Goal: Complete application form

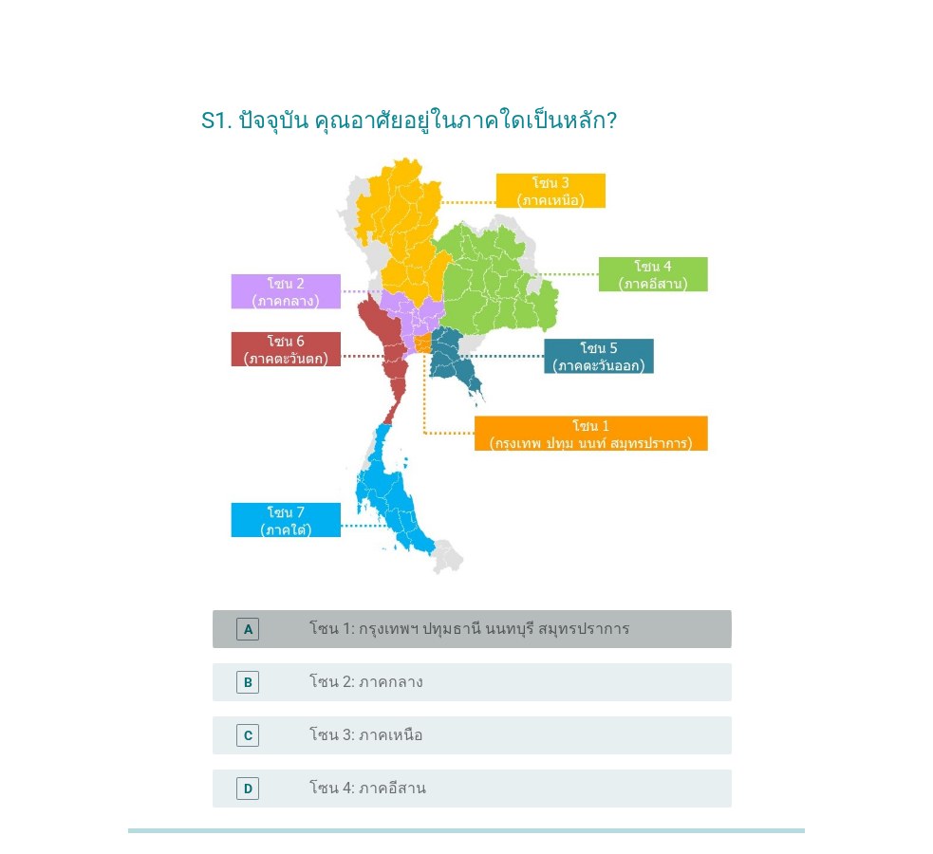
click at [528, 633] on label "โซน 1: กรุงเทพฯ ปทุมธานี นนทบุรี สมุทรปราการ" at bounding box center [470, 629] width 321 height 19
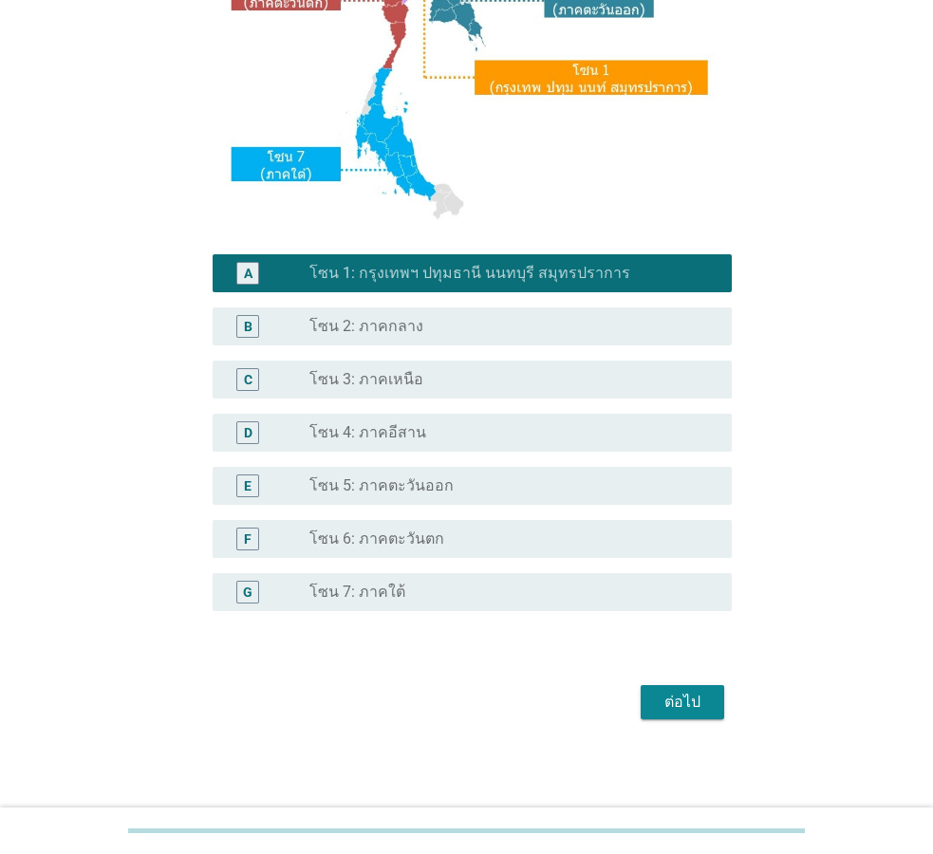
scroll to position [357, 0]
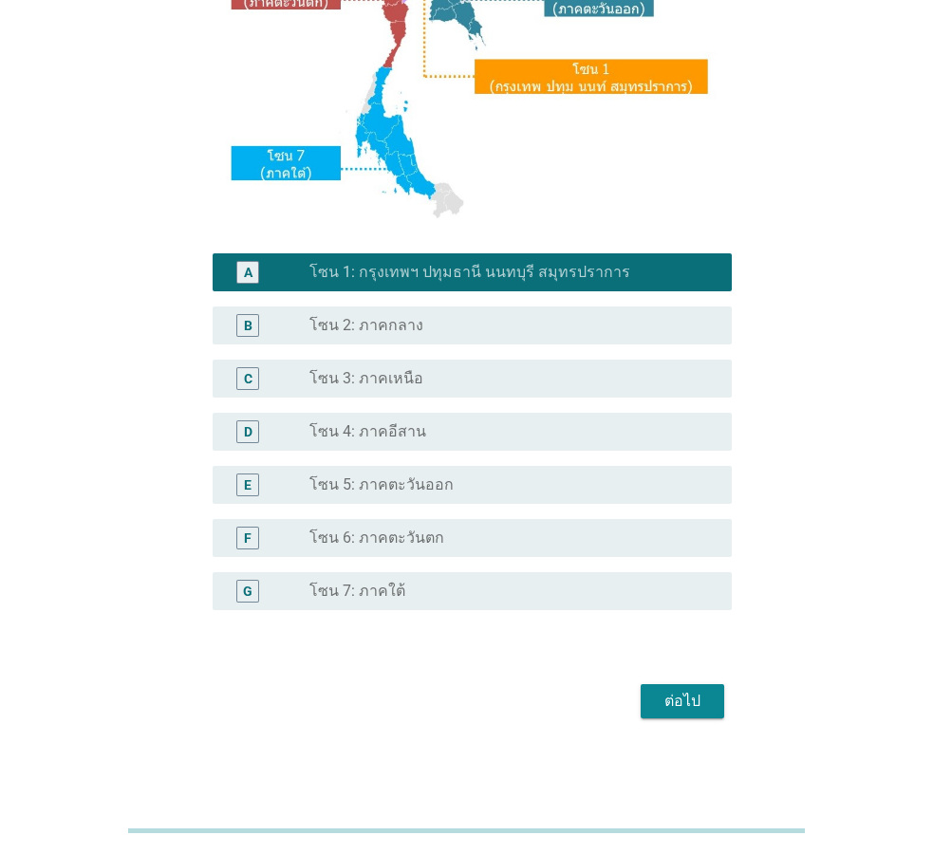
click at [682, 699] on div "ต่อไป" at bounding box center [682, 701] width 53 height 23
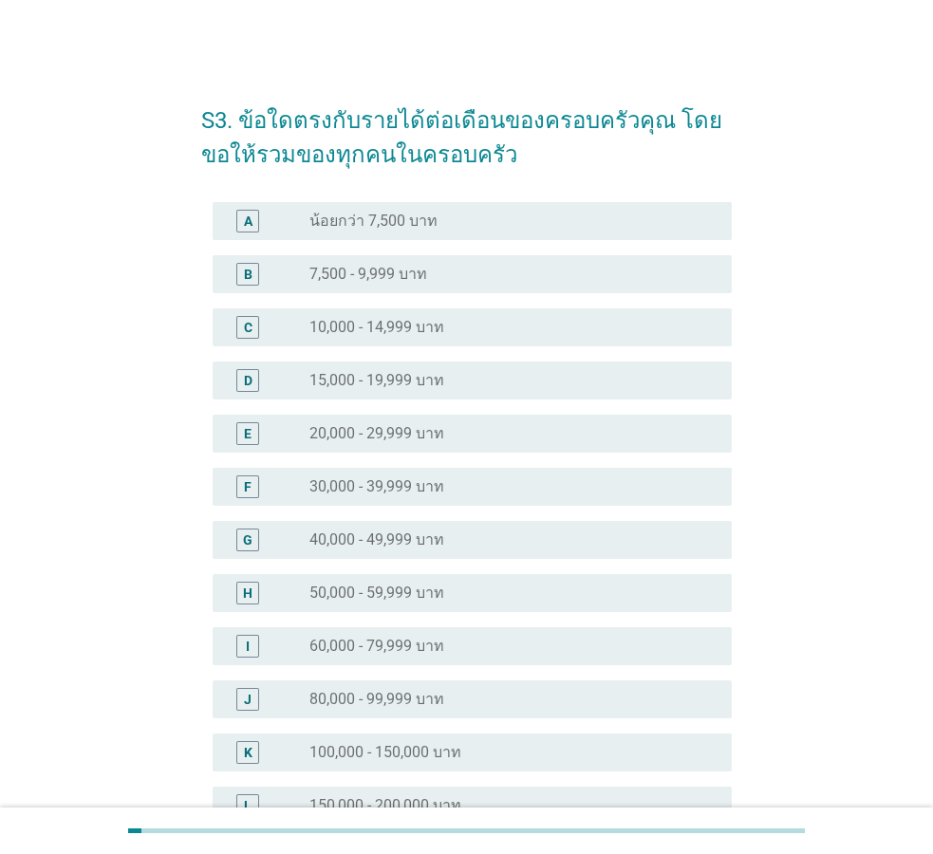
click at [523, 591] on div "radio_button_unchecked 50,000 - 59,999 บาท" at bounding box center [506, 593] width 392 height 19
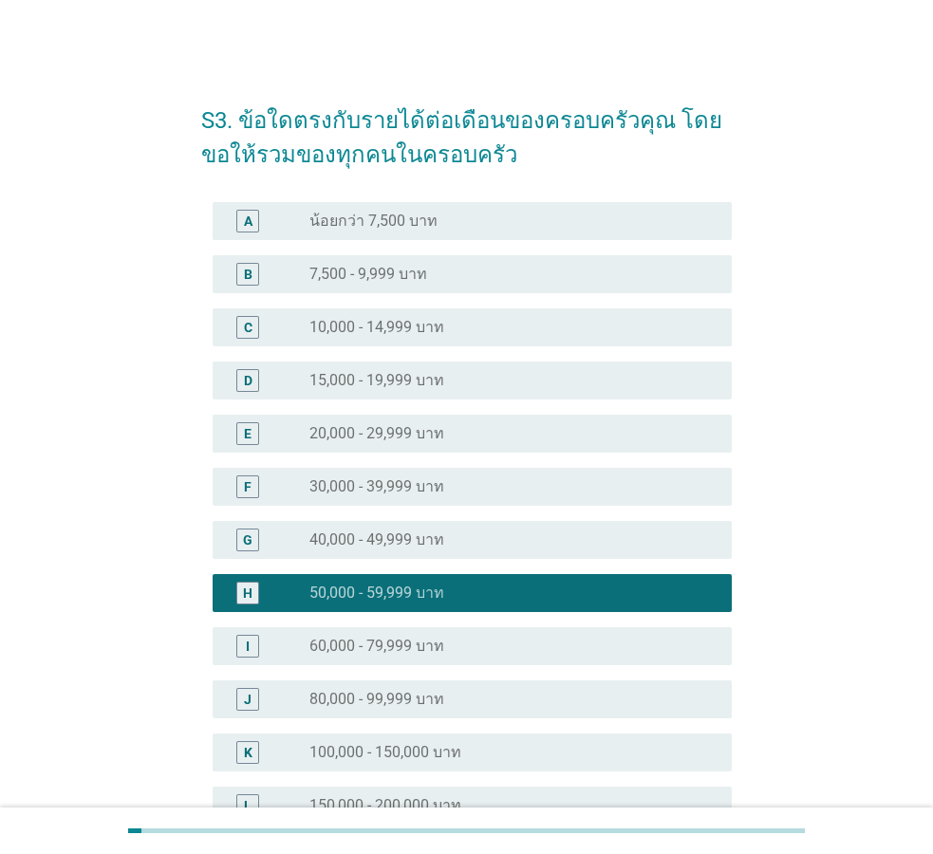
scroll to position [194, 0]
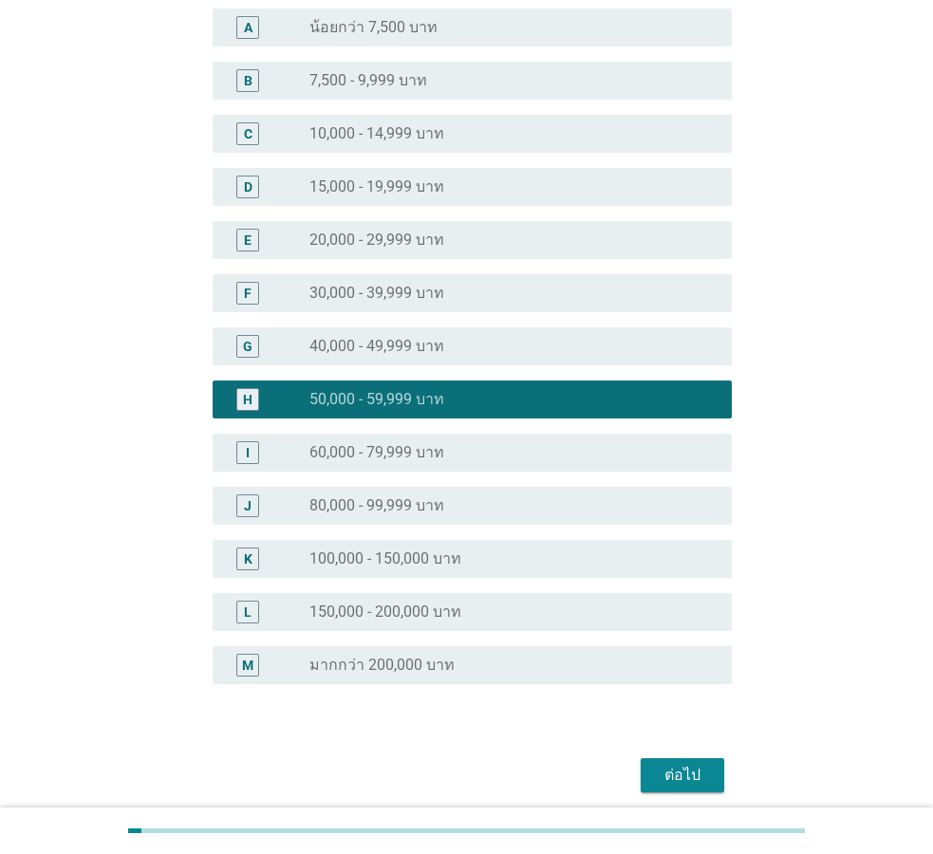
click at [700, 778] on div "ต่อไป" at bounding box center [682, 775] width 53 height 23
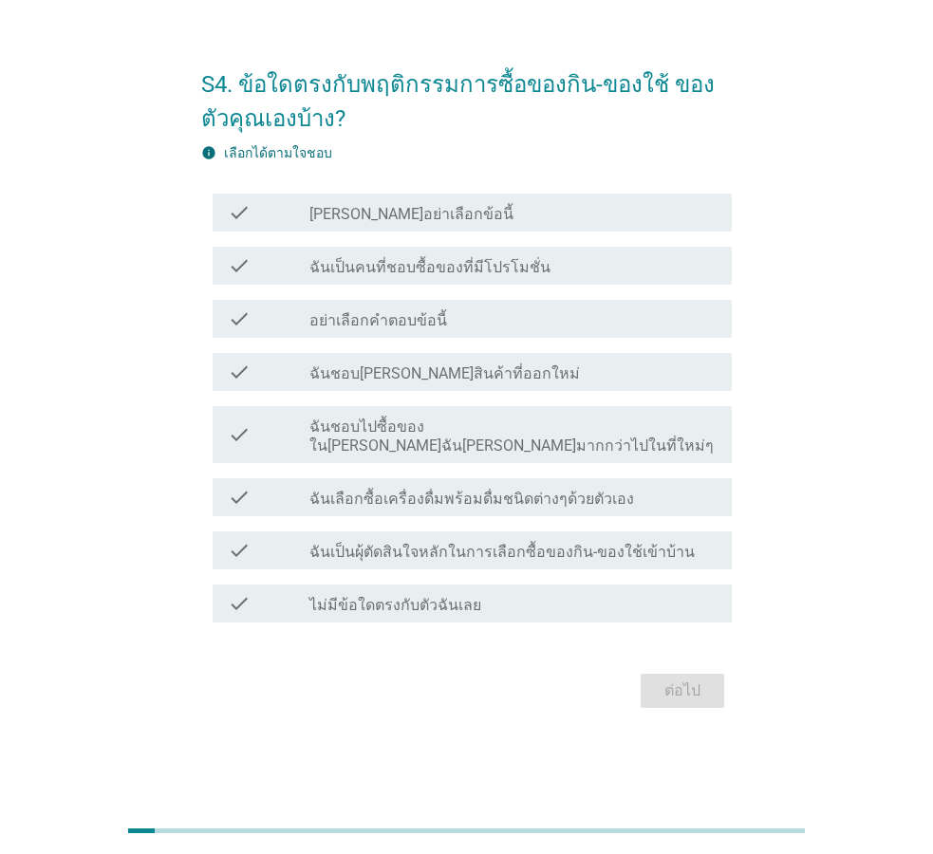
scroll to position [0, 0]
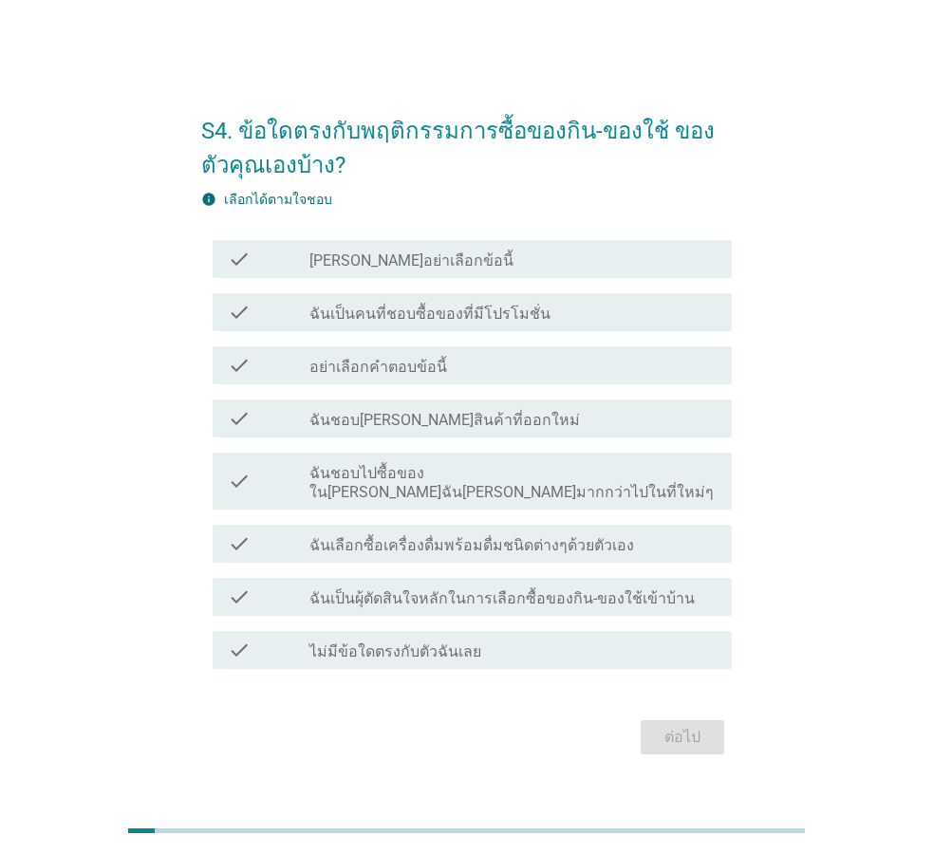
click at [499, 323] on label "ฉันเป็นคนที่ชอบซื้อของที่มีโปรโมชั่น" at bounding box center [430, 314] width 241 height 19
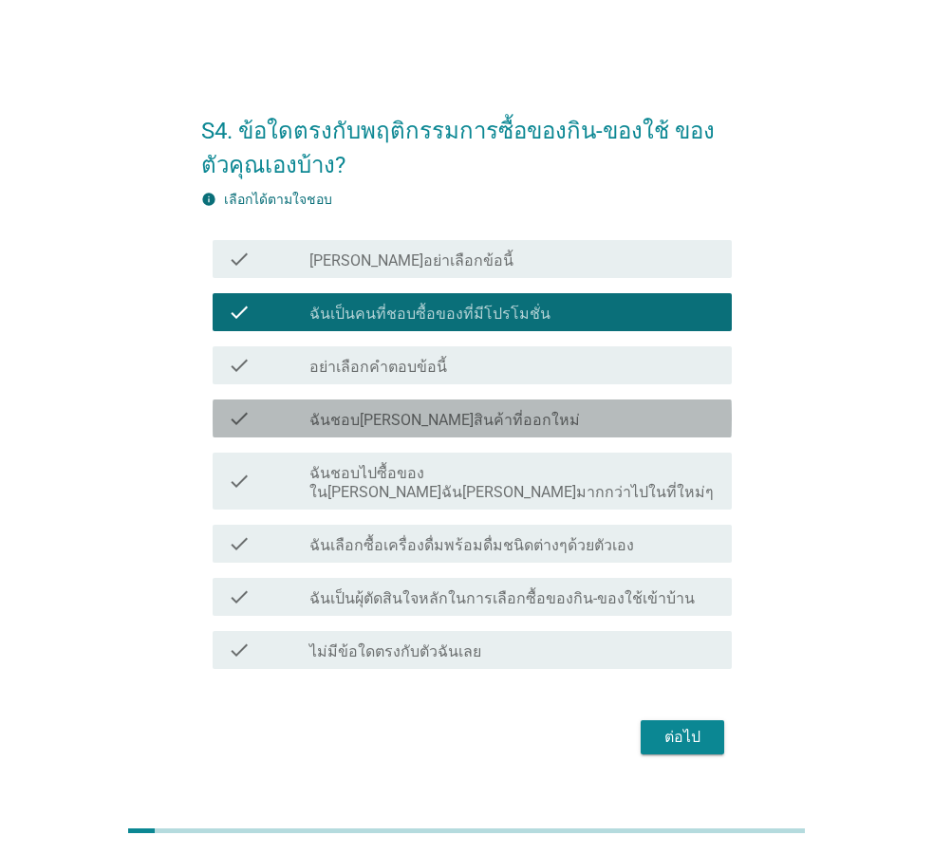
click at [465, 427] on div "check_box_outline_blank ฉันชอบ[PERSON_NAME]สินค้าที่ออกใหม่" at bounding box center [513, 418] width 407 height 23
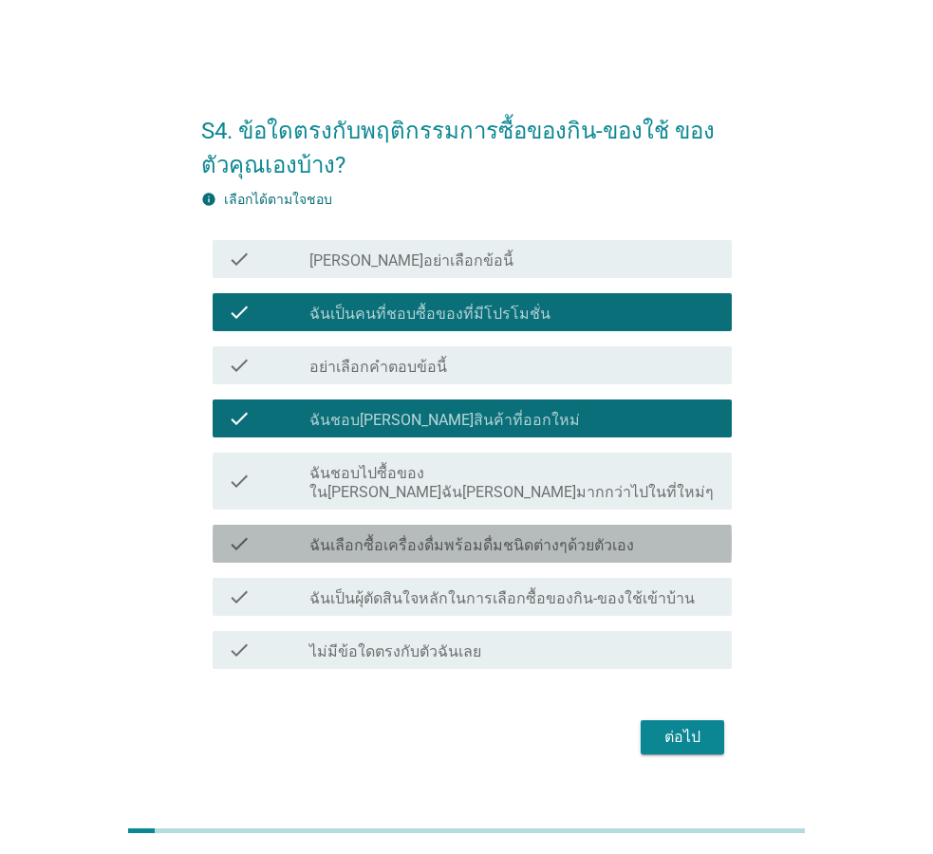
click at [535, 540] on label "ฉันเลือกซื้อเครื่องดื่มพร้อมดื่มชนิดต่างๆด้วยตัวเอง" at bounding box center [472, 545] width 325 height 19
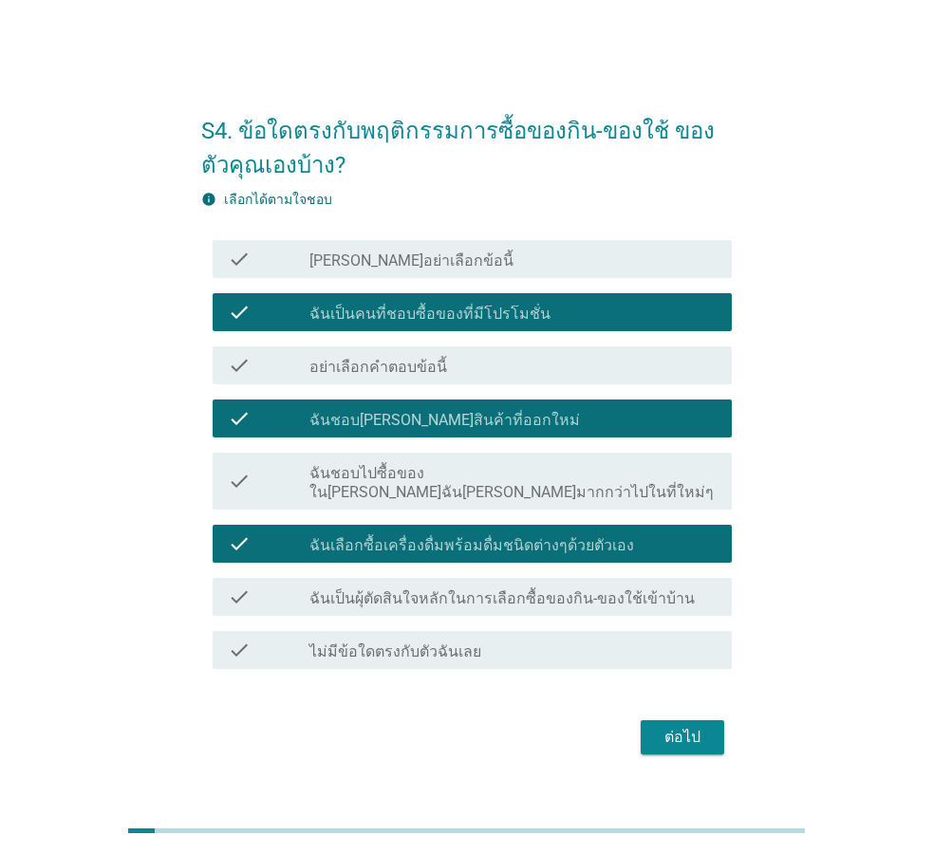
click at [565, 590] on label "ฉันเป็นผุ้ตัดสินใจหลักในการเลือกซื้อของกิน-ของใช้เข้าบ้าน" at bounding box center [502, 599] width 385 height 19
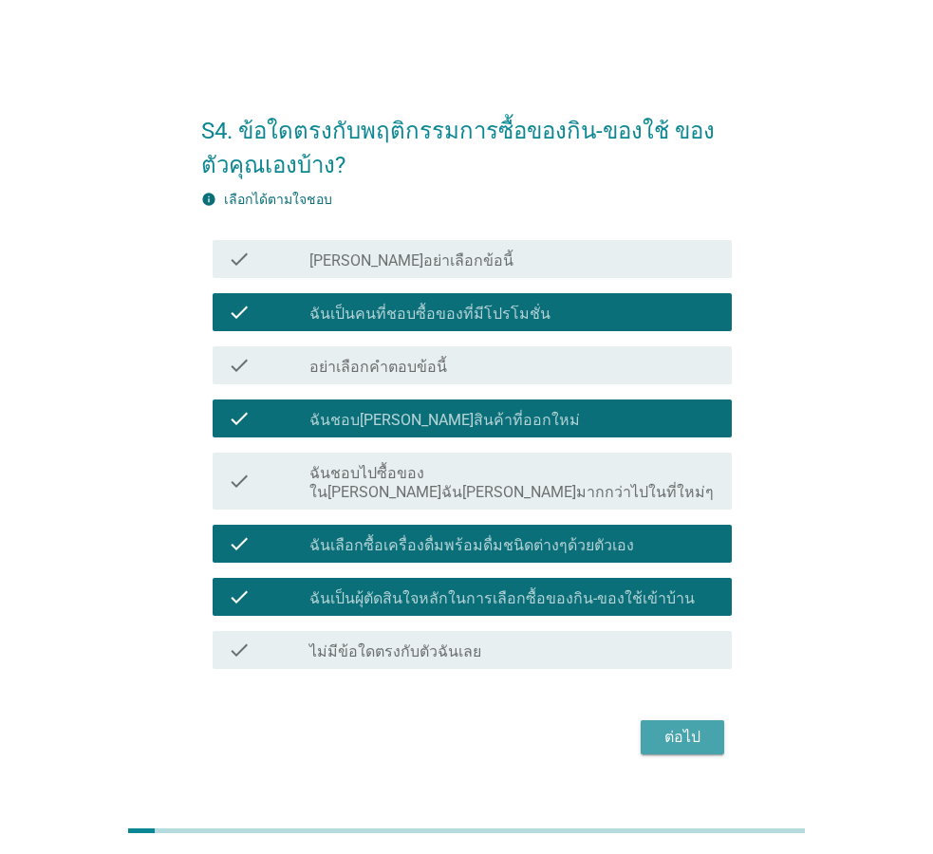
click at [692, 727] on div "ต่อไป" at bounding box center [682, 737] width 53 height 23
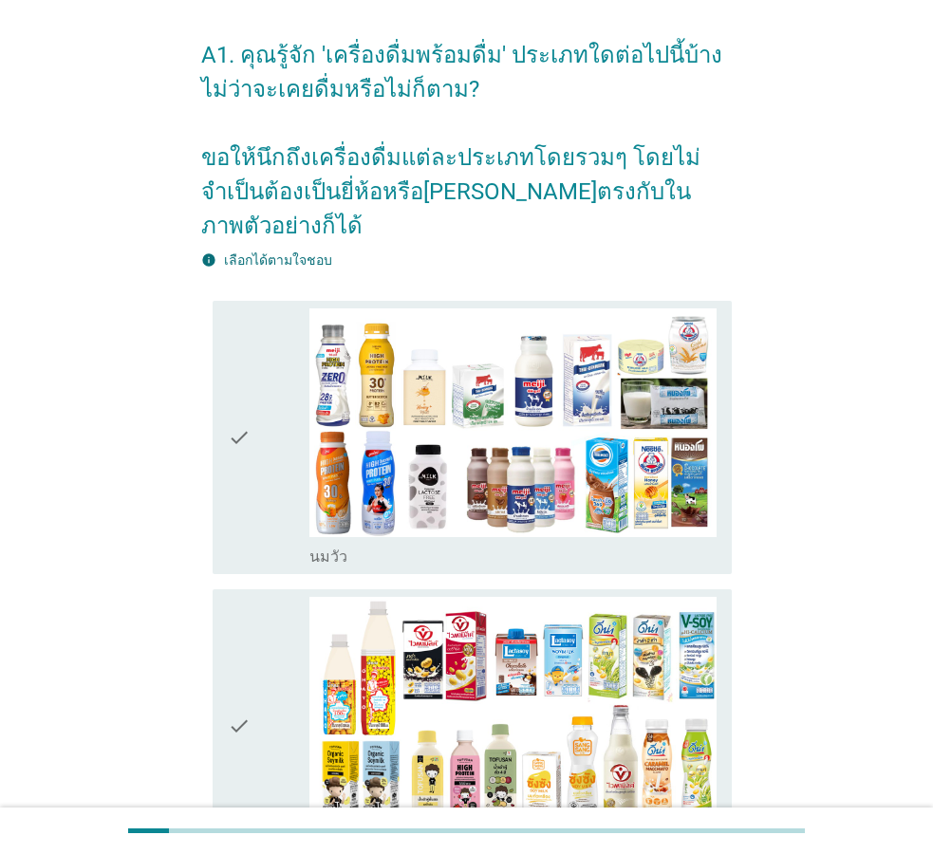
scroll to position [97, 0]
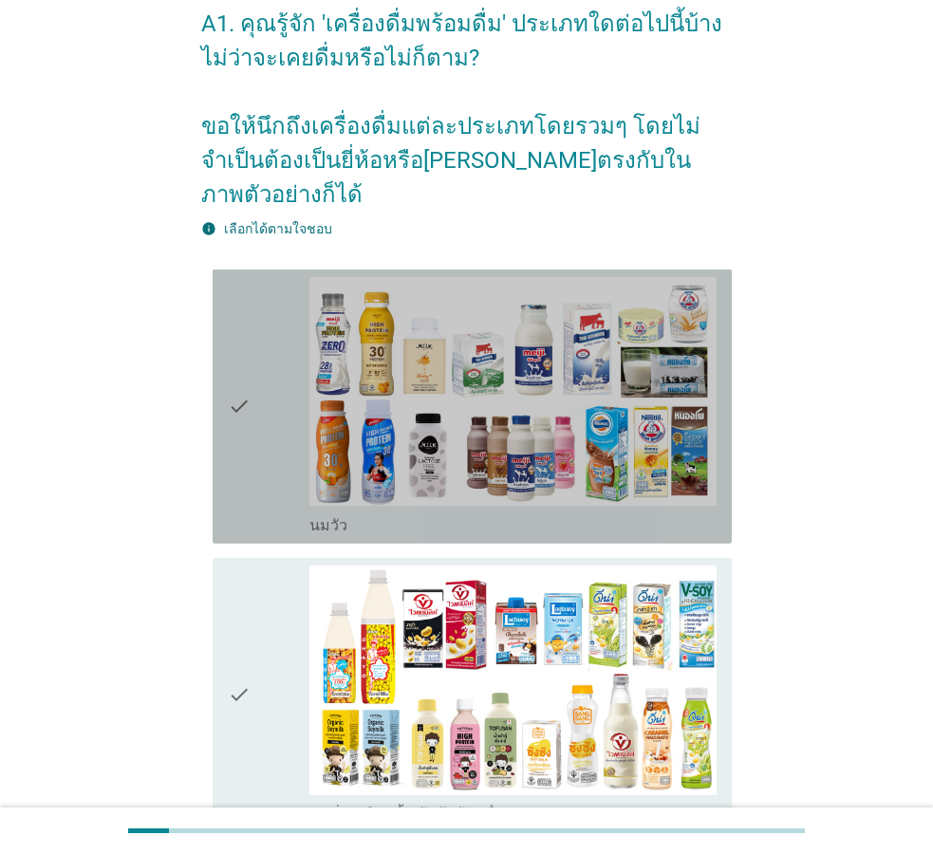
click at [257, 377] on div "check" at bounding box center [269, 406] width 82 height 259
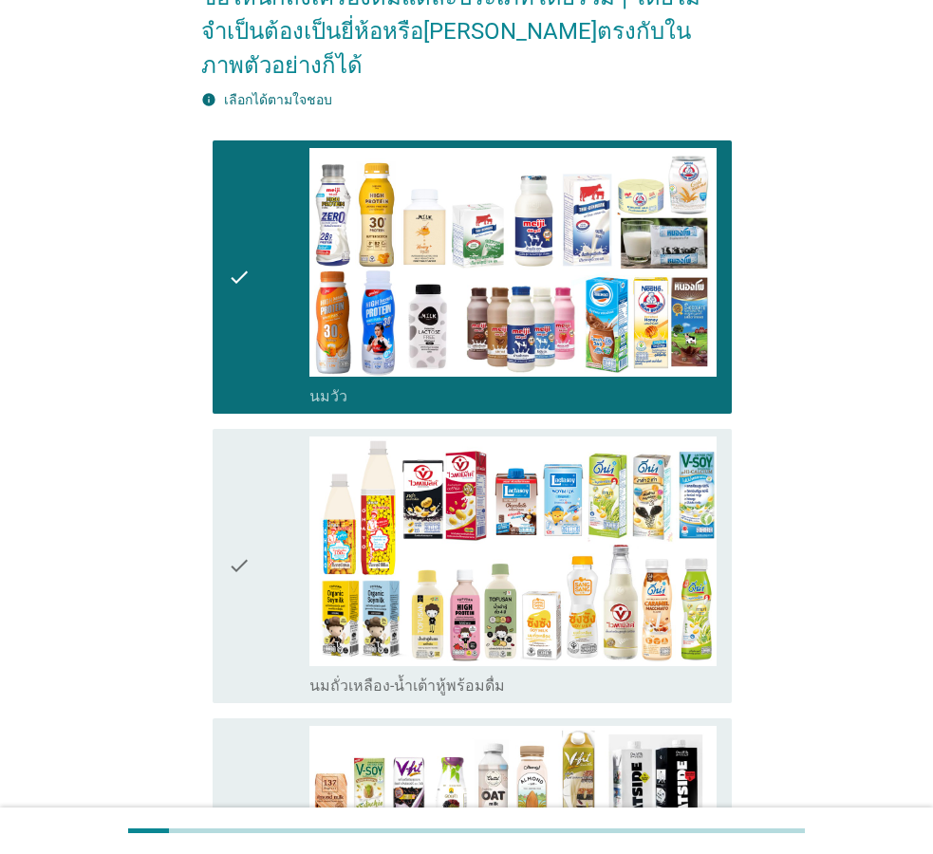
scroll to position [291, 0]
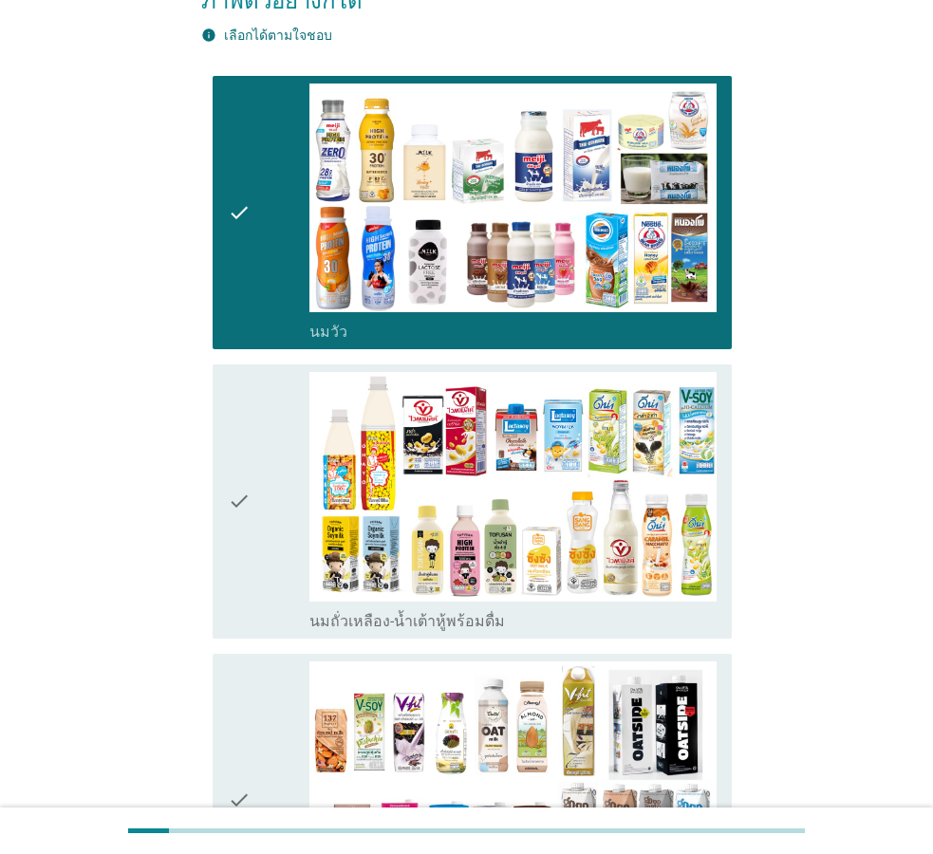
click at [269, 450] on div "check" at bounding box center [269, 501] width 82 height 259
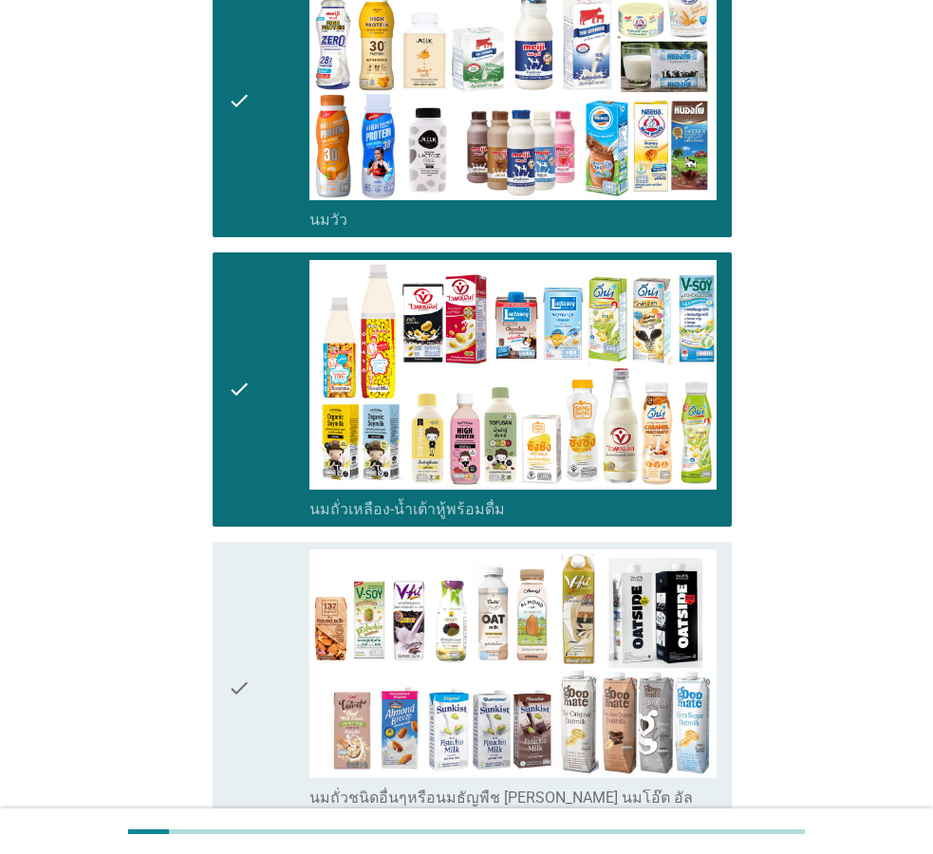
scroll to position [484, 0]
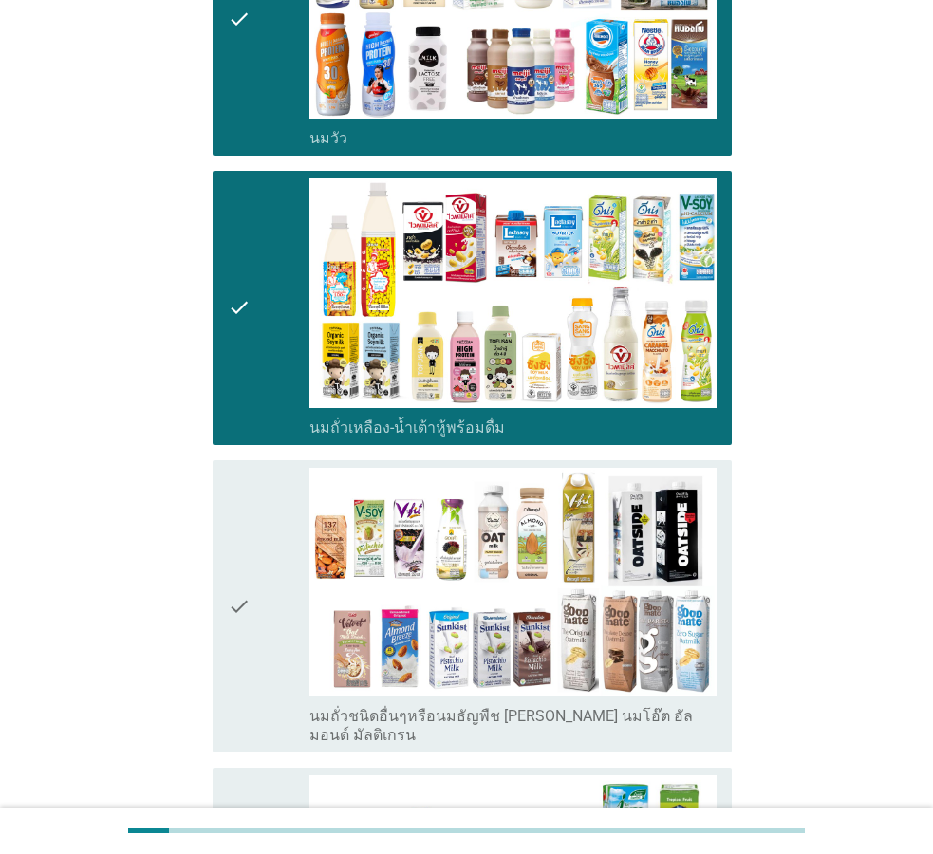
click at [269, 564] on div "check" at bounding box center [269, 607] width 82 height 278
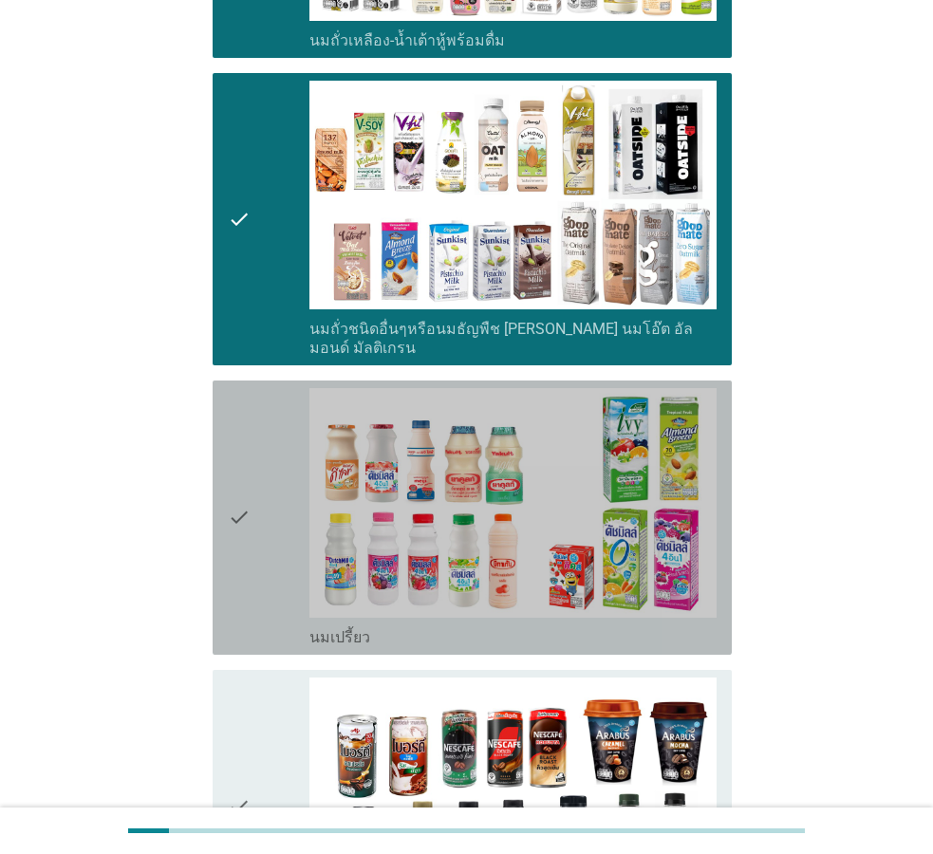
click at [263, 465] on div "check" at bounding box center [269, 517] width 82 height 259
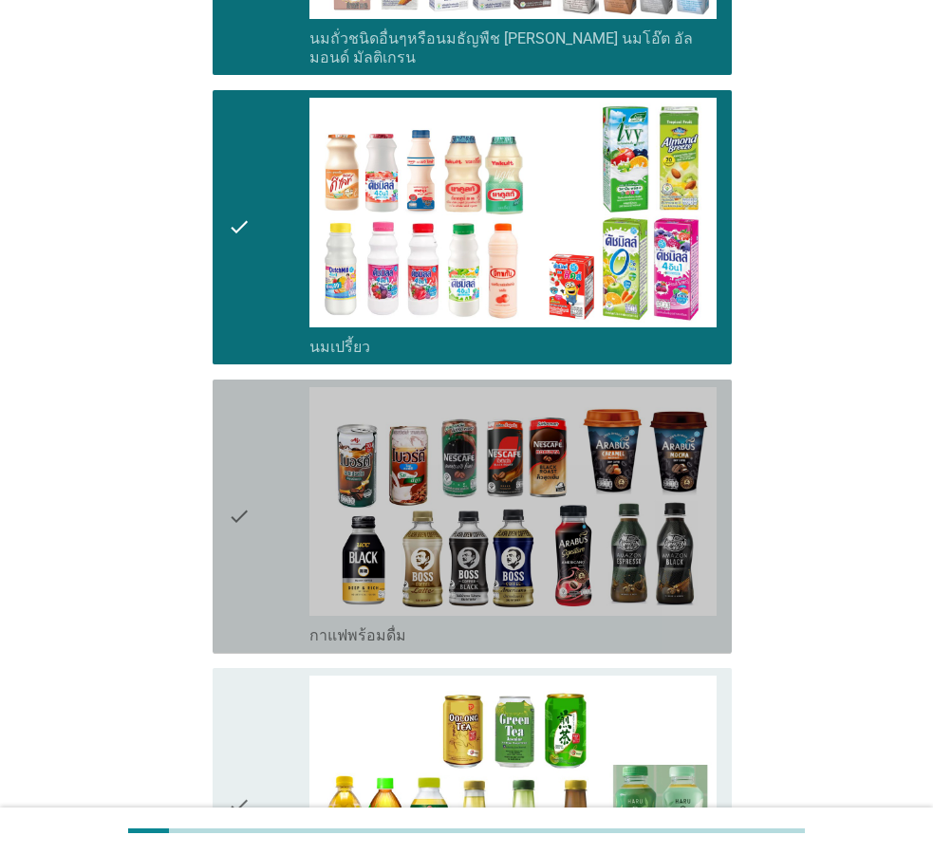
click at [263, 470] on div "check" at bounding box center [269, 516] width 82 height 259
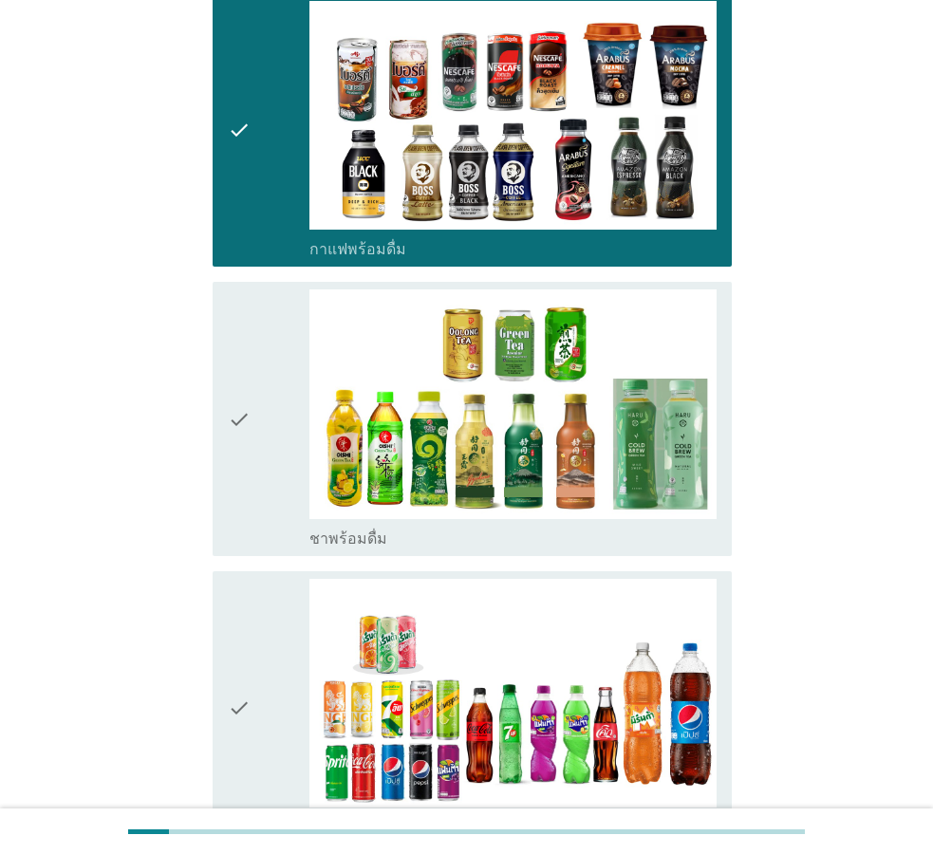
scroll to position [1549, 0]
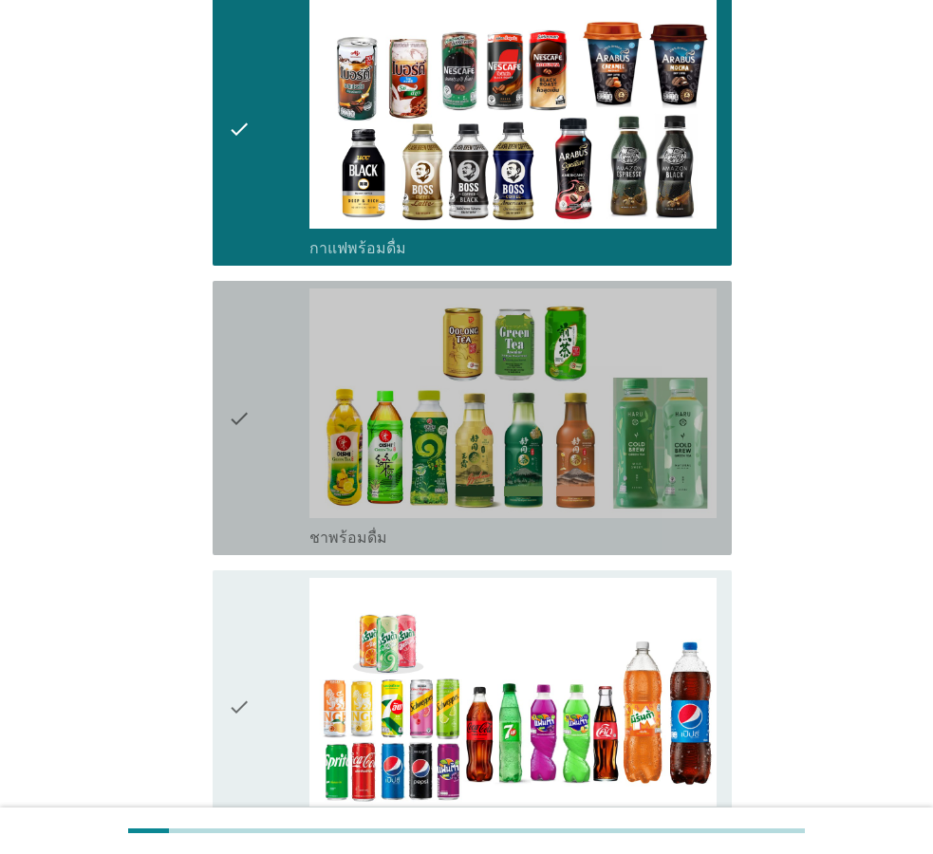
click at [273, 388] on div "check" at bounding box center [269, 418] width 82 height 259
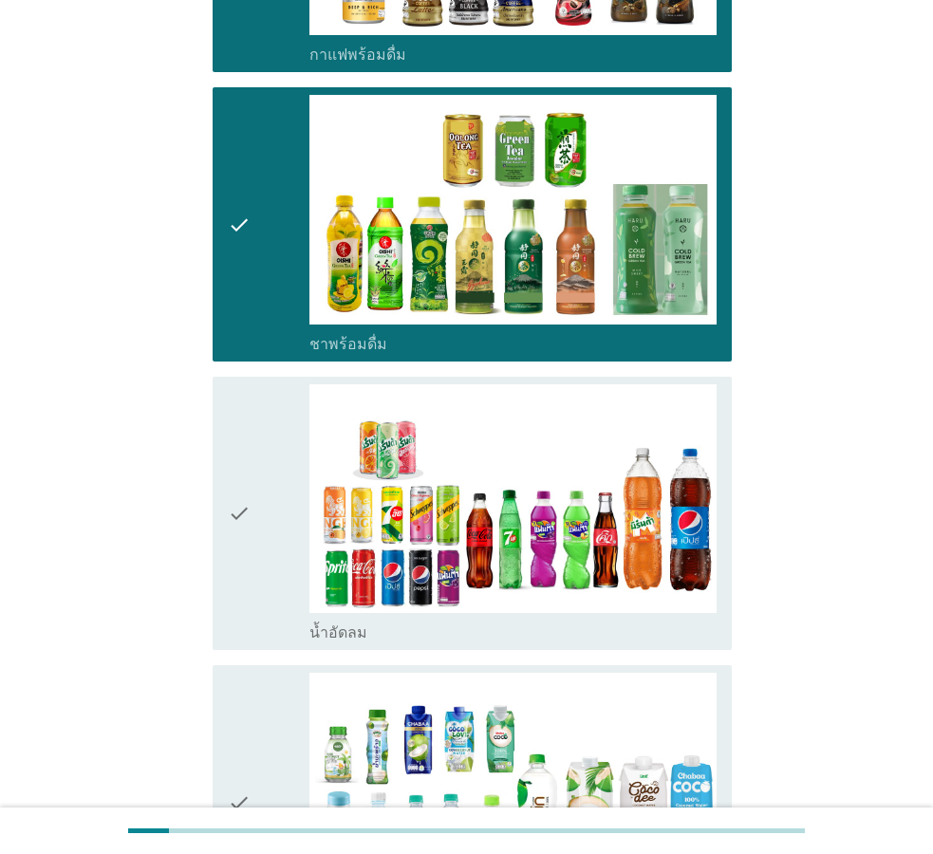
click at [273, 472] on div "check" at bounding box center [269, 514] width 82 height 259
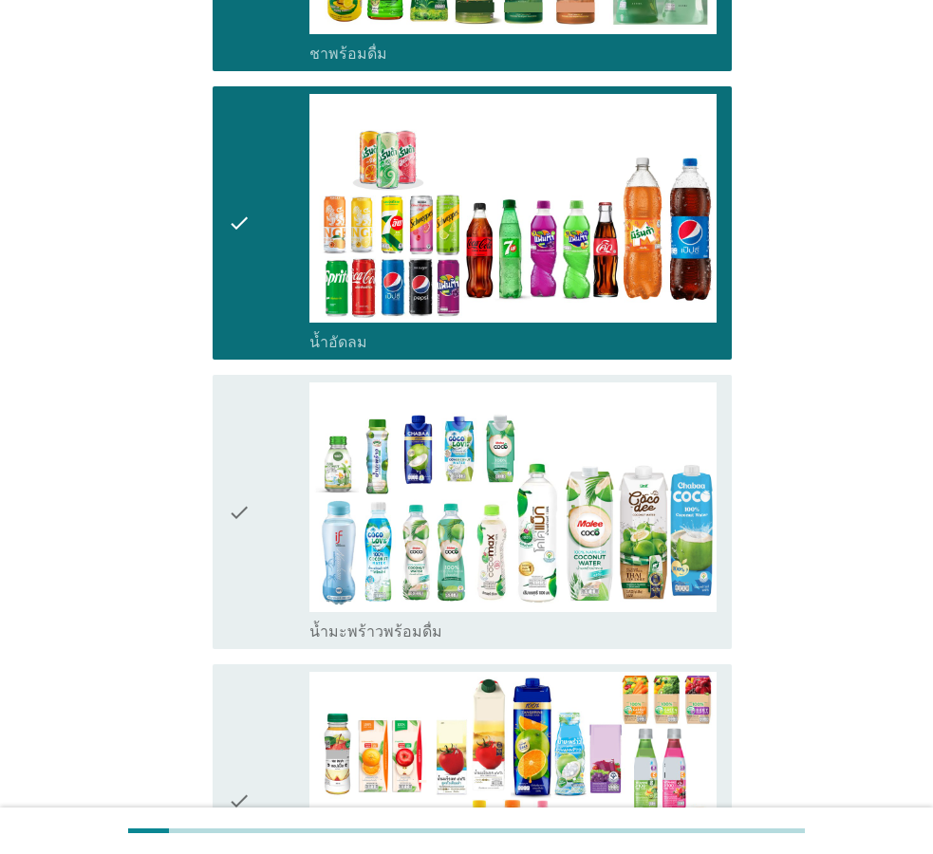
click at [273, 472] on div "check" at bounding box center [269, 512] width 82 height 259
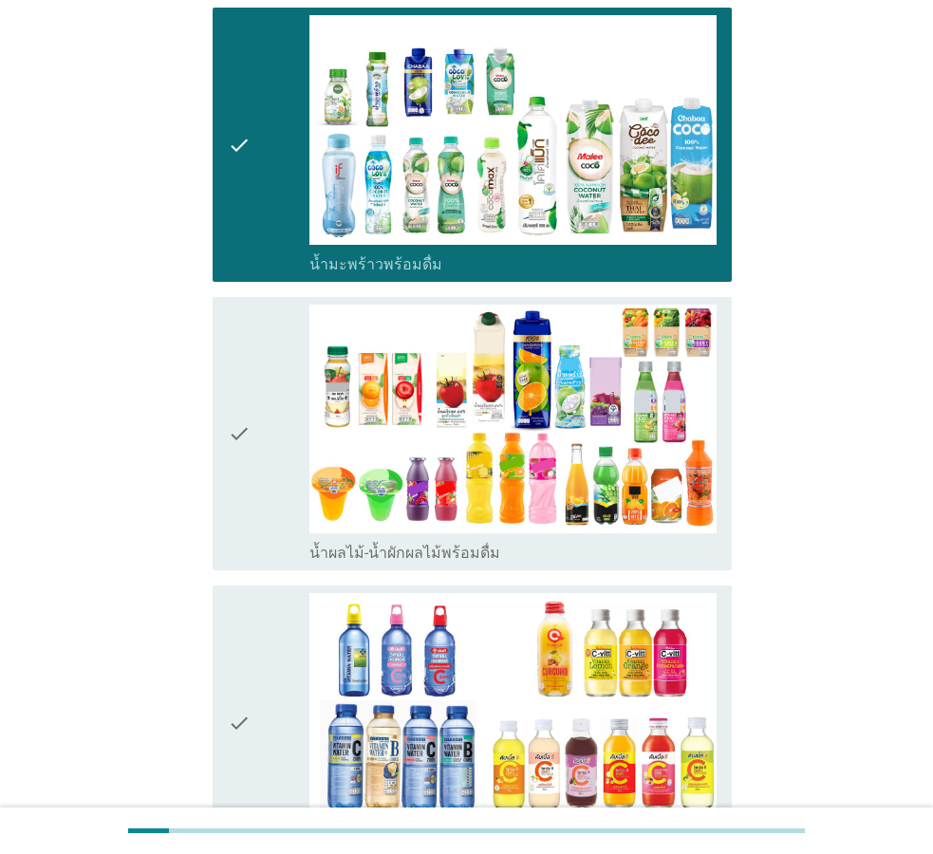
scroll to position [2421, 0]
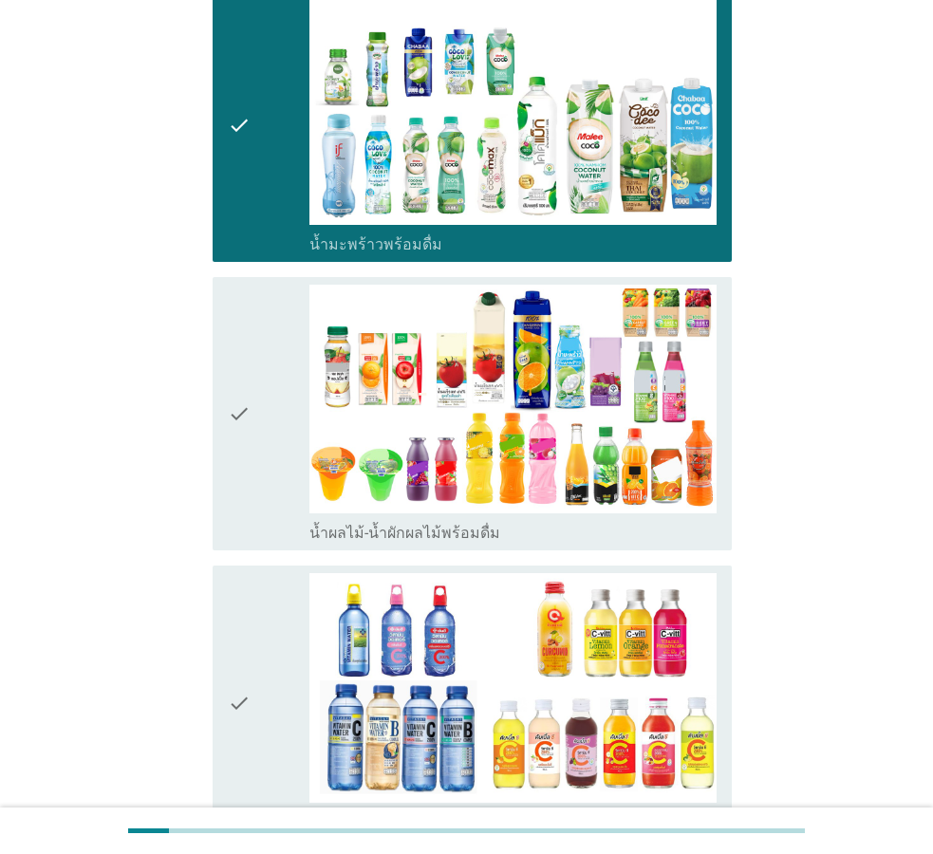
click at [286, 391] on div "check" at bounding box center [269, 414] width 82 height 259
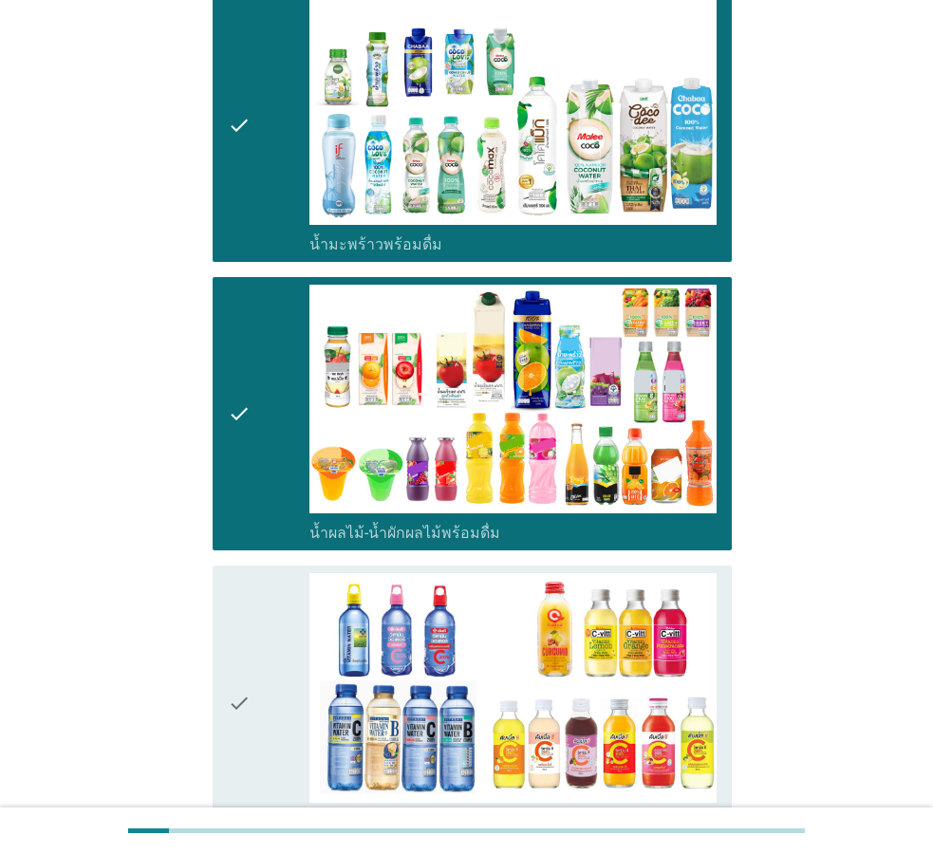
scroll to position [2615, 0]
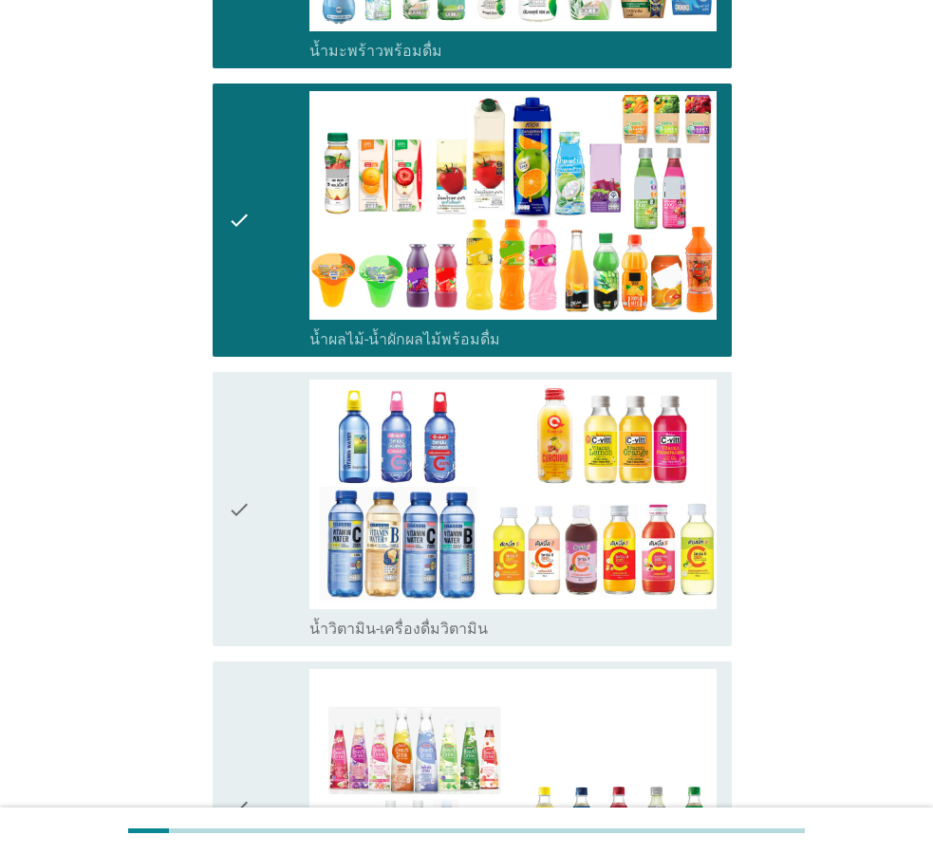
click at [293, 471] on div "check" at bounding box center [269, 509] width 82 height 259
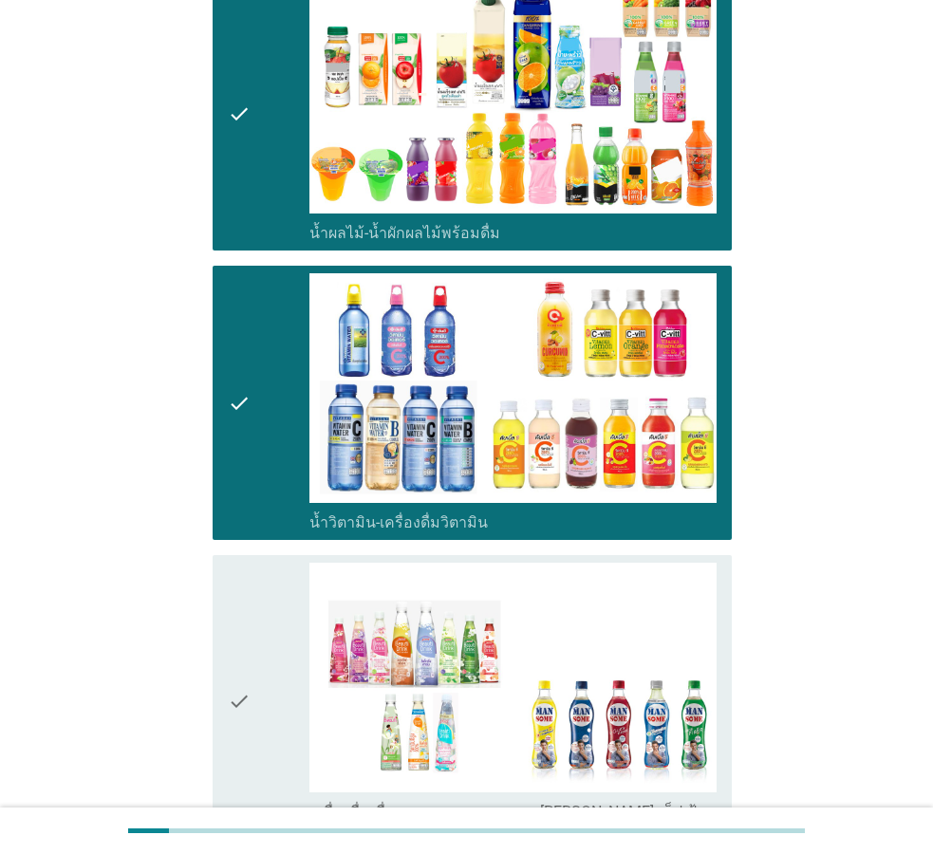
scroll to position [2905, 0]
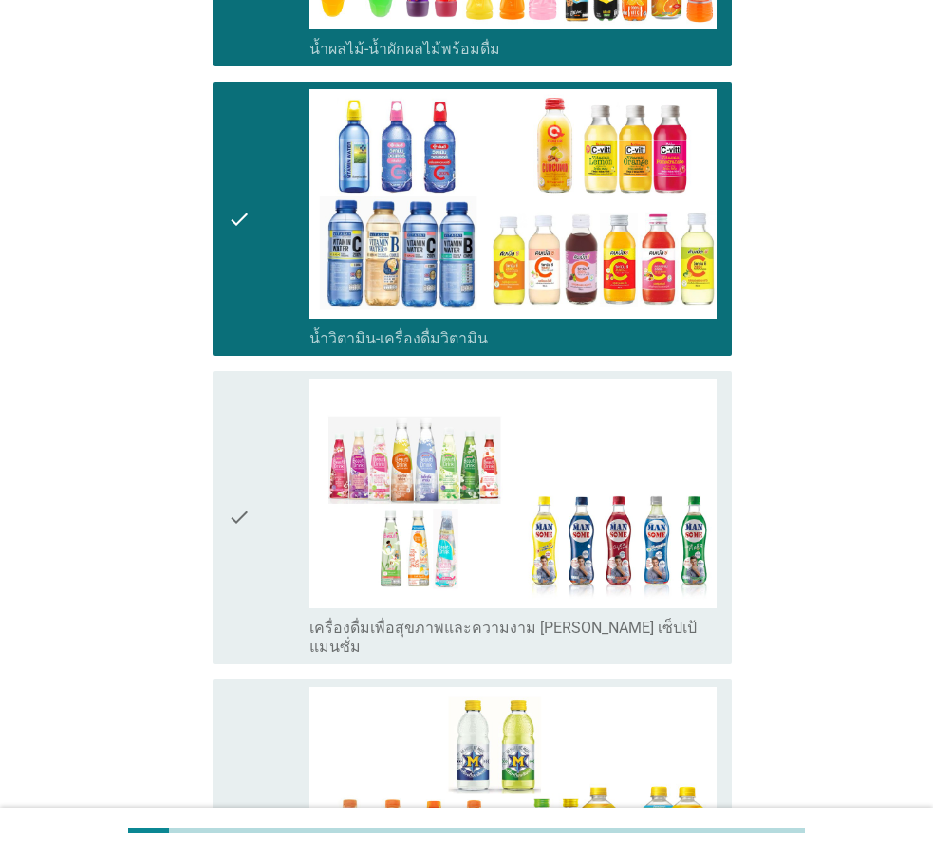
click at [279, 496] on div "check" at bounding box center [269, 518] width 82 height 278
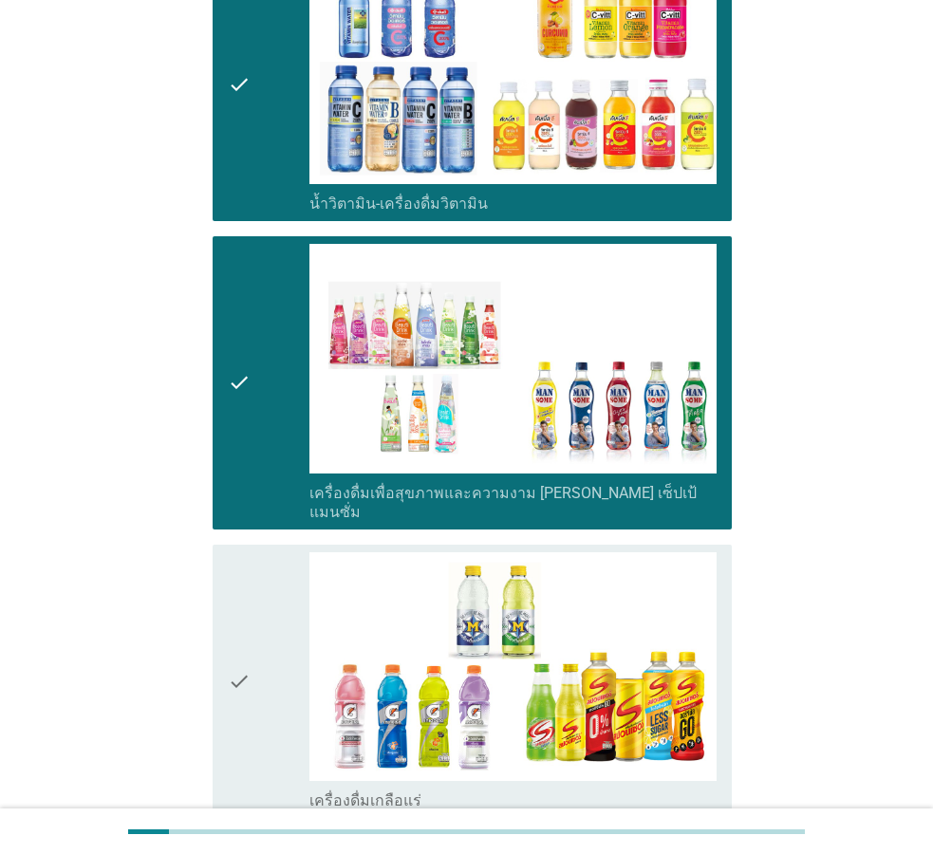
scroll to position [3196, 0]
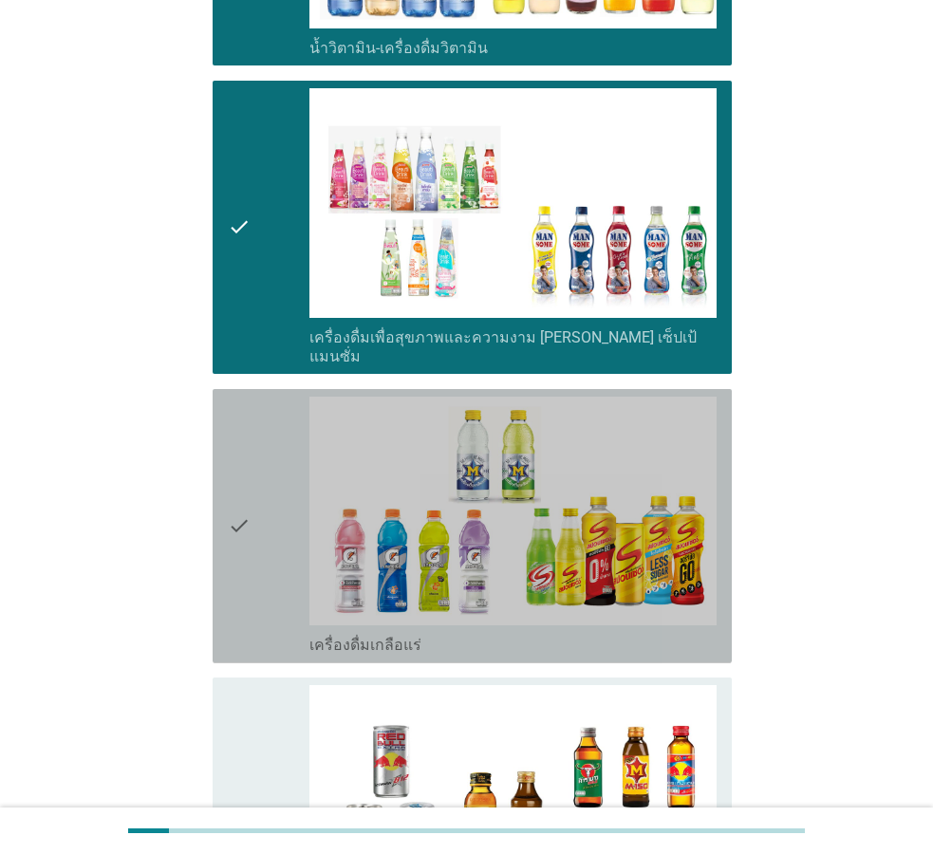
click at [289, 469] on div "check" at bounding box center [269, 526] width 82 height 259
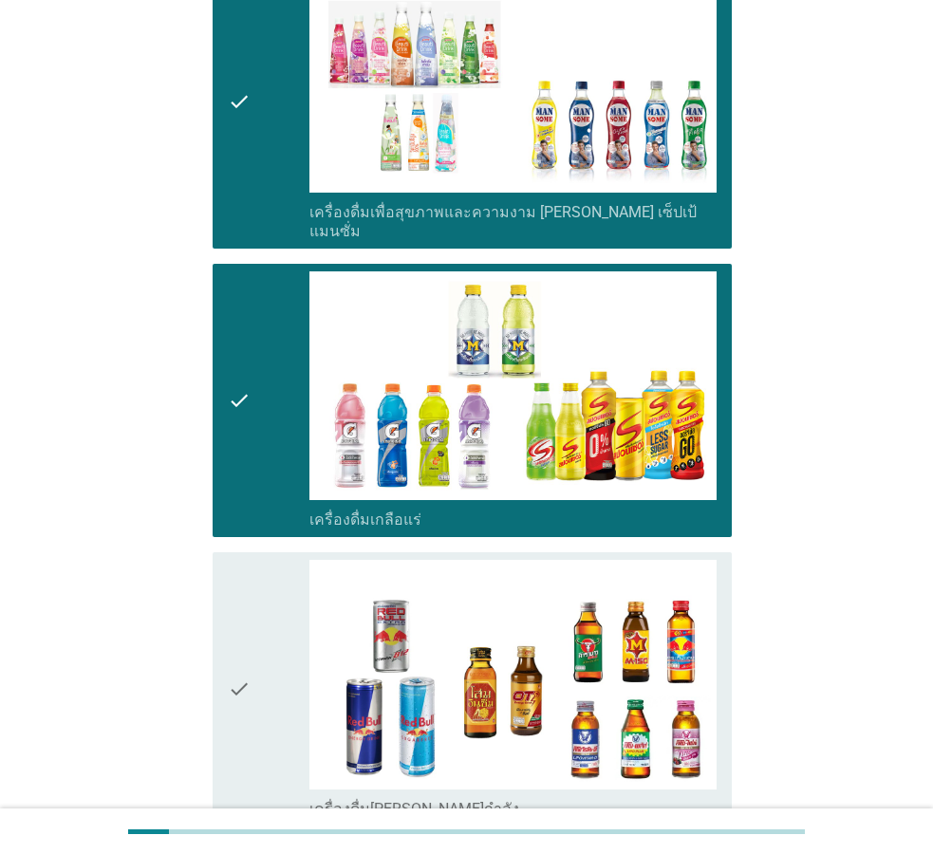
scroll to position [3389, 0]
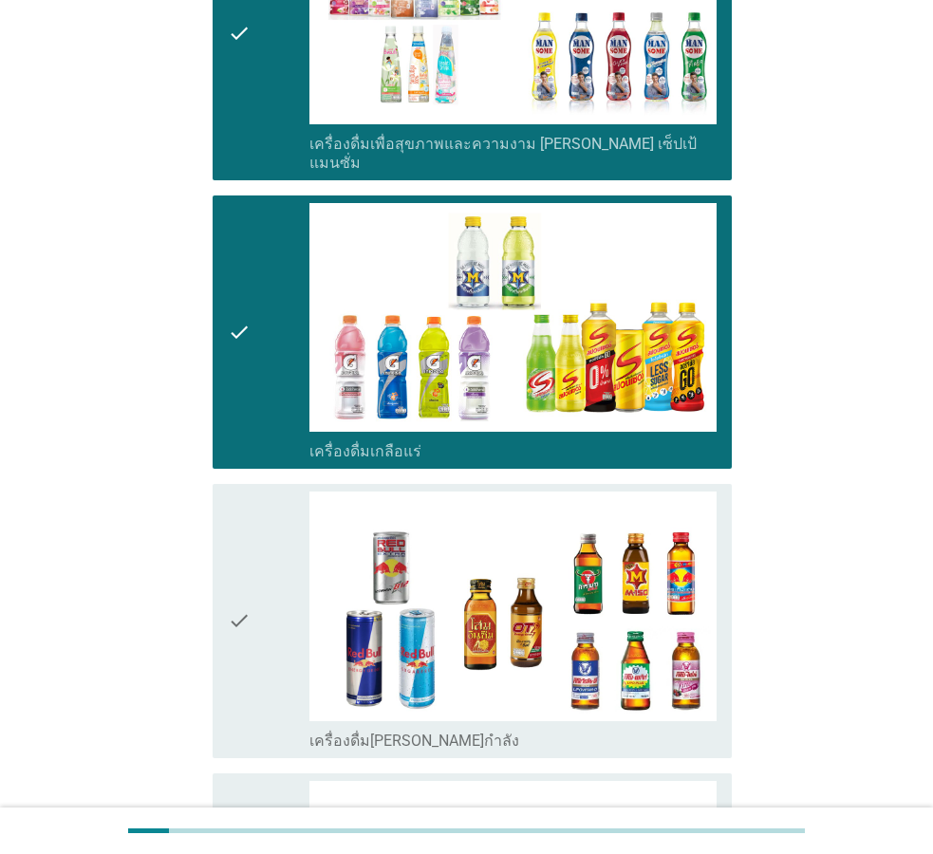
click at [295, 509] on div "check" at bounding box center [269, 621] width 82 height 259
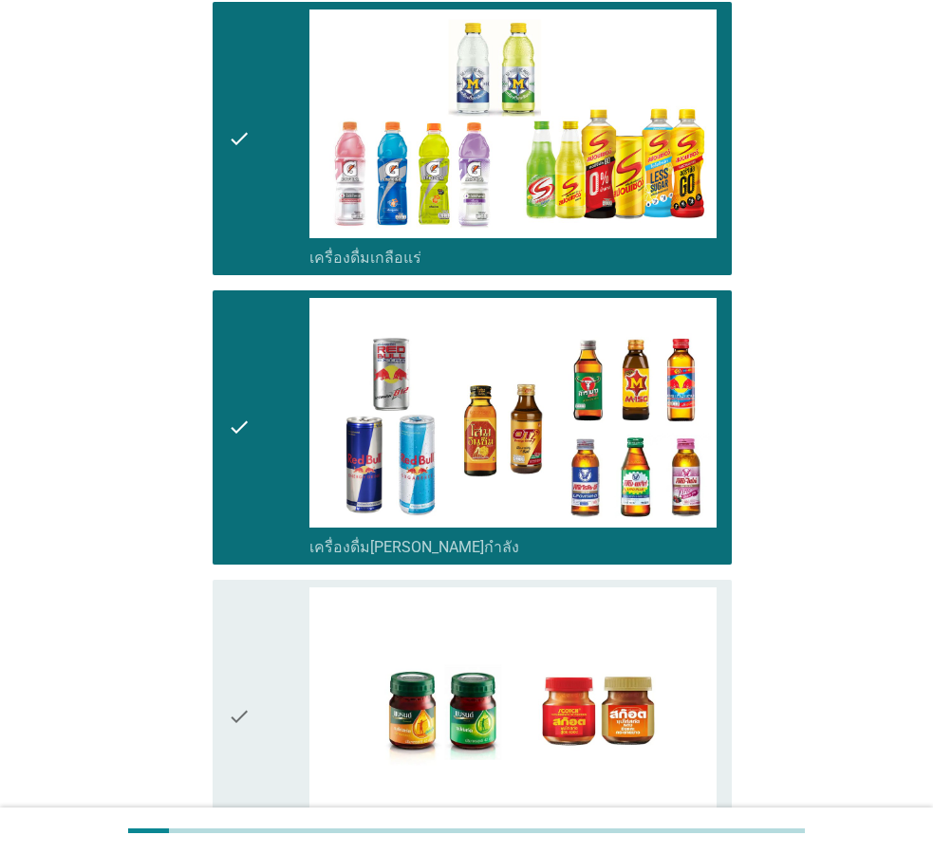
scroll to position [3777, 0]
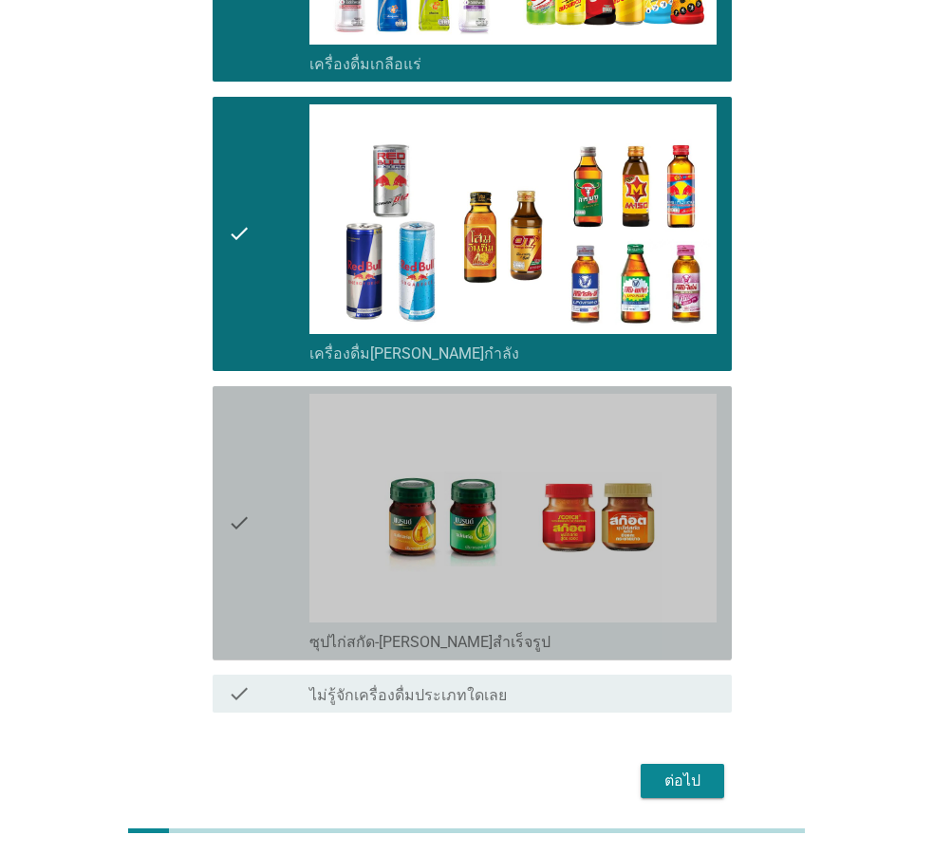
click at [293, 501] on div "check" at bounding box center [269, 523] width 82 height 259
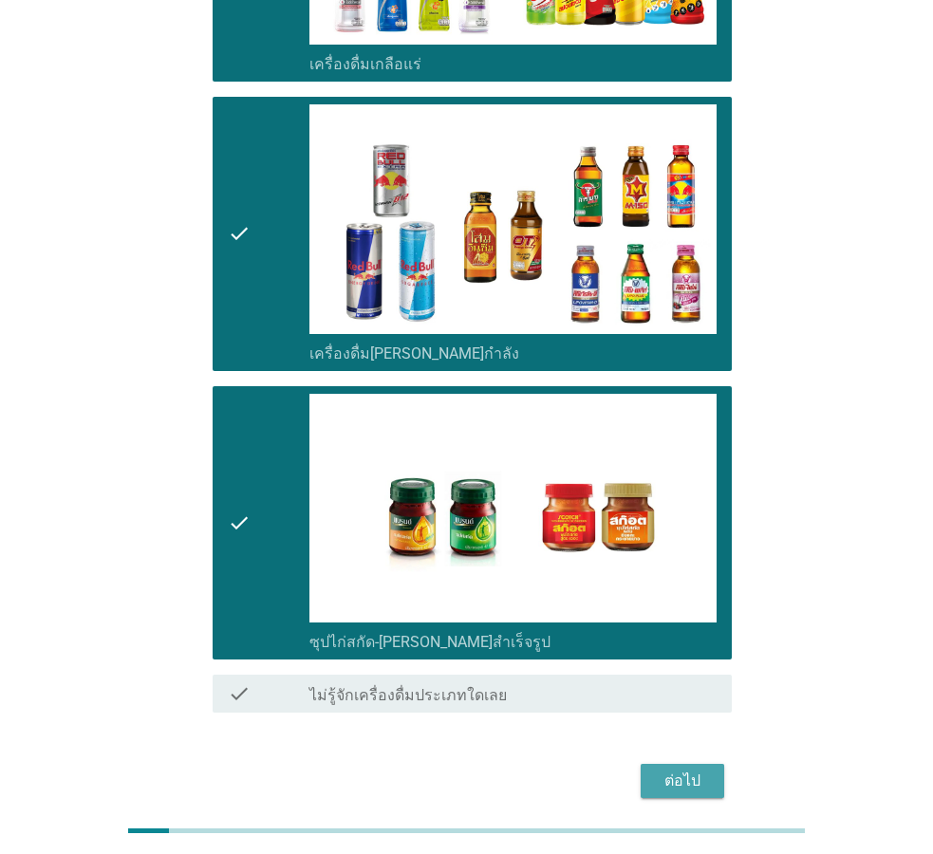
click at [694, 770] on div "ต่อไป" at bounding box center [682, 781] width 53 height 23
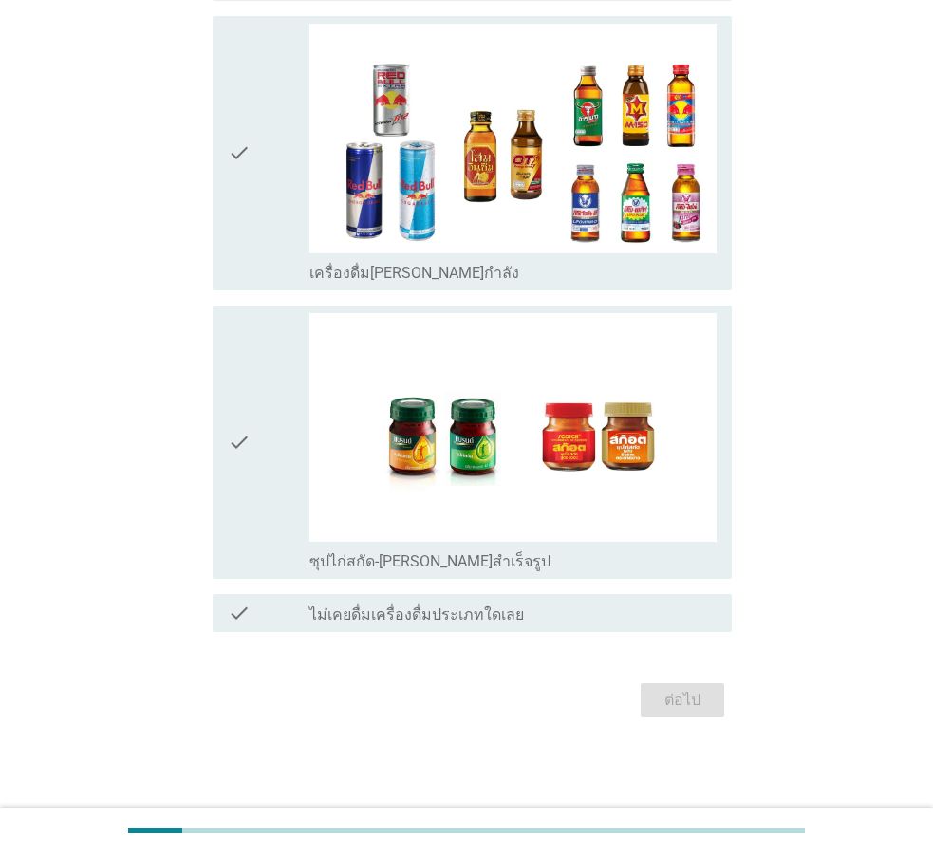
scroll to position [0, 0]
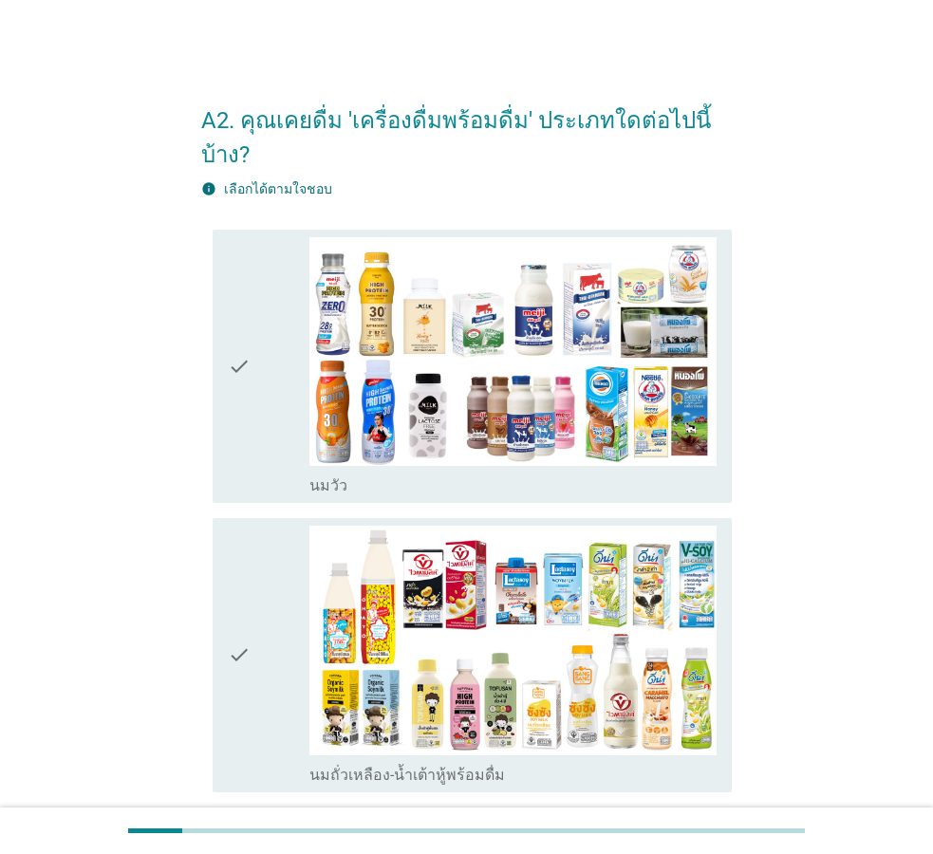
click at [278, 349] on div "check" at bounding box center [269, 366] width 82 height 259
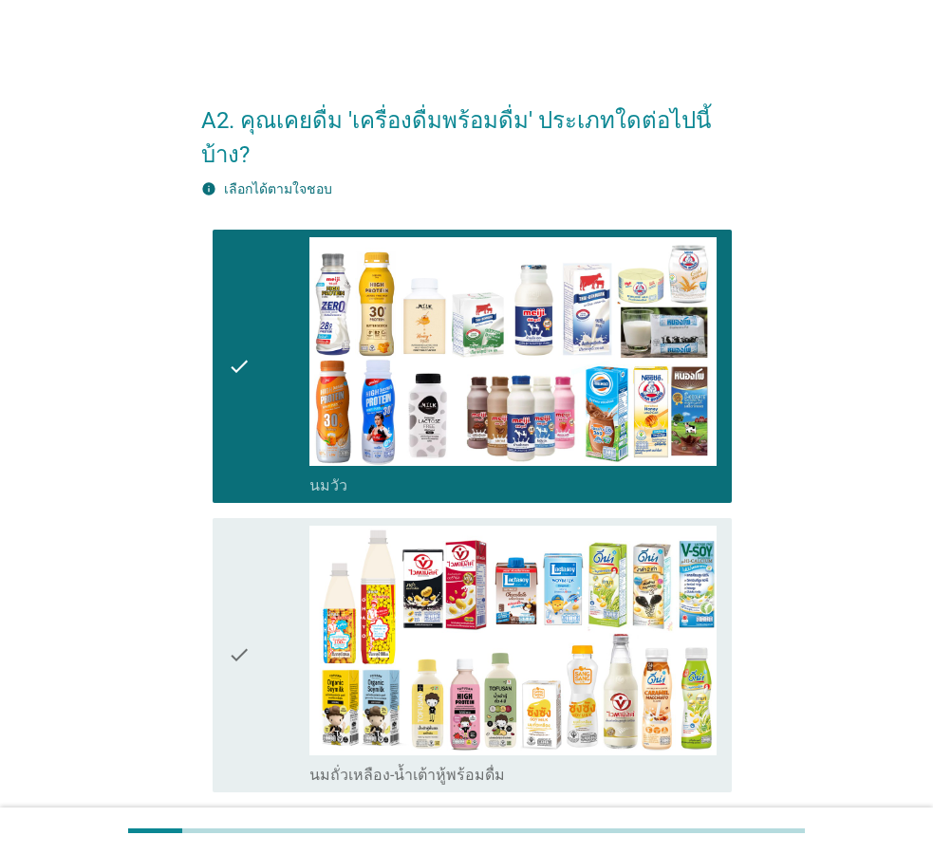
click at [243, 618] on icon "check" at bounding box center [239, 655] width 23 height 259
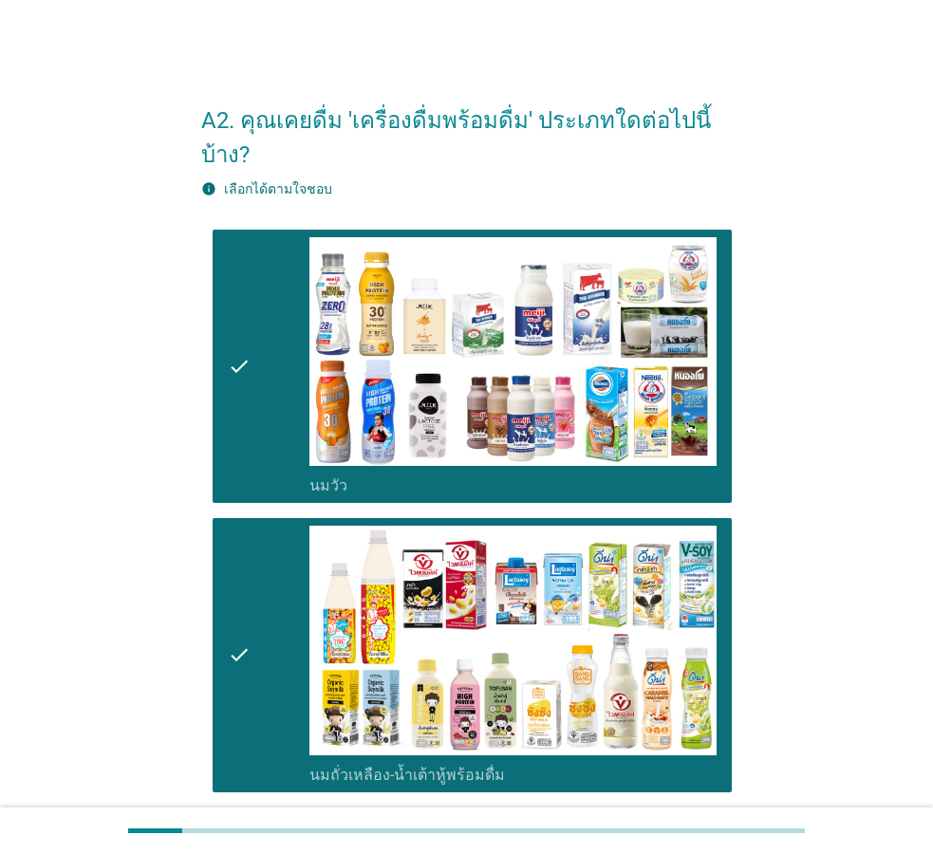
scroll to position [387, 0]
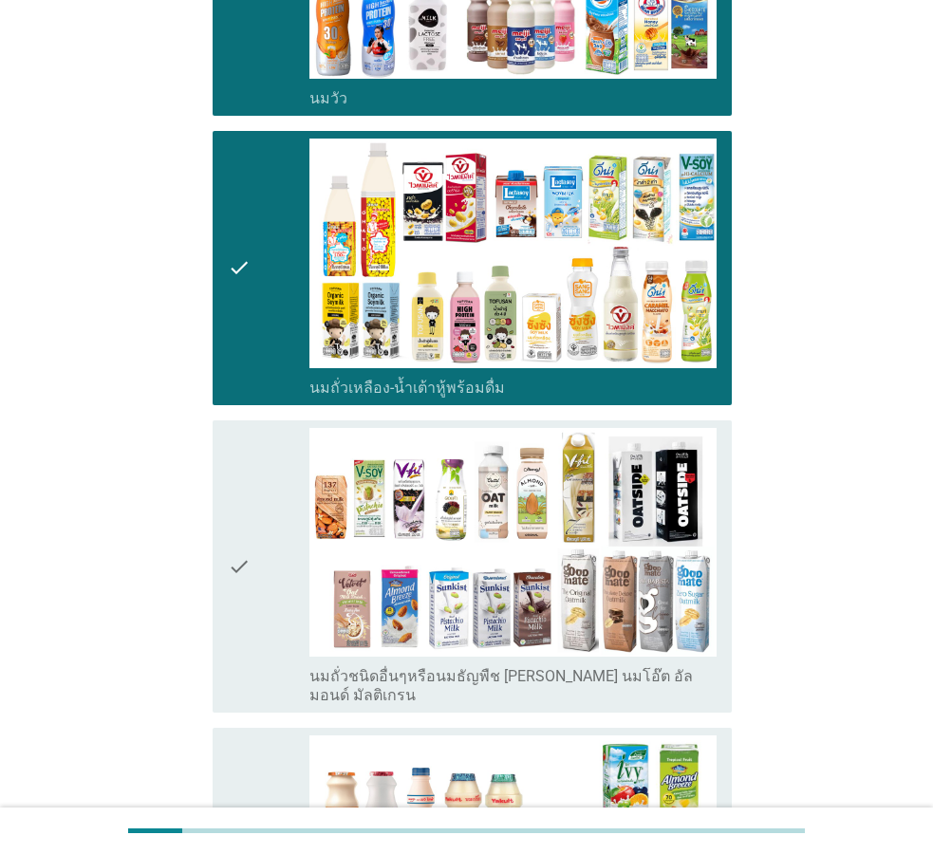
click at [234, 564] on icon "check" at bounding box center [239, 567] width 23 height 278
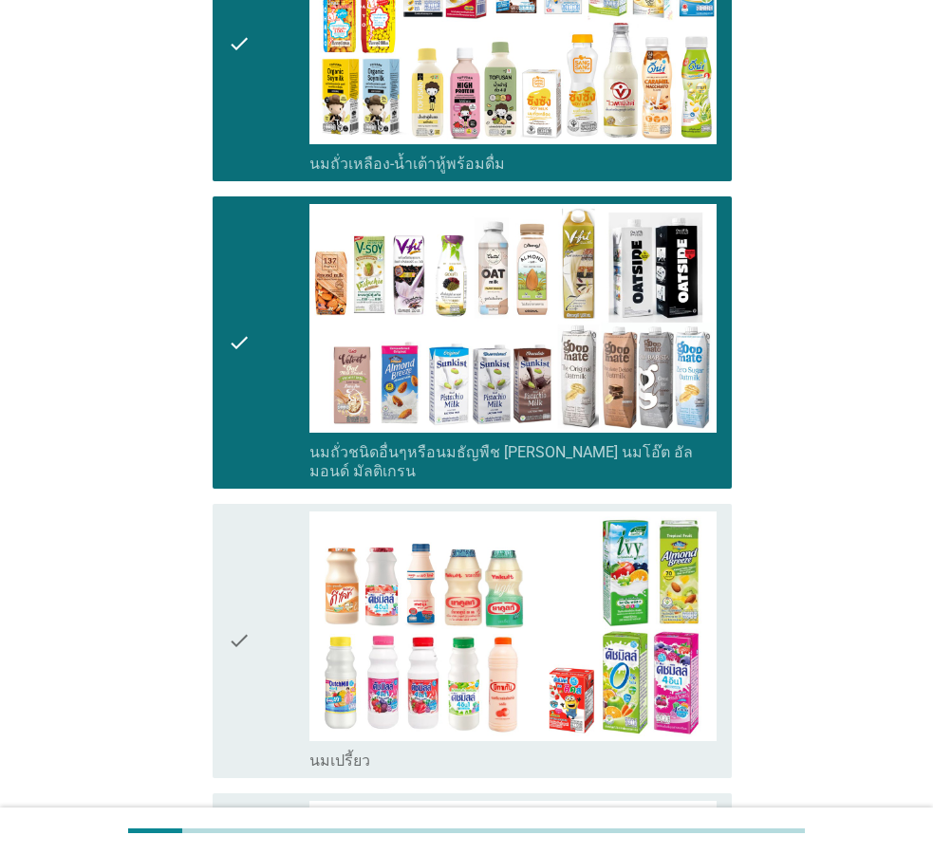
scroll to position [678, 0]
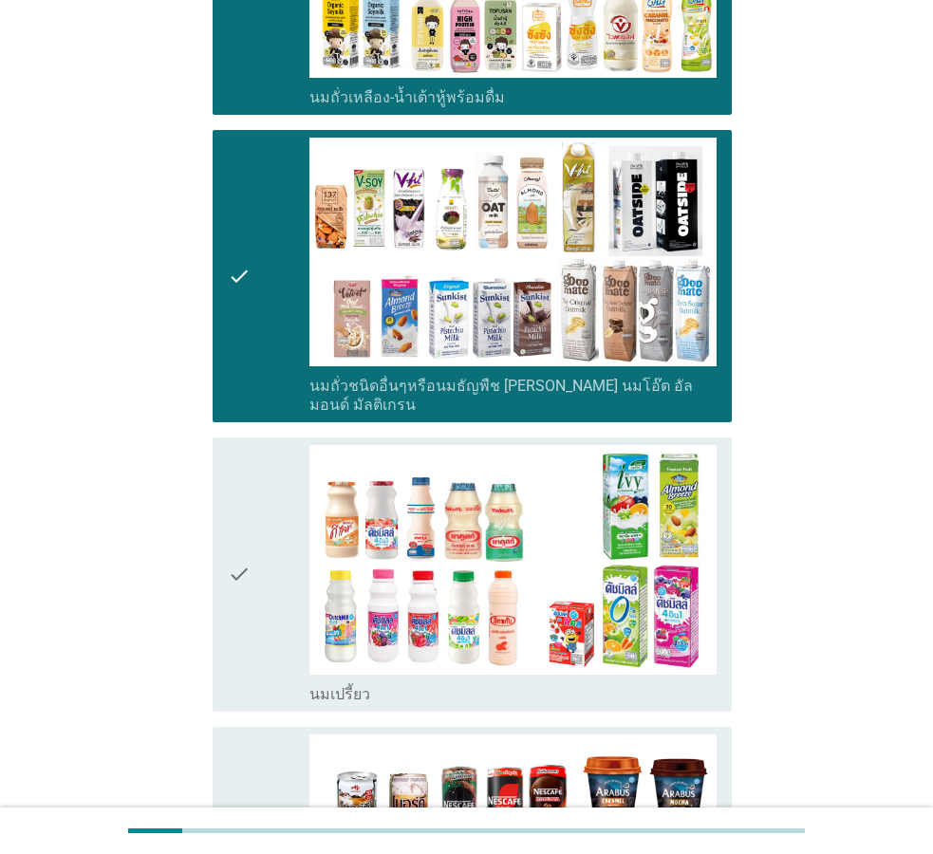
click at [257, 521] on div "check" at bounding box center [269, 574] width 82 height 259
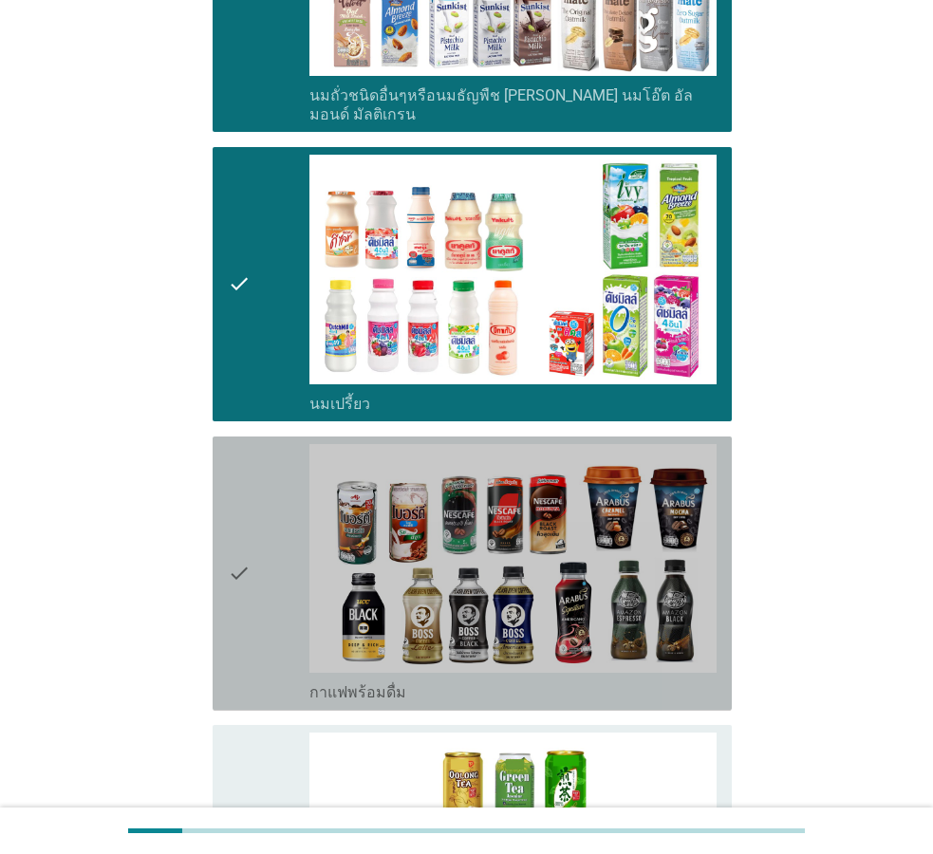
click at [257, 521] on div "check" at bounding box center [269, 573] width 82 height 259
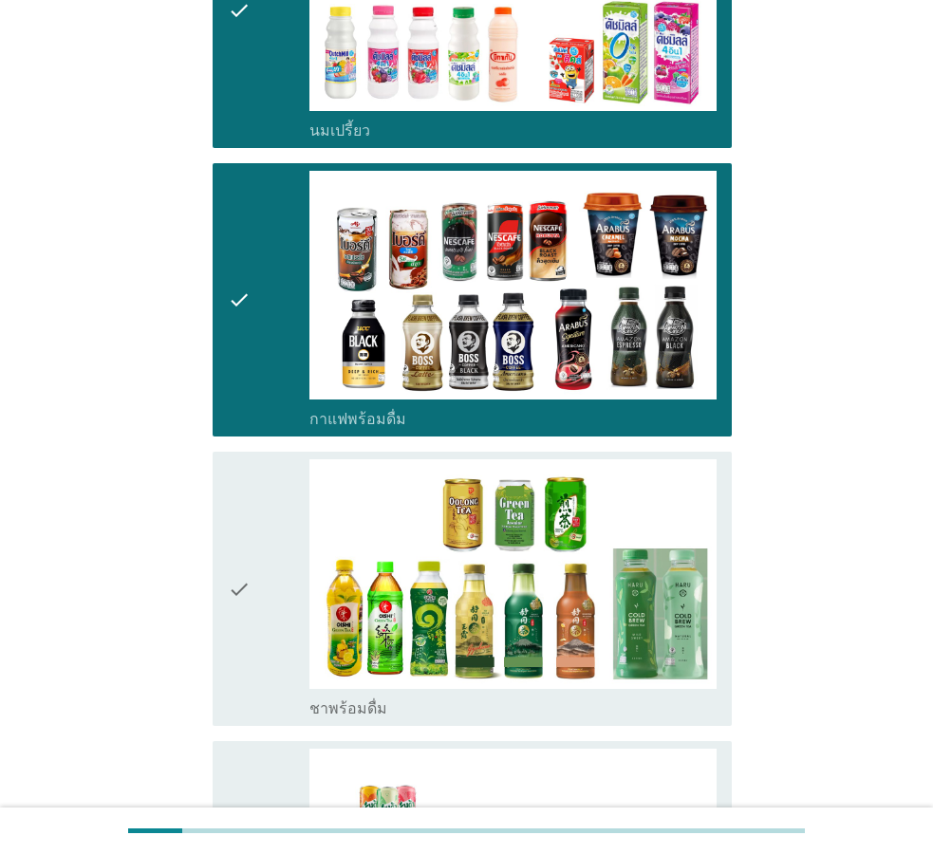
scroll to position [1259, 0]
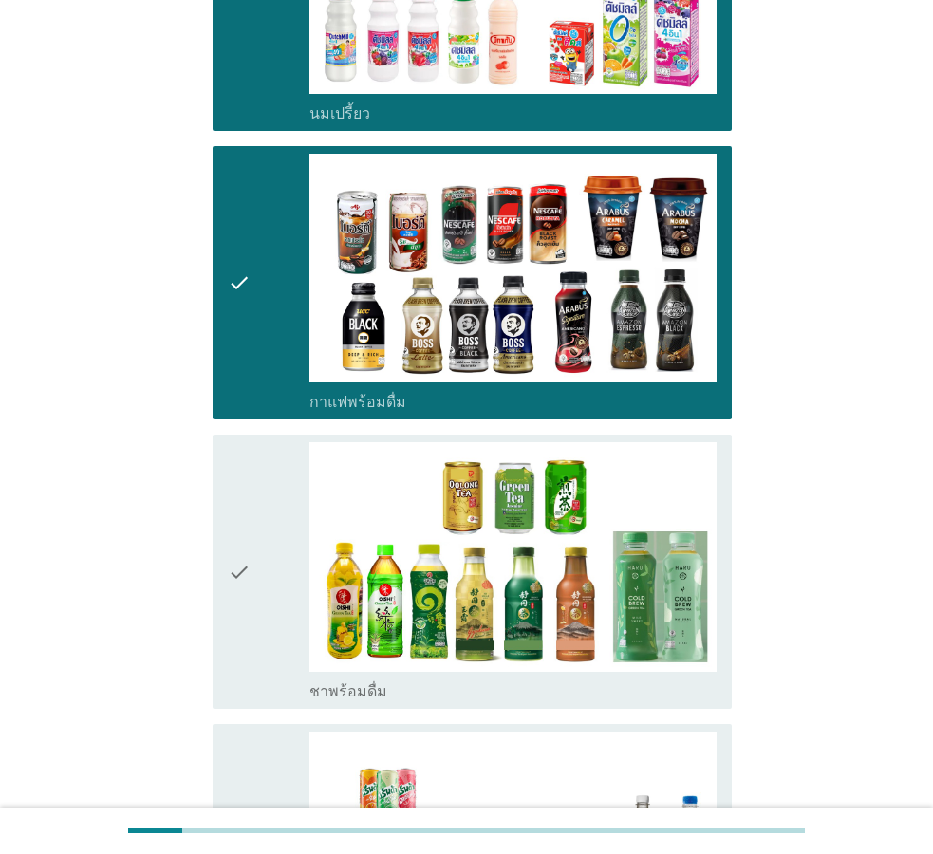
click at [258, 521] on div "check" at bounding box center [269, 571] width 82 height 259
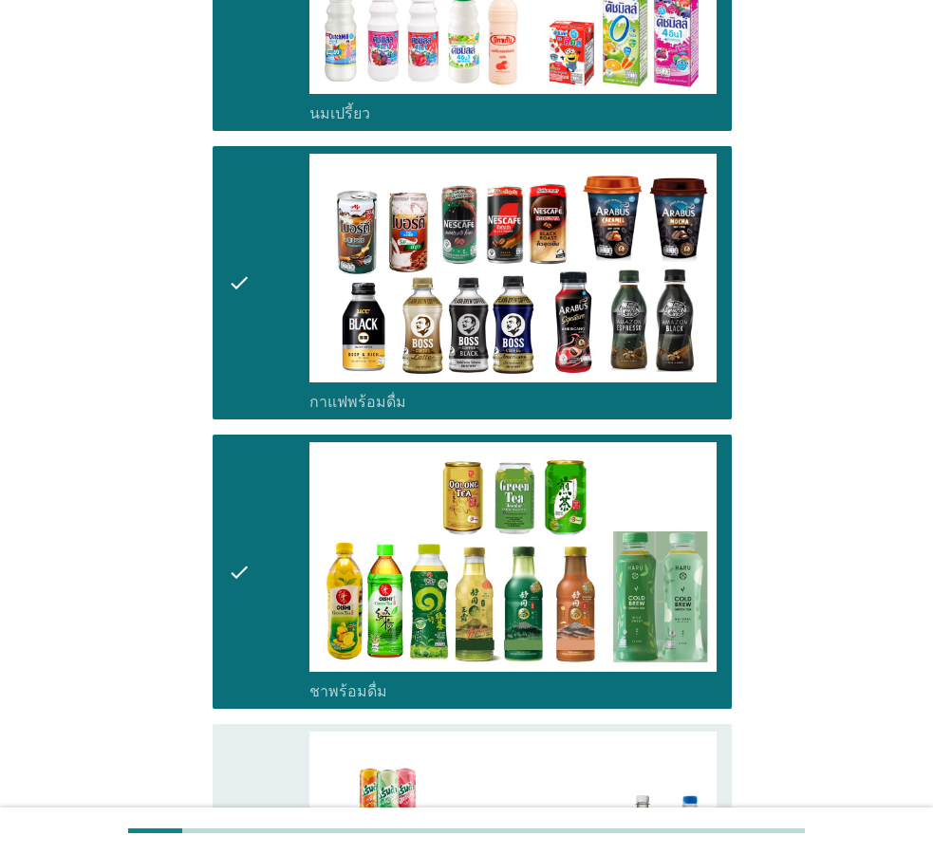
scroll to position [1549, 0]
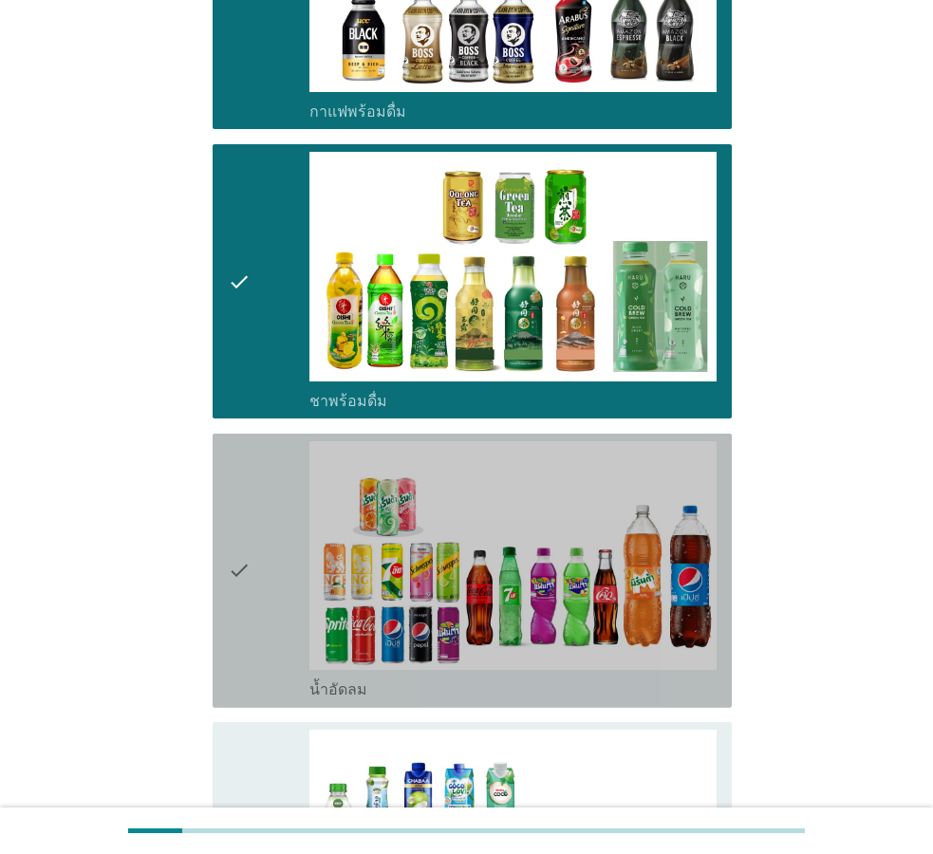
click at [258, 521] on div "check" at bounding box center [269, 570] width 82 height 259
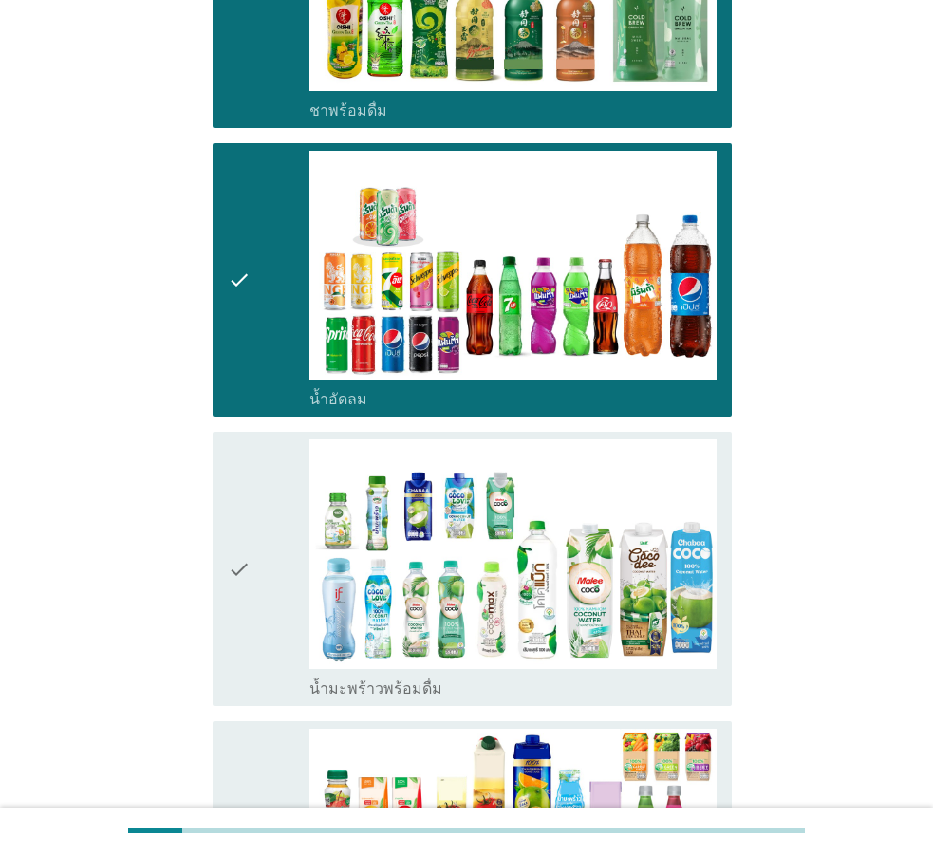
click at [258, 521] on div "check" at bounding box center [269, 569] width 82 height 259
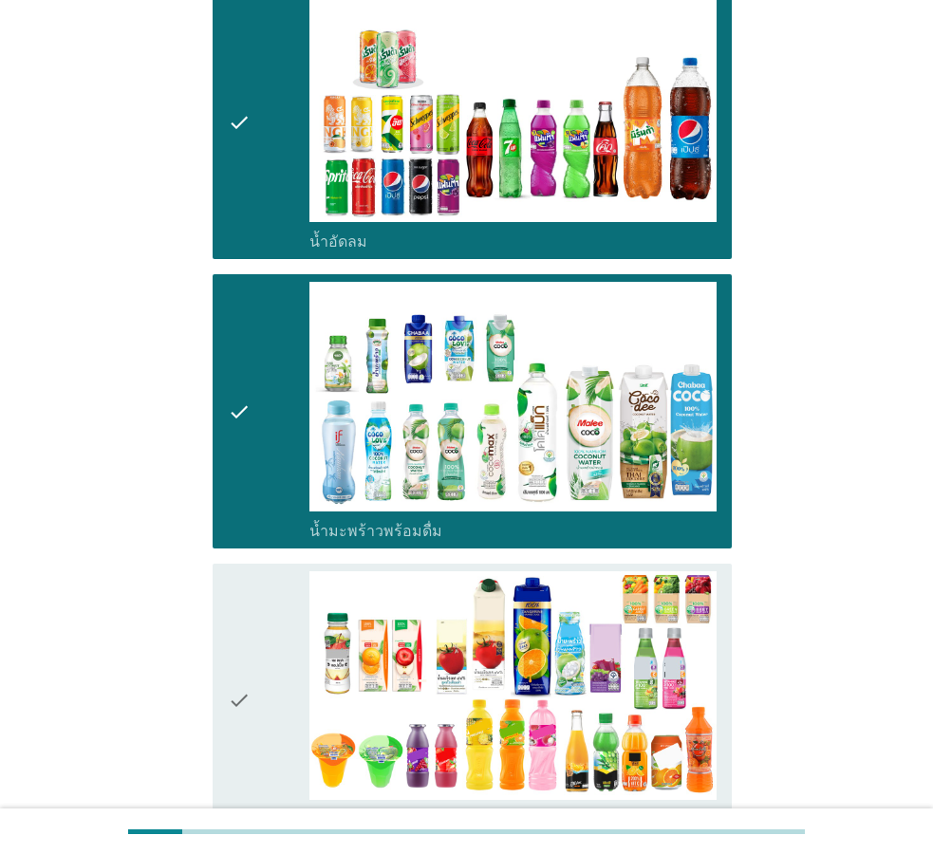
scroll to position [2130, 0]
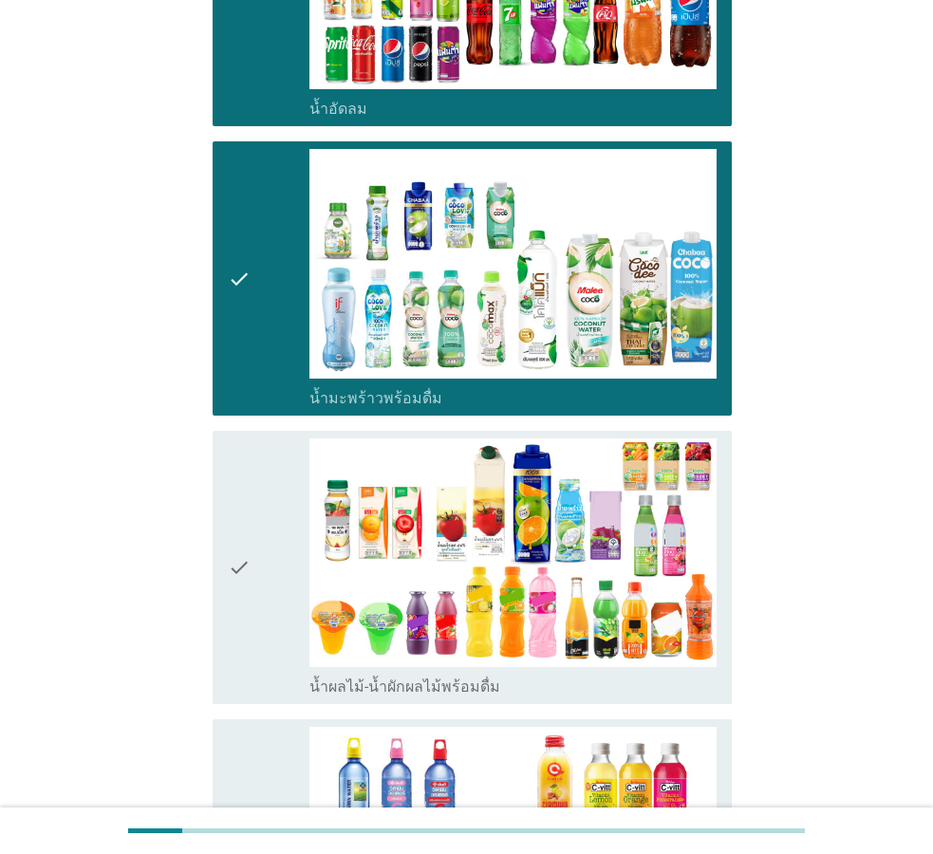
click at [258, 521] on div "check" at bounding box center [269, 568] width 82 height 259
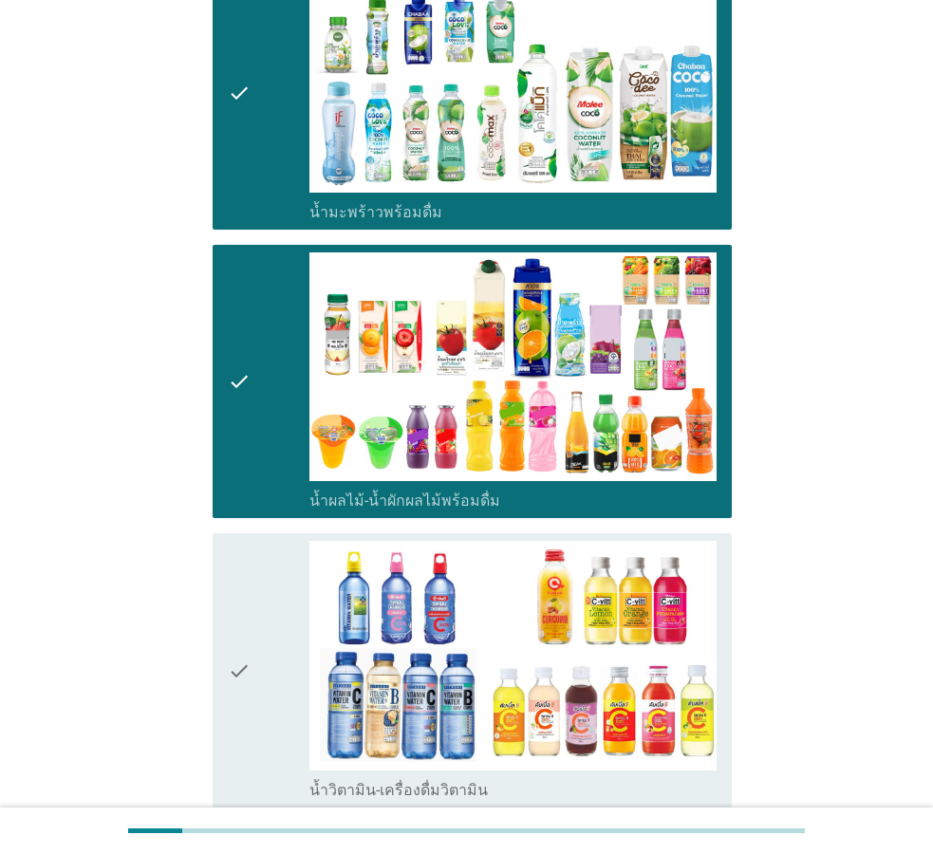
scroll to position [2421, 0]
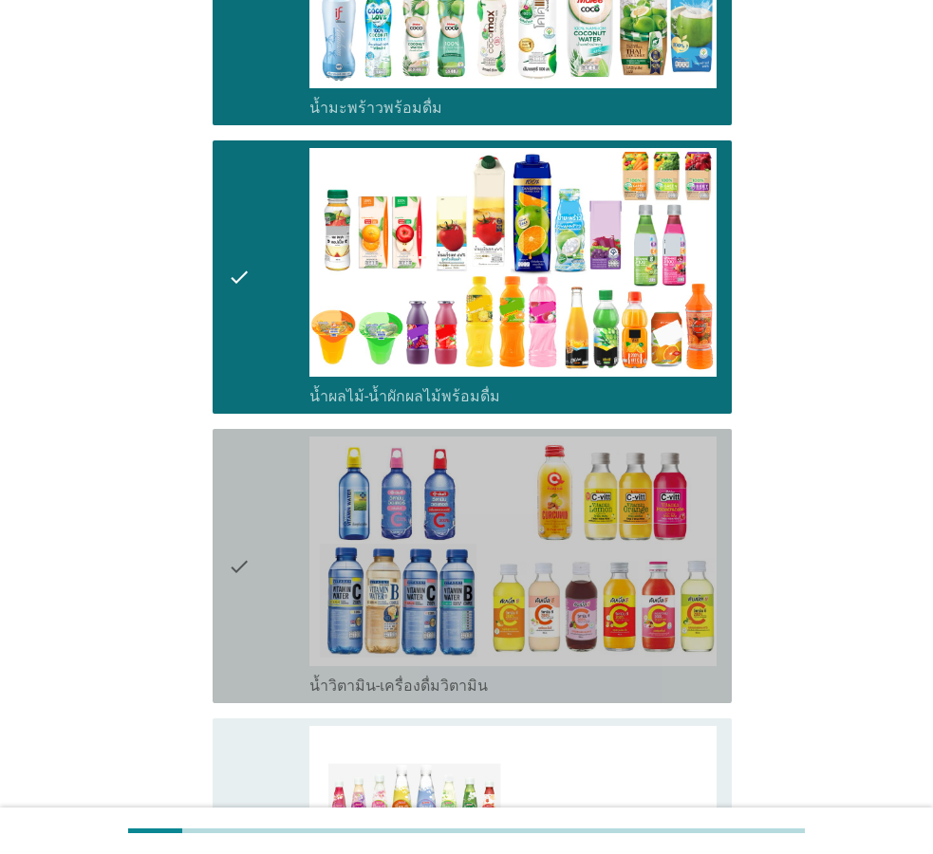
click at [258, 521] on div "check" at bounding box center [269, 566] width 82 height 259
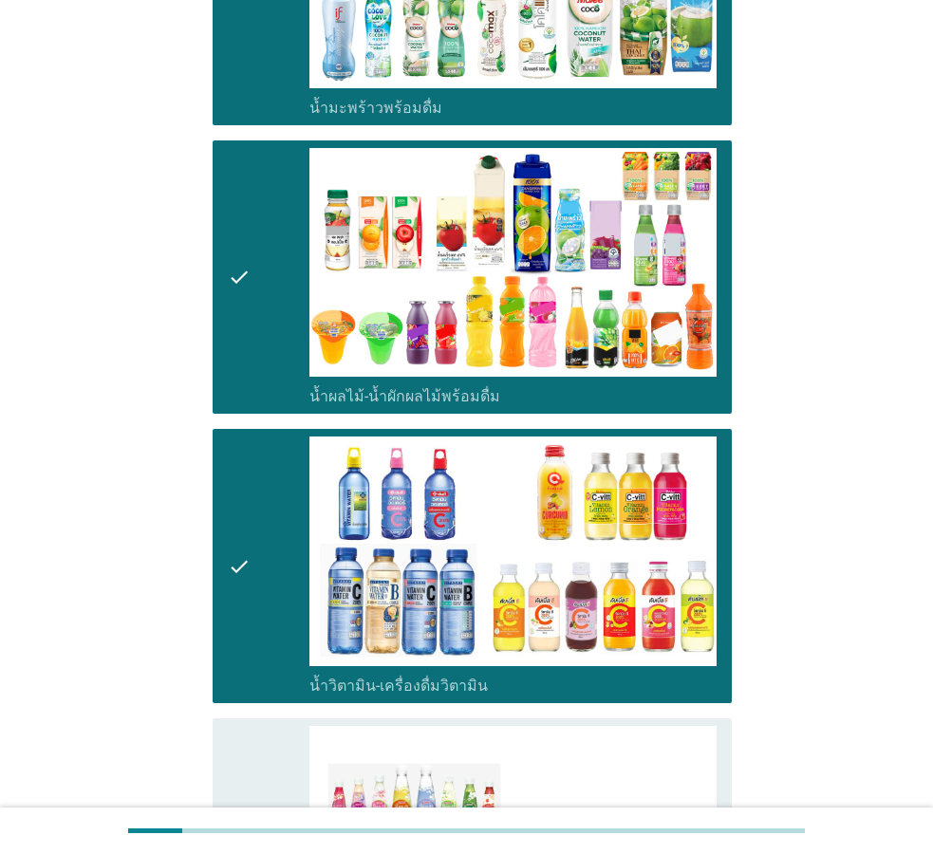
scroll to position [2711, 0]
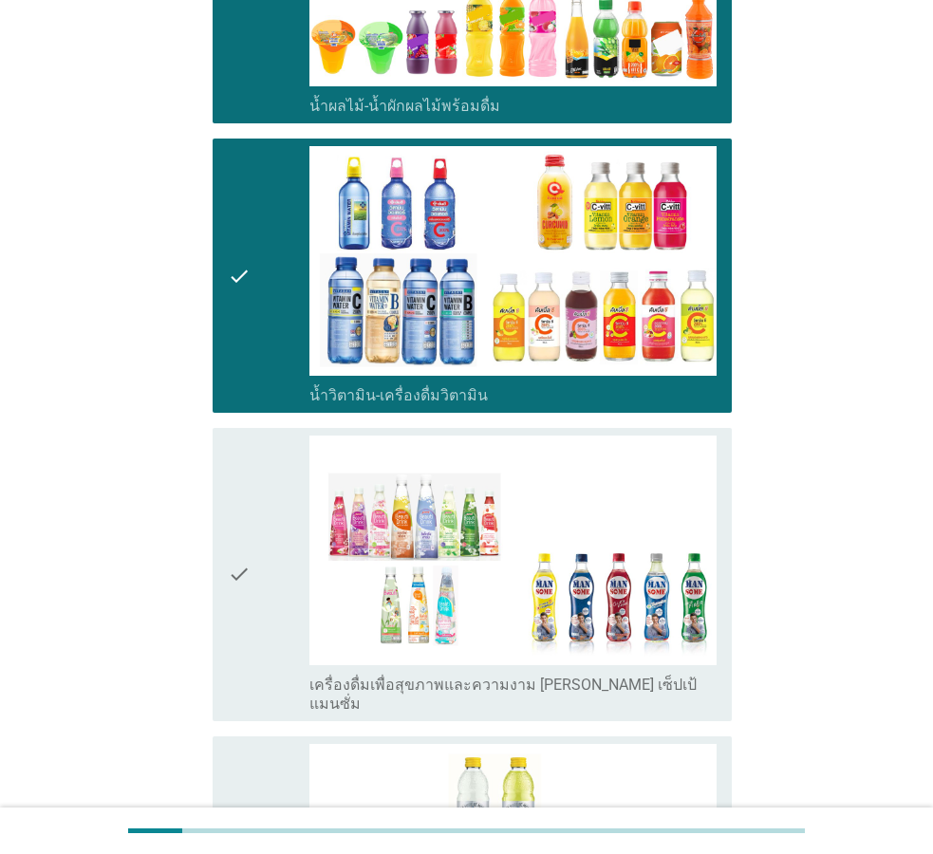
click at [258, 521] on div "check" at bounding box center [269, 575] width 82 height 278
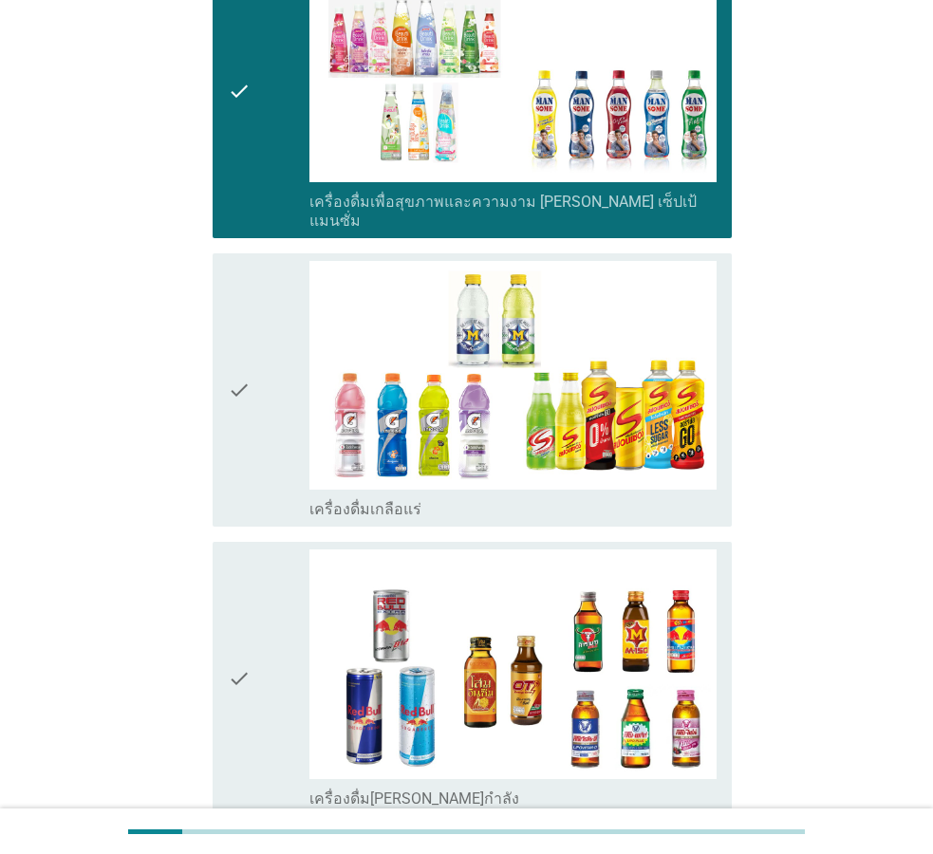
scroll to position [3196, 0]
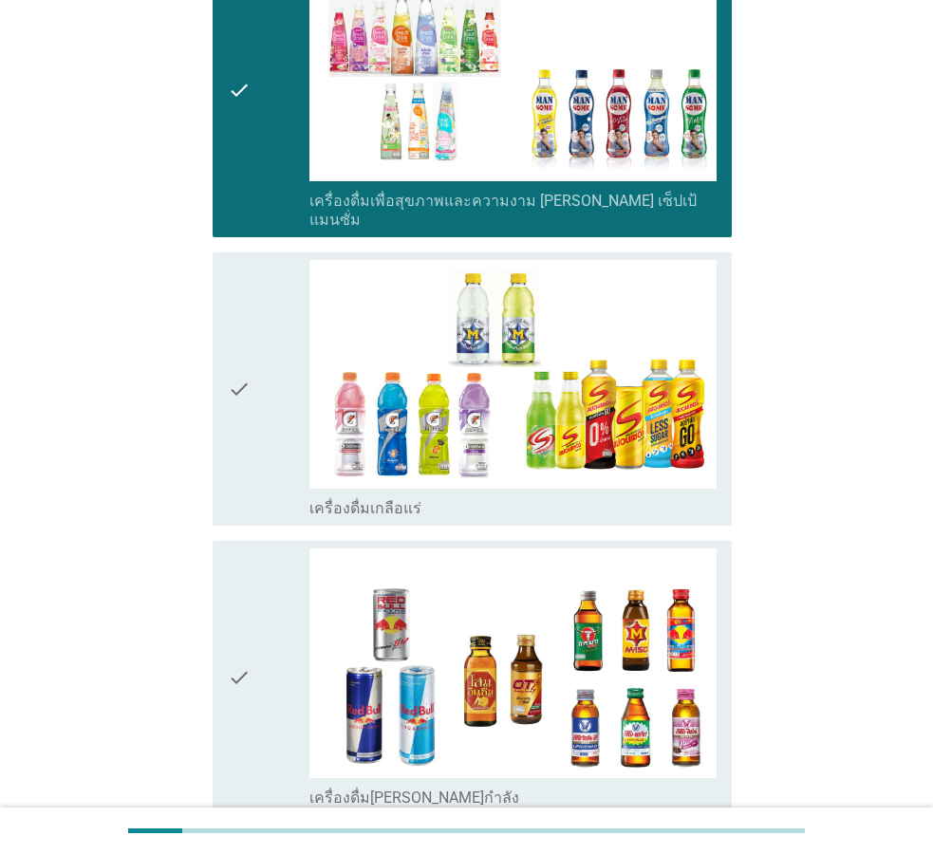
click at [267, 384] on div "check" at bounding box center [269, 389] width 82 height 259
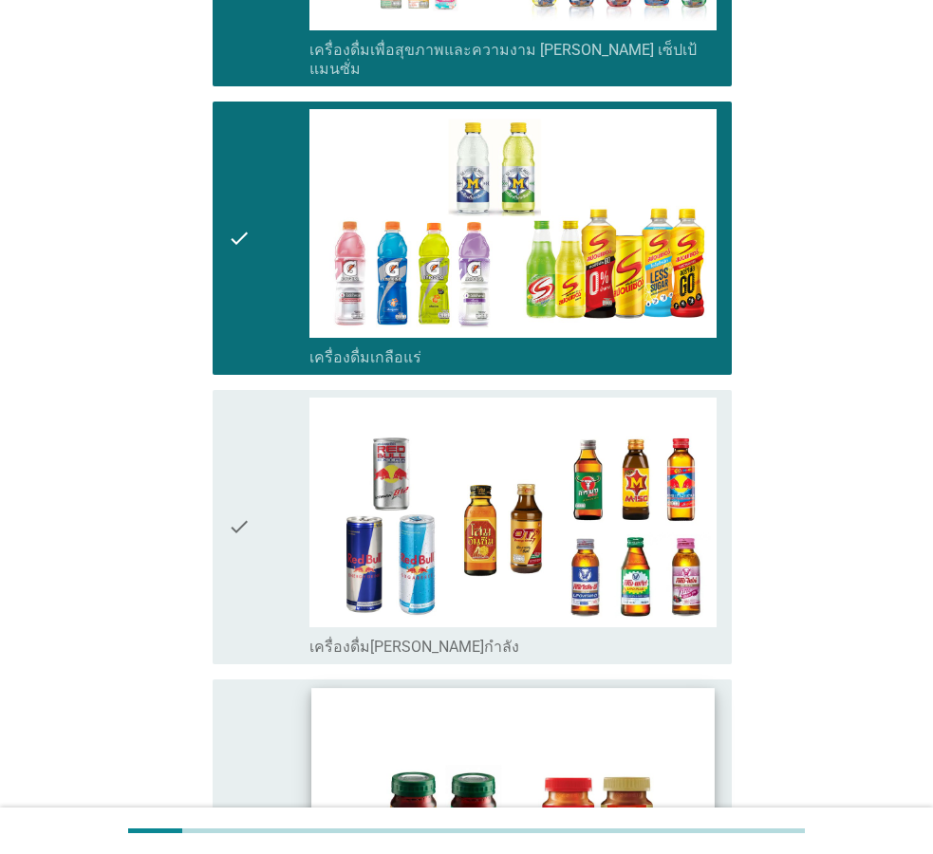
scroll to position [3389, 0]
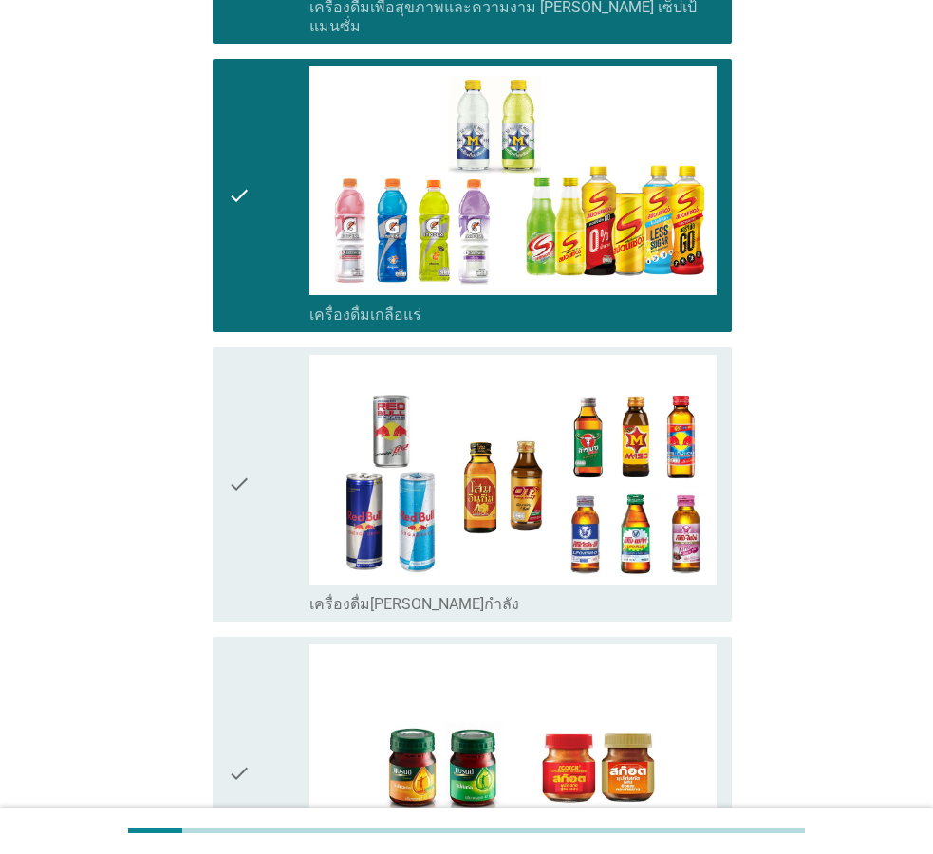
click at [263, 694] on div "check" at bounding box center [269, 774] width 82 height 259
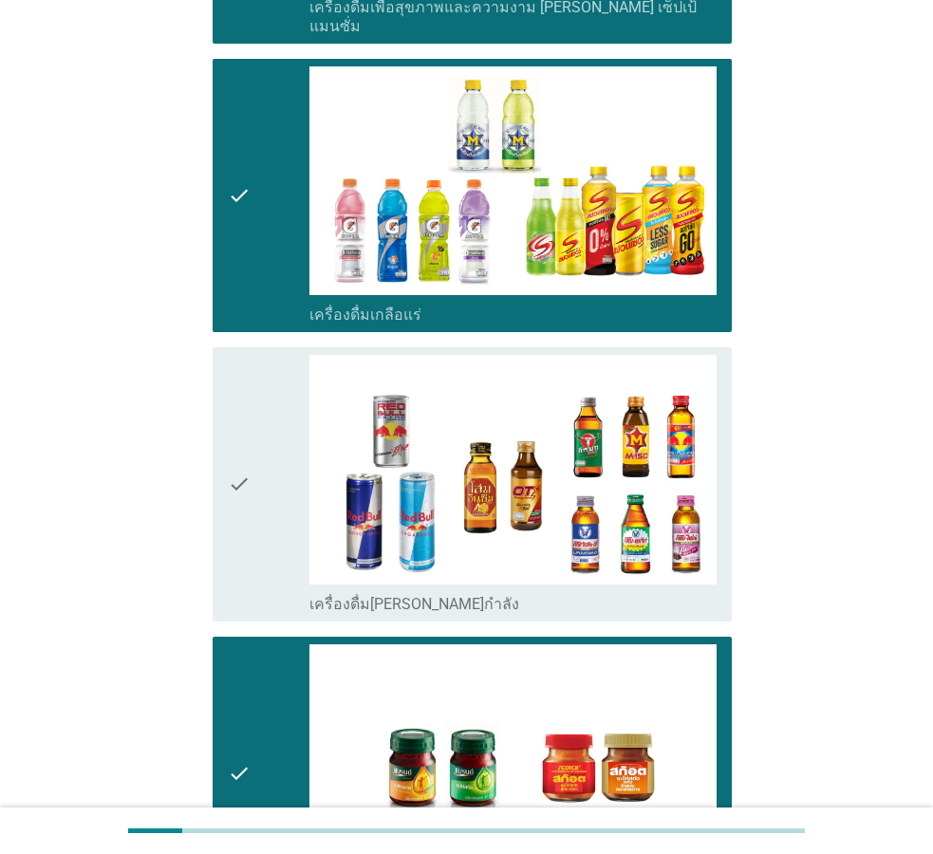
scroll to position [3642, 0]
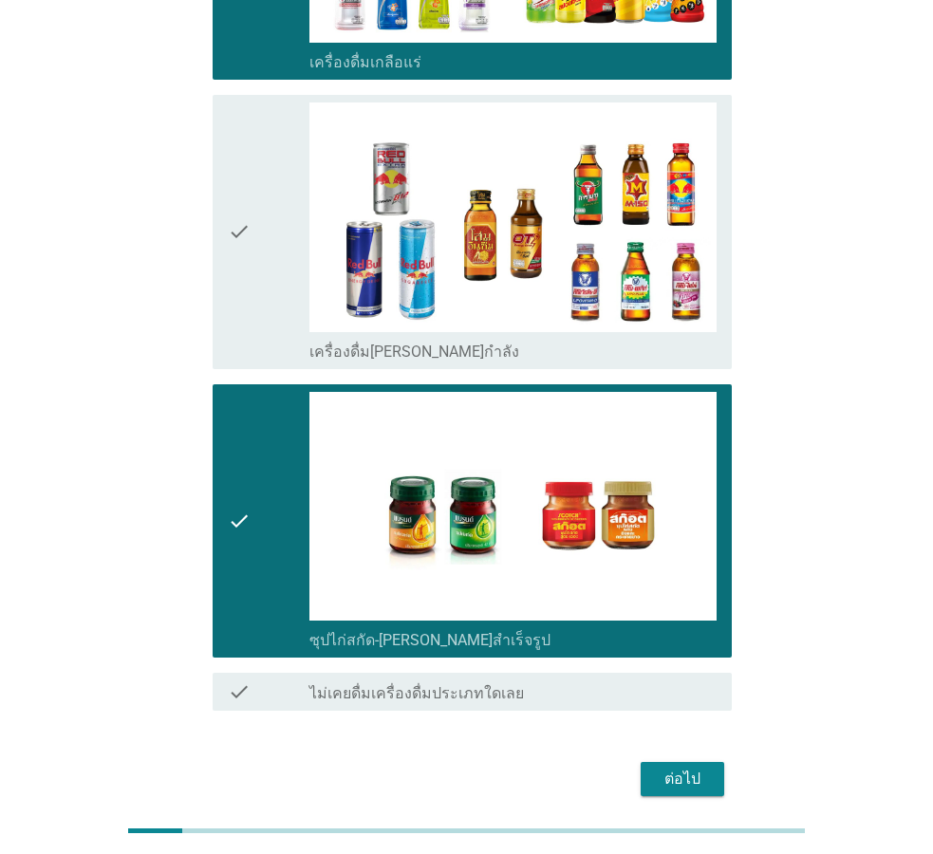
click at [703, 768] on div "ต่อไป" at bounding box center [682, 779] width 53 height 23
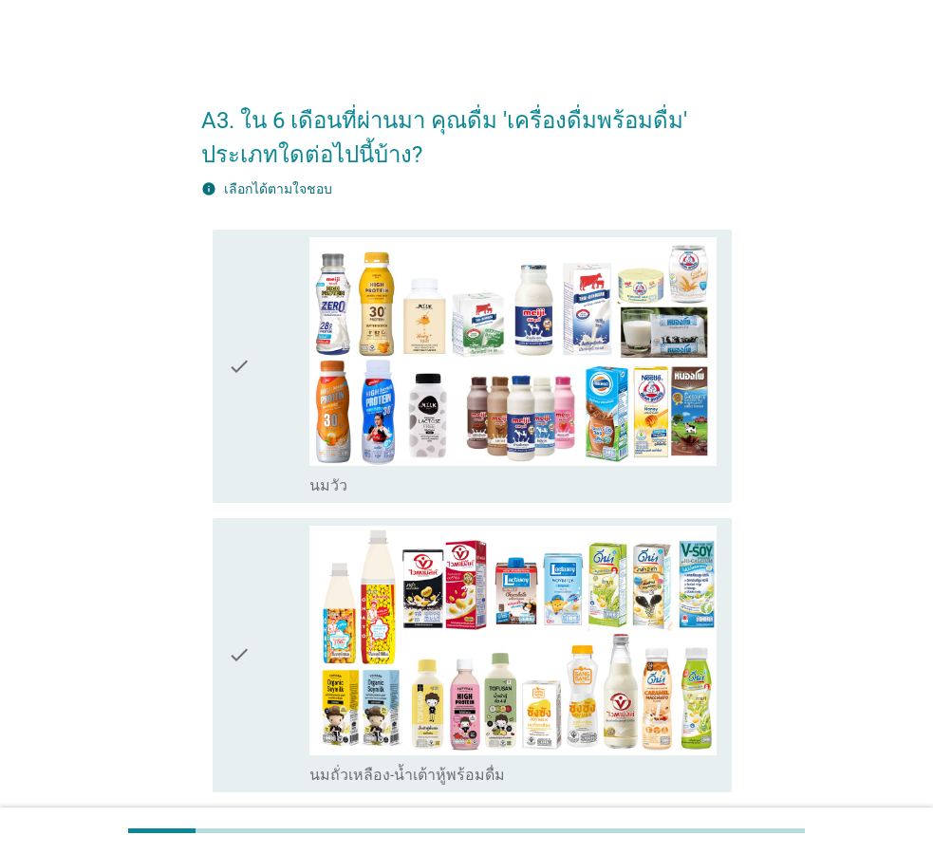
click at [267, 406] on div "check" at bounding box center [269, 366] width 82 height 259
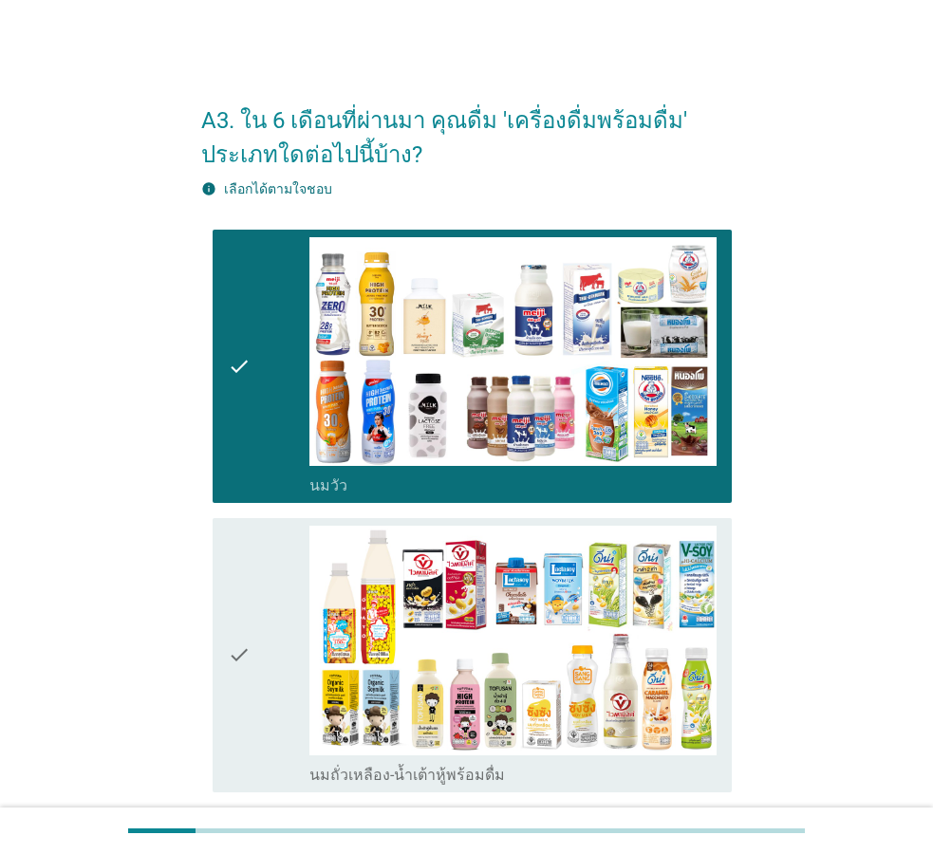
click at [263, 636] on div "check" at bounding box center [269, 655] width 82 height 259
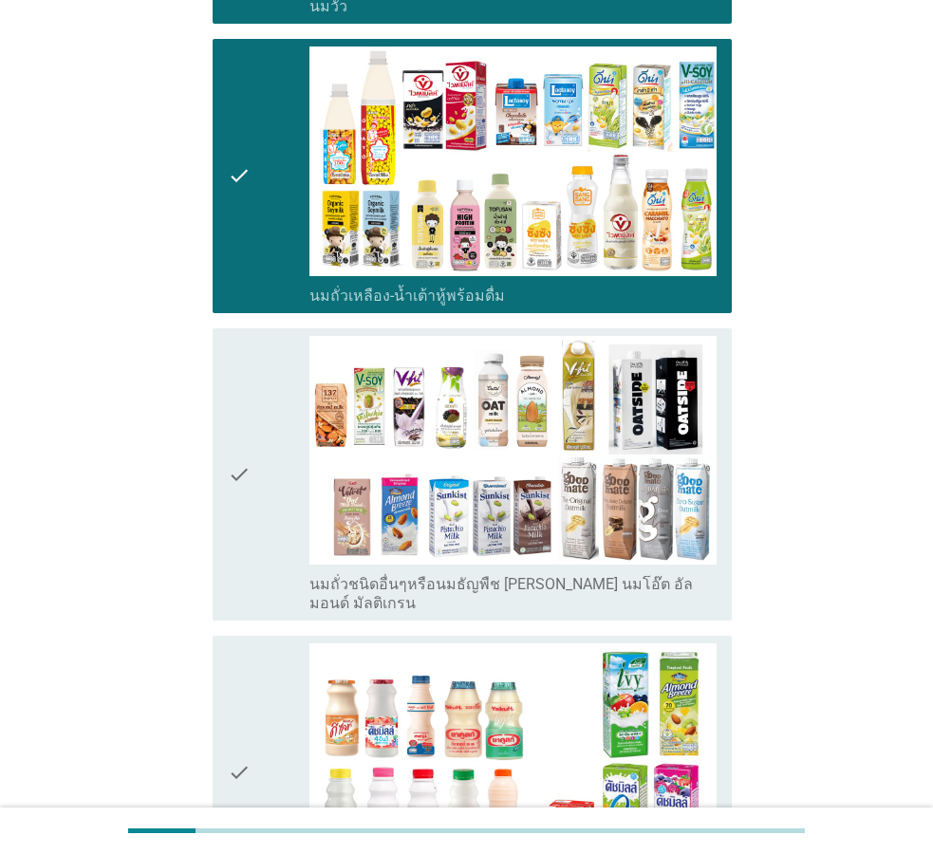
scroll to position [484, 0]
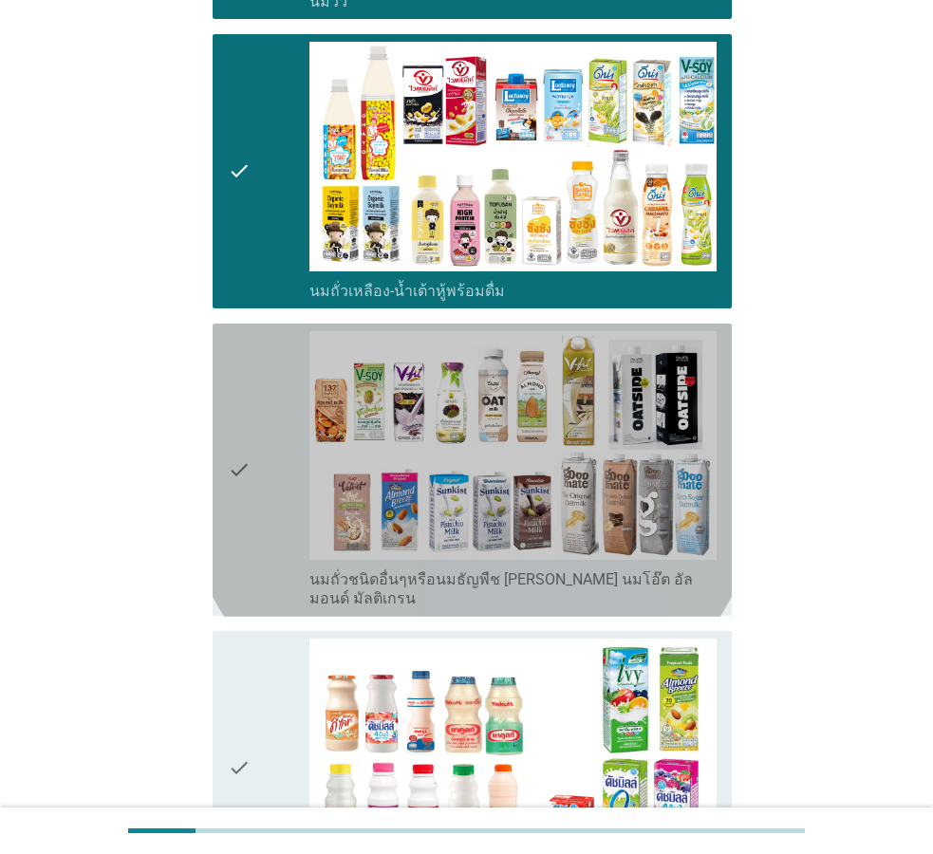
click at [254, 532] on div "check" at bounding box center [269, 470] width 82 height 278
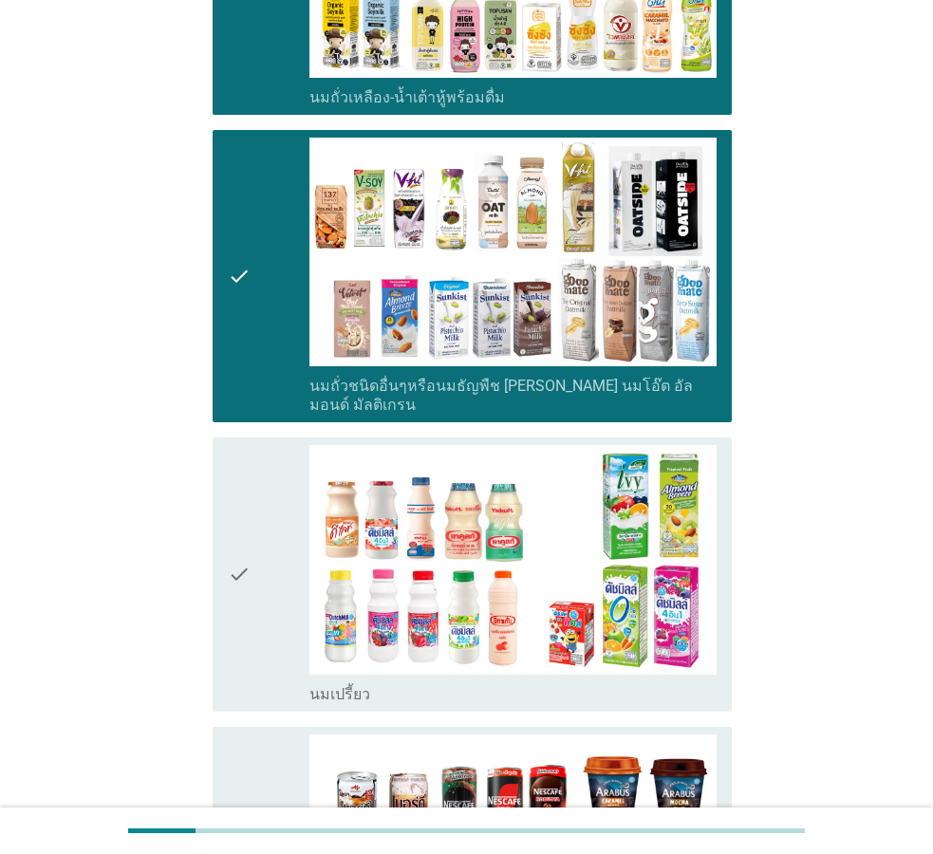
click at [259, 608] on div "check" at bounding box center [269, 574] width 82 height 259
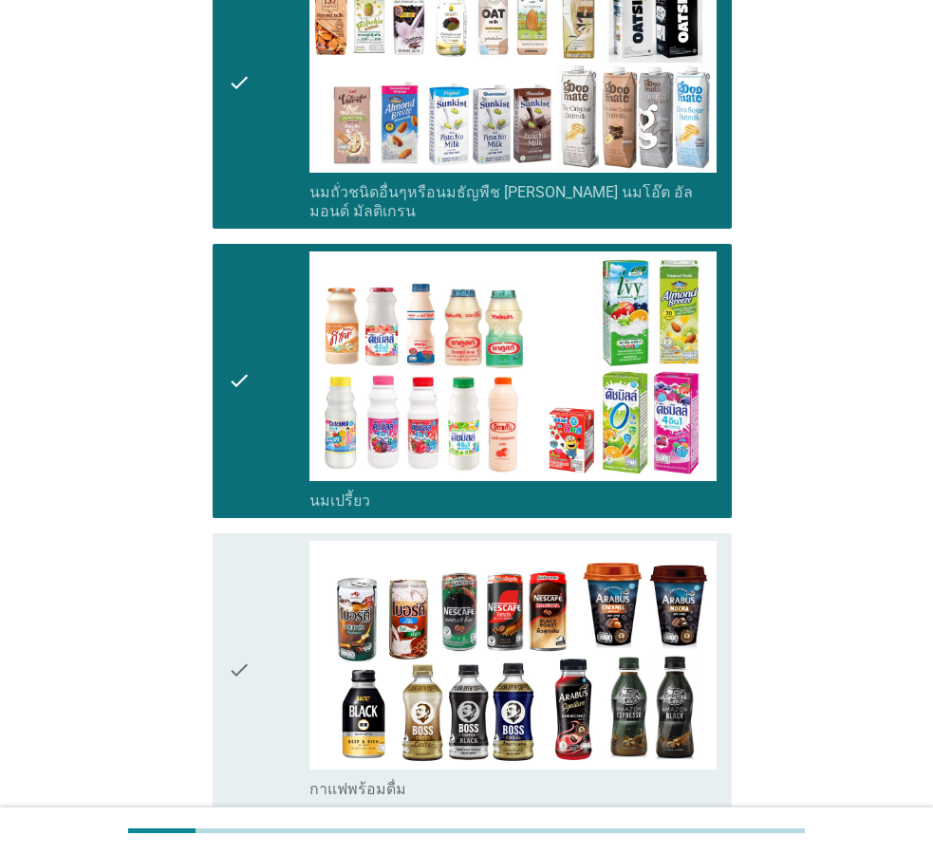
scroll to position [1162, 0]
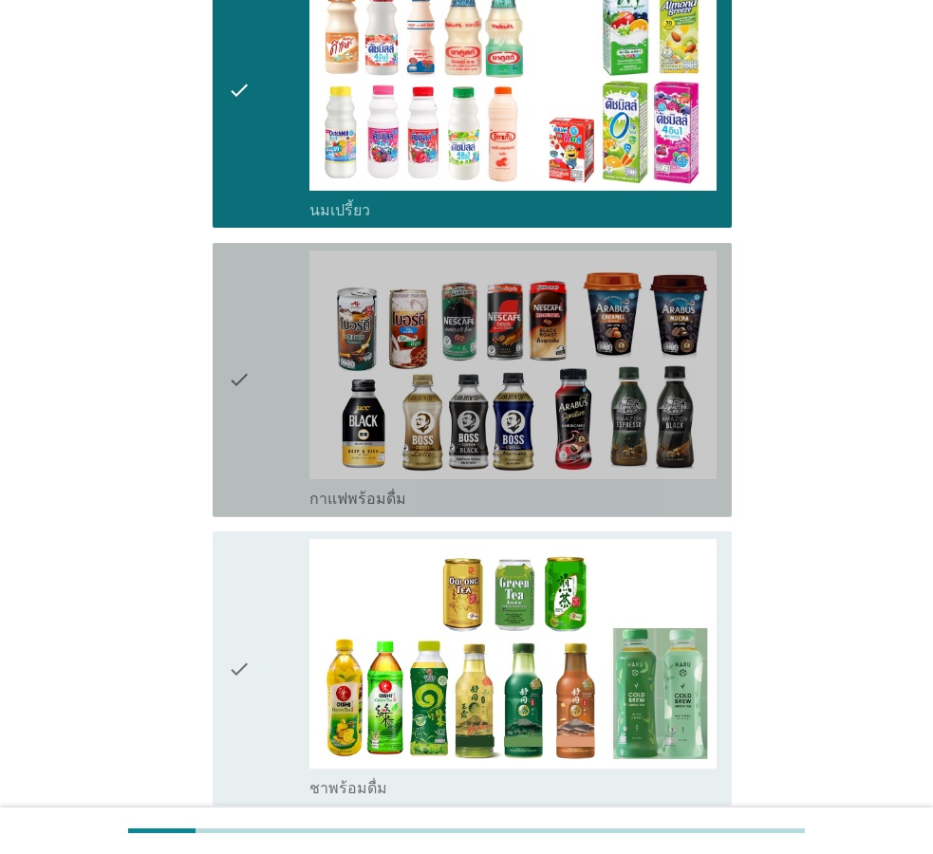
click at [268, 445] on div "check" at bounding box center [269, 380] width 82 height 259
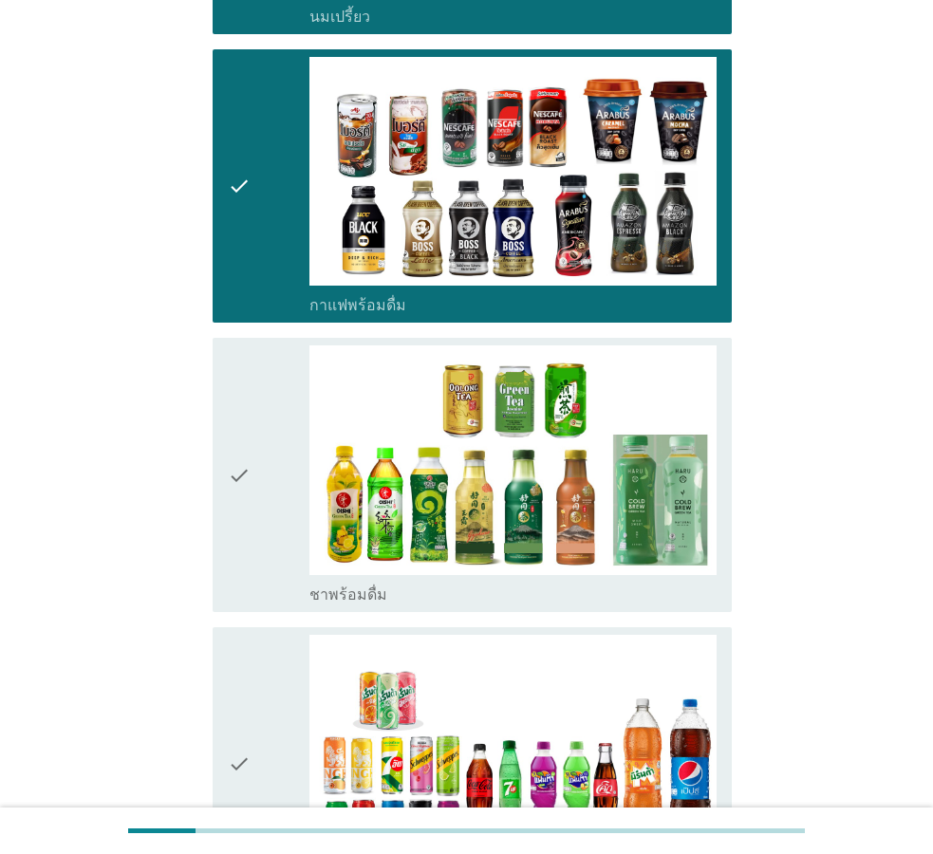
click at [282, 501] on div "check" at bounding box center [269, 475] width 82 height 259
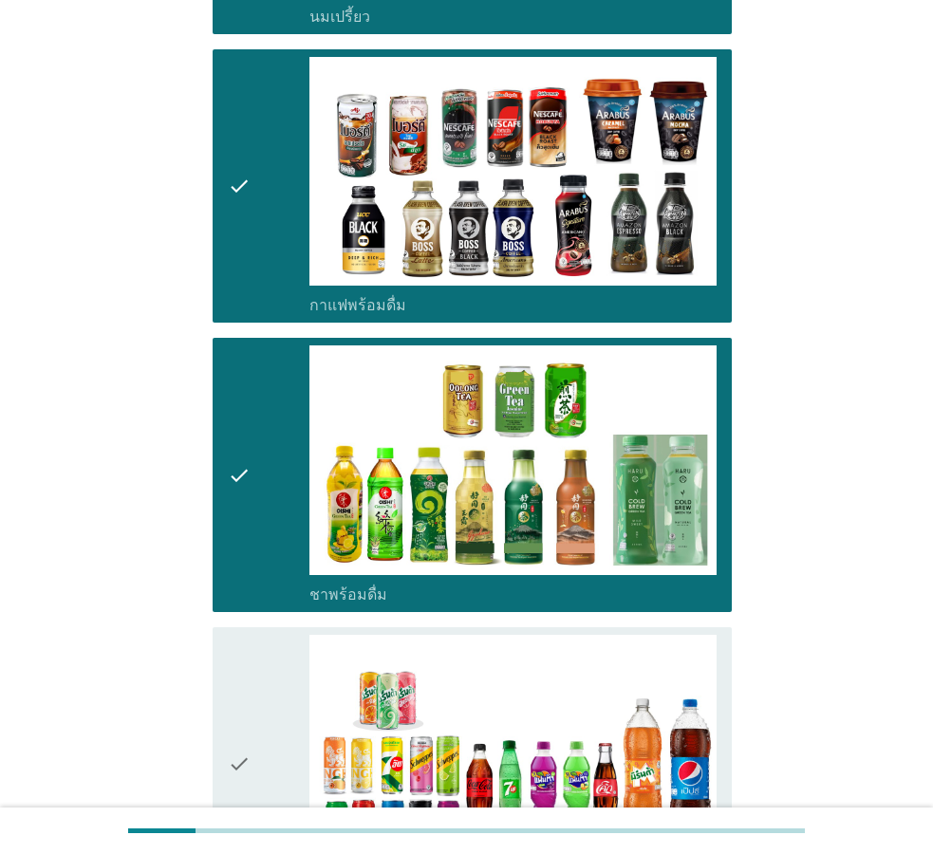
scroll to position [1549, 0]
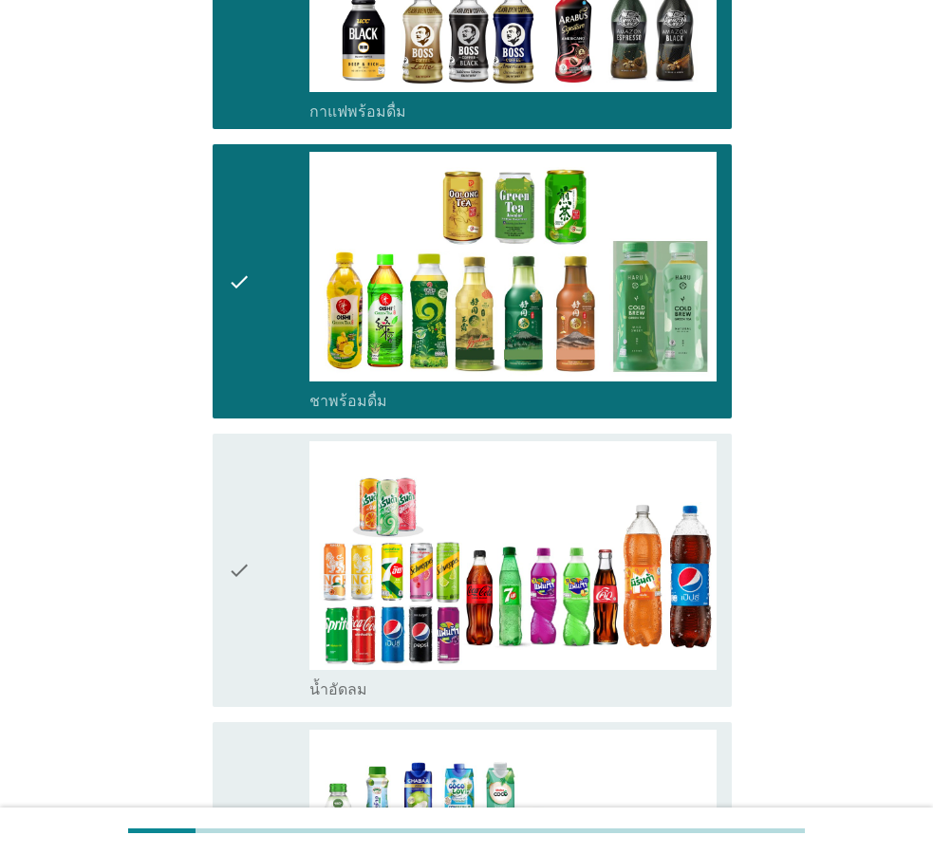
click at [287, 592] on div "check" at bounding box center [269, 570] width 82 height 259
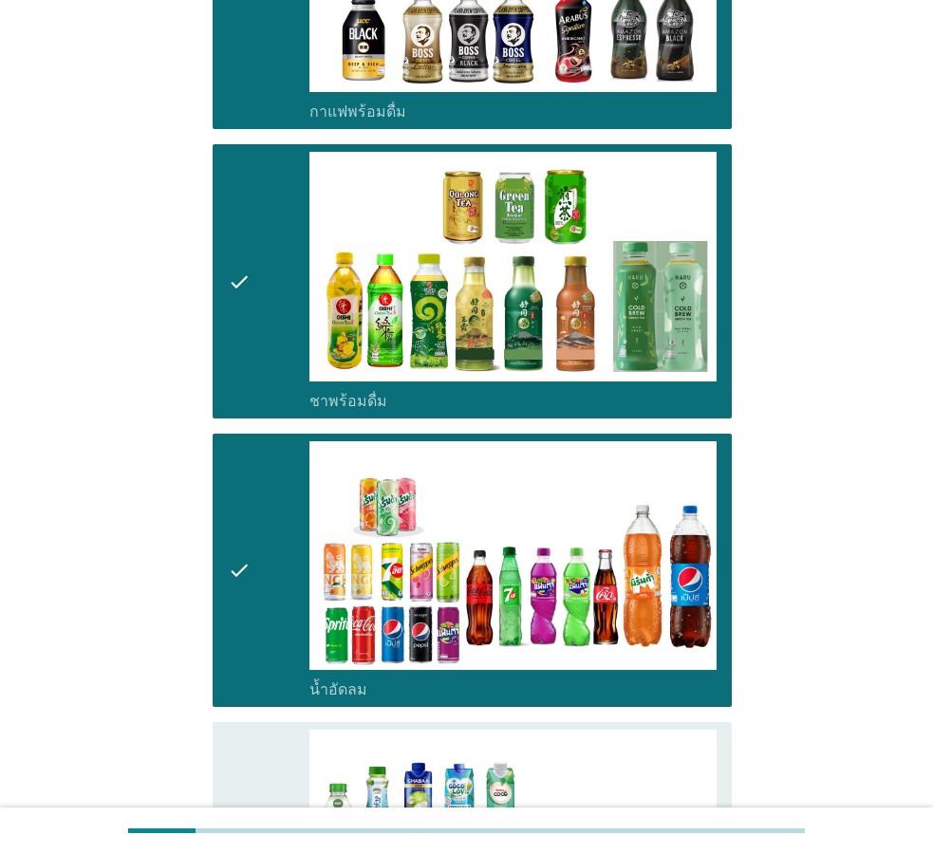
scroll to position [1840, 0]
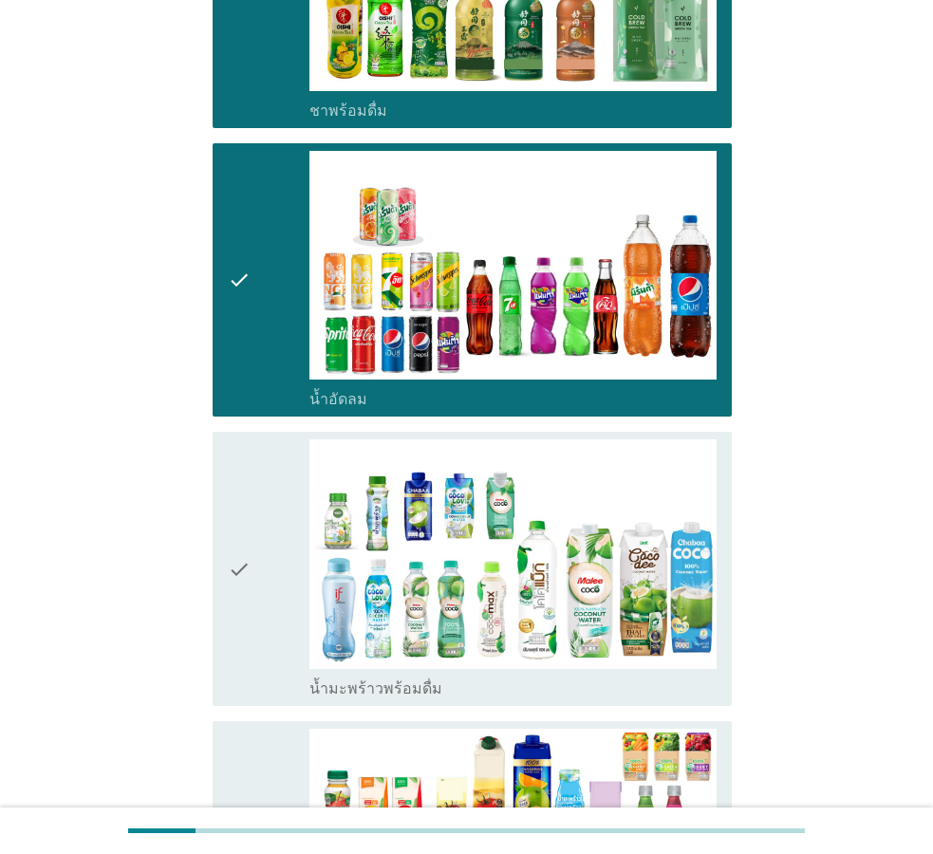
click at [287, 592] on div "check" at bounding box center [269, 569] width 82 height 259
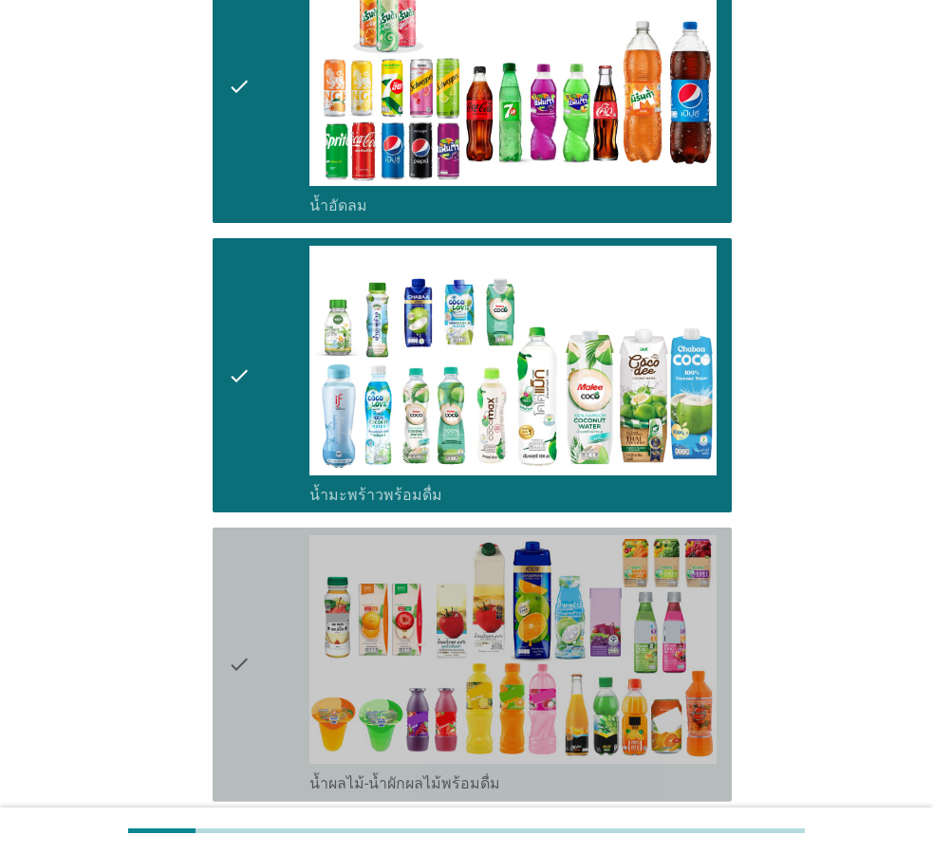
click at [287, 592] on div "check" at bounding box center [269, 664] width 82 height 259
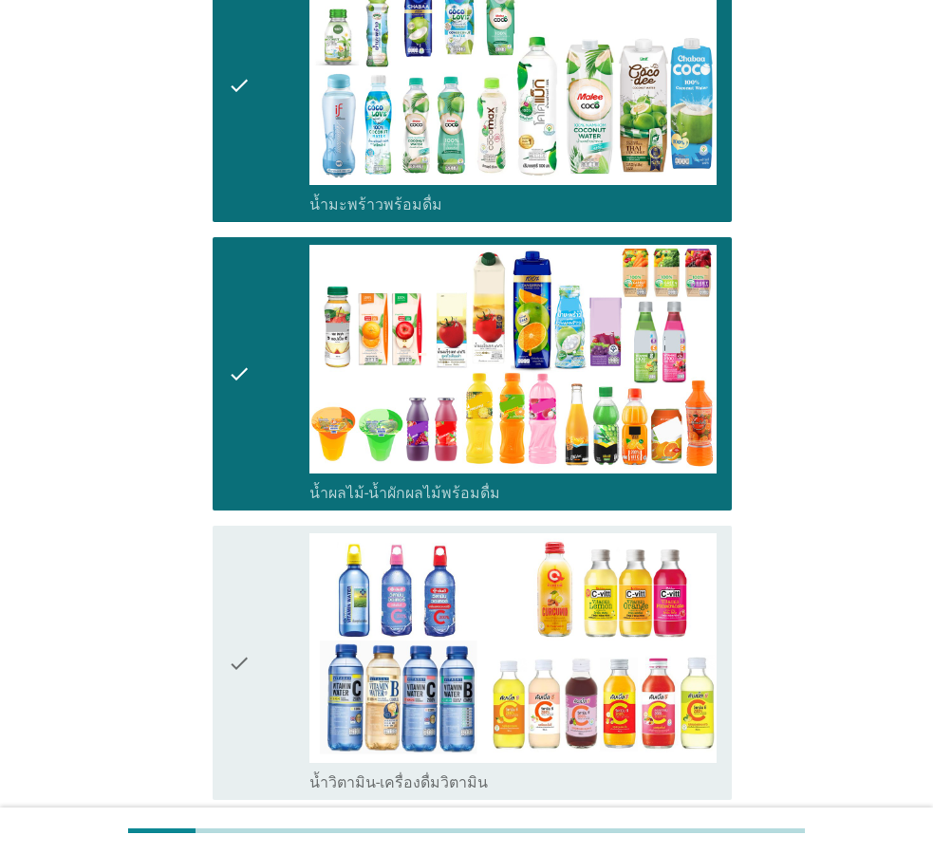
scroll to position [2518, 0]
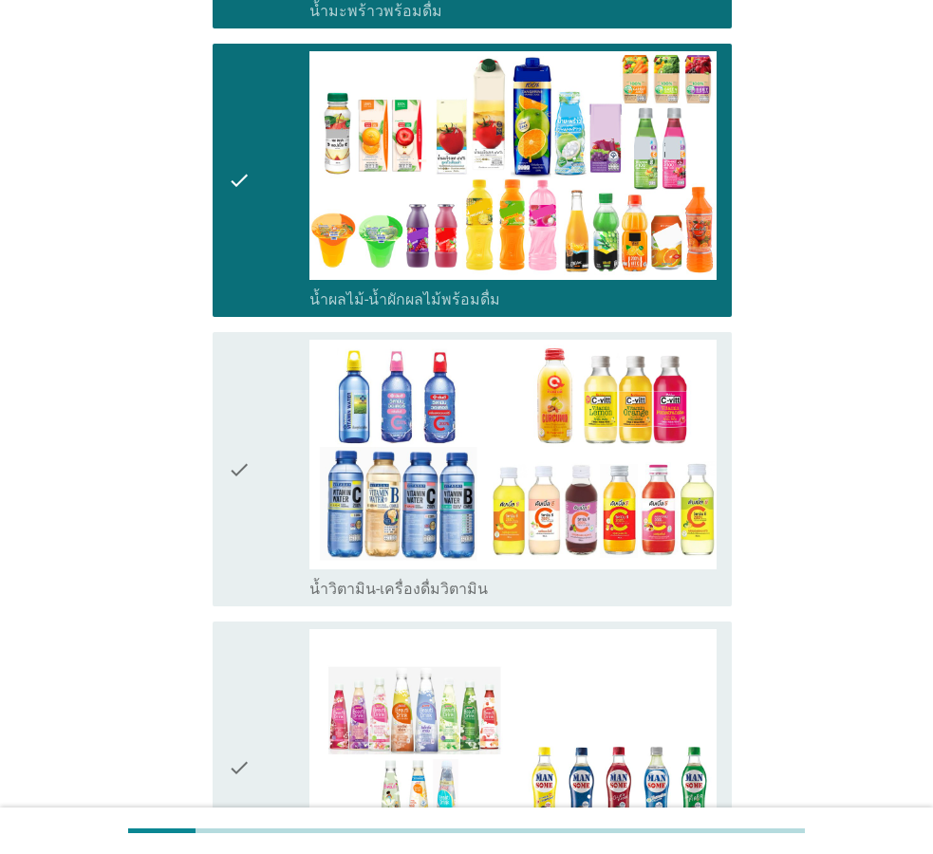
click at [287, 467] on div "check" at bounding box center [269, 469] width 82 height 259
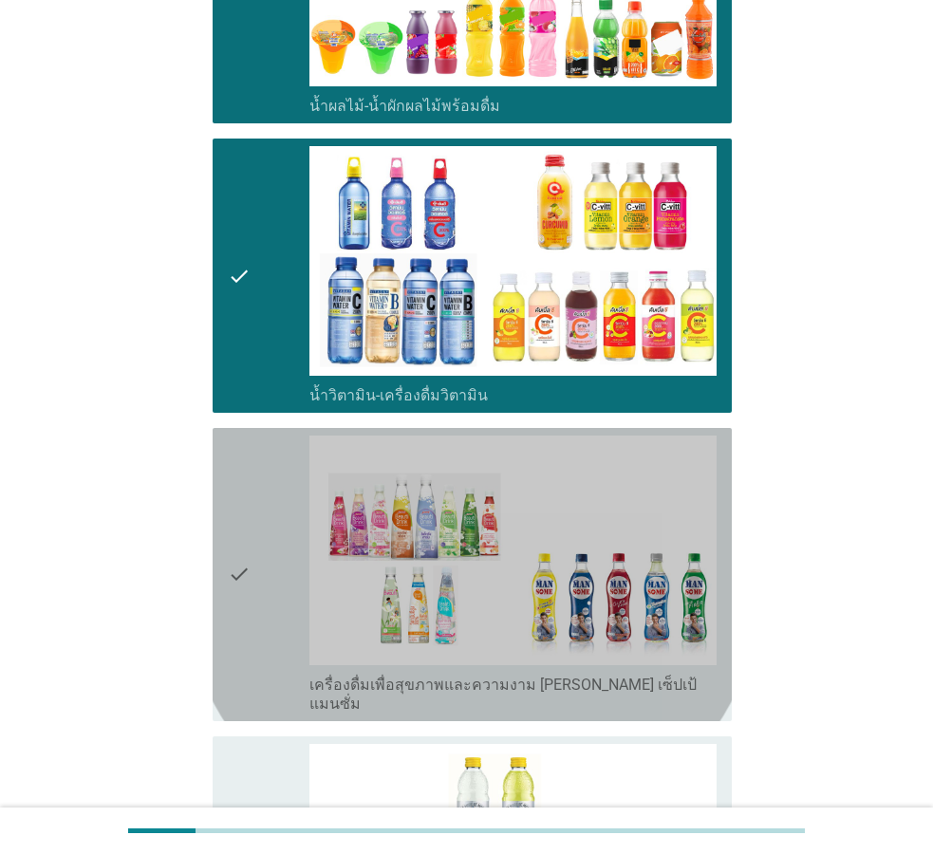
click at [291, 574] on div "check" at bounding box center [269, 575] width 82 height 278
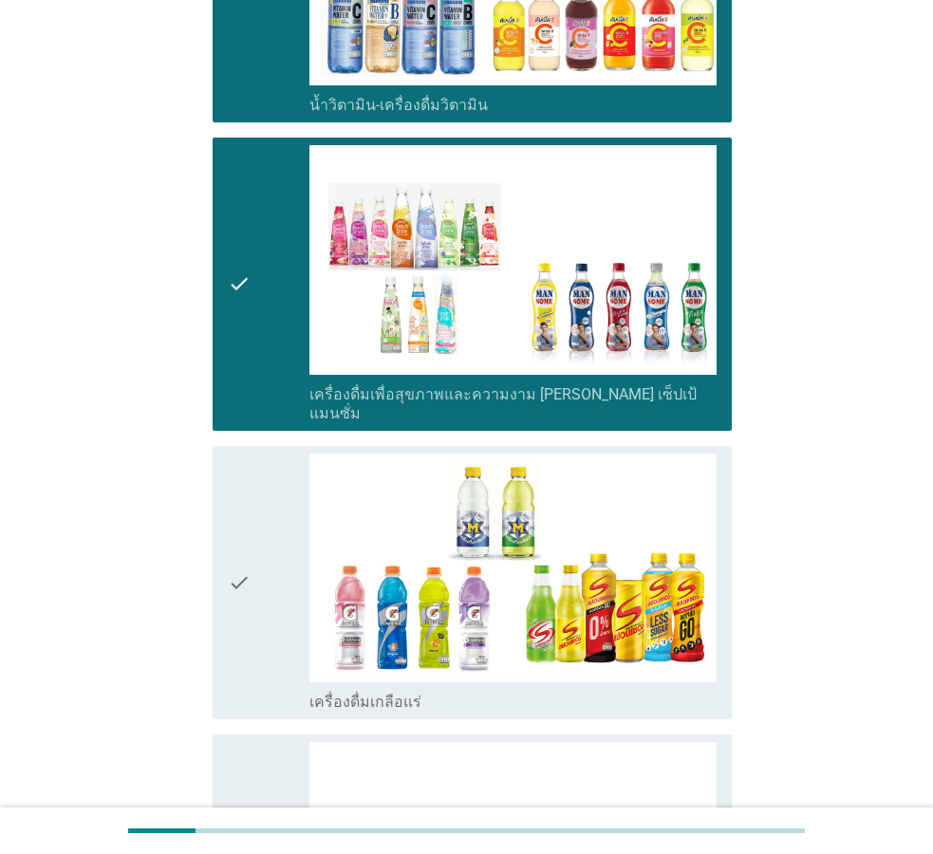
click at [291, 574] on div "check" at bounding box center [269, 583] width 82 height 259
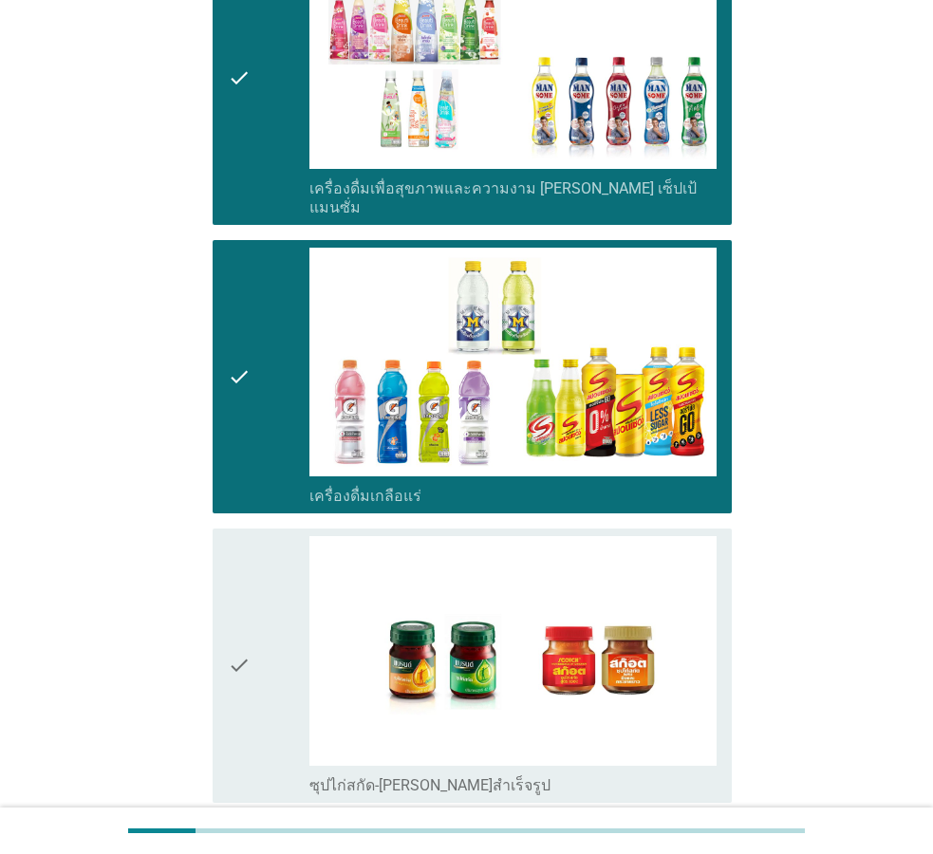
scroll to position [3293, 0]
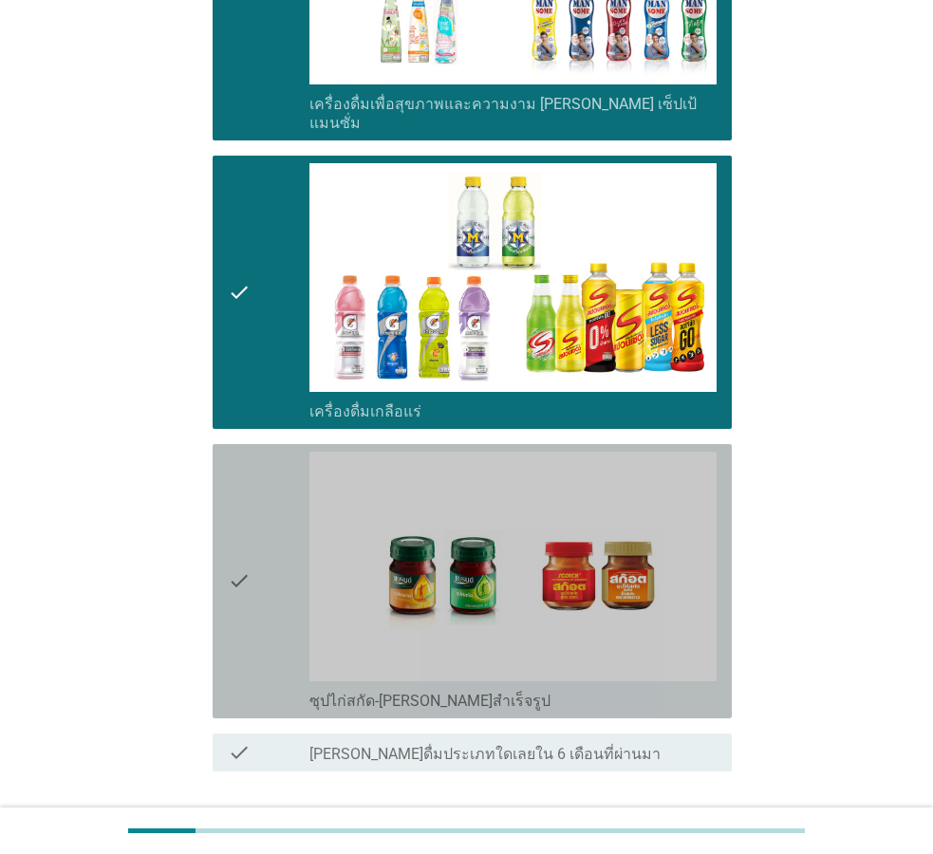
click at [294, 559] on div "check" at bounding box center [269, 581] width 82 height 259
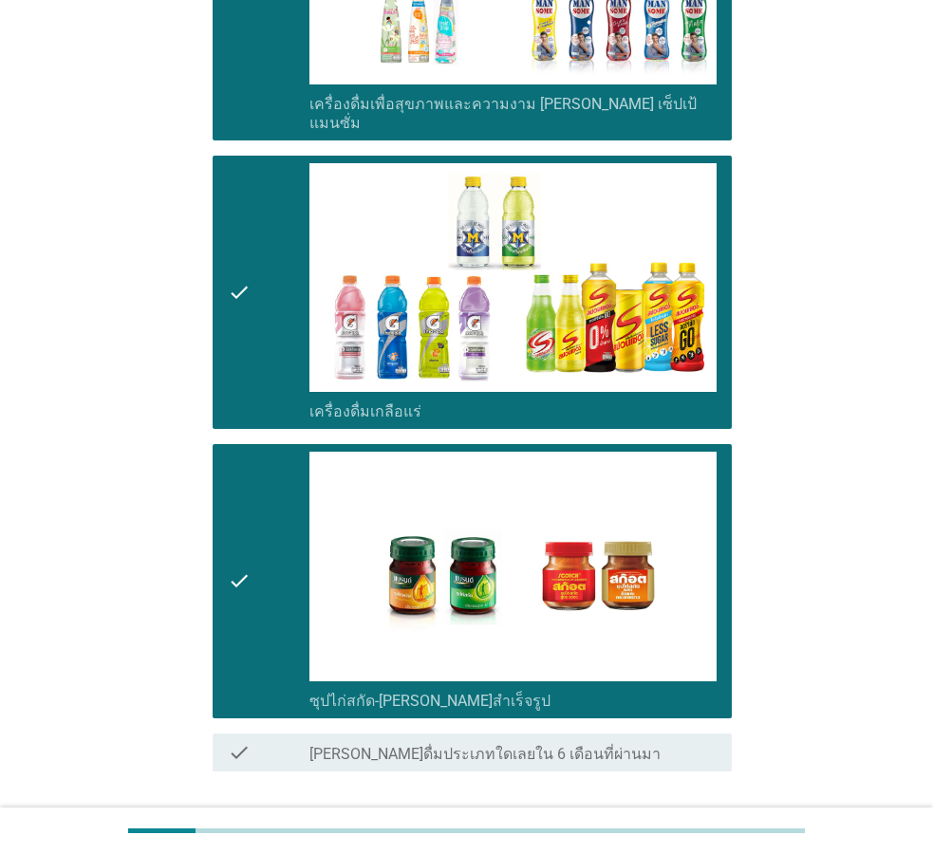
click at [681, 829] on div "ต่อไป" at bounding box center [682, 840] width 53 height 23
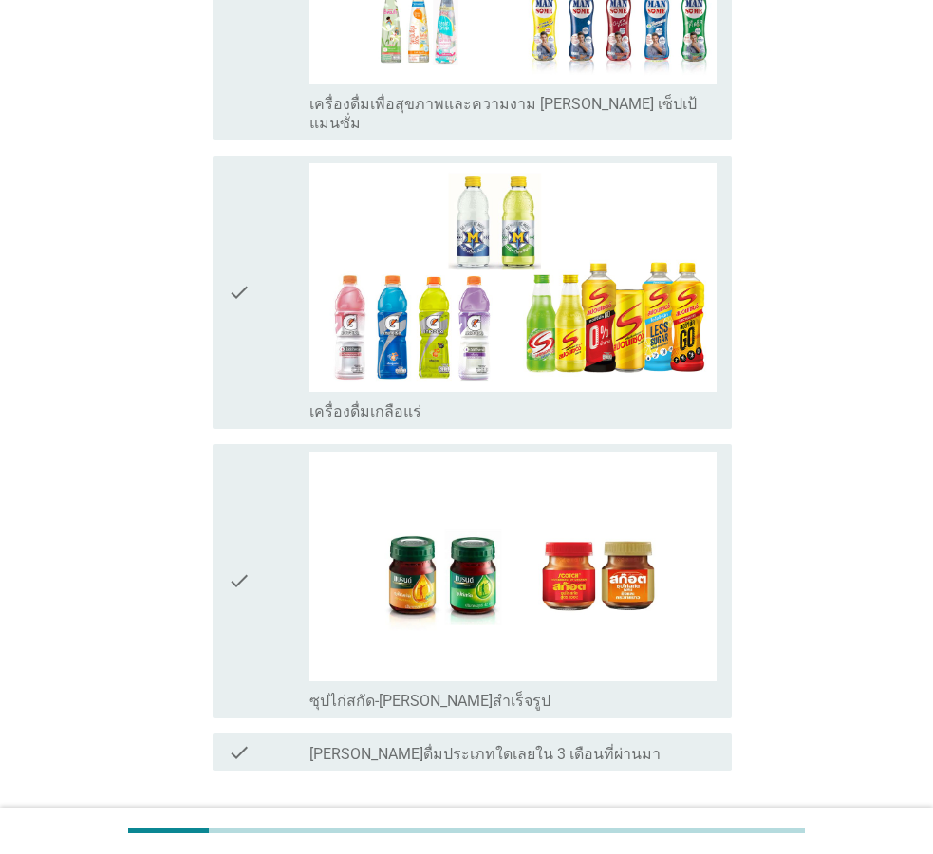
scroll to position [0, 0]
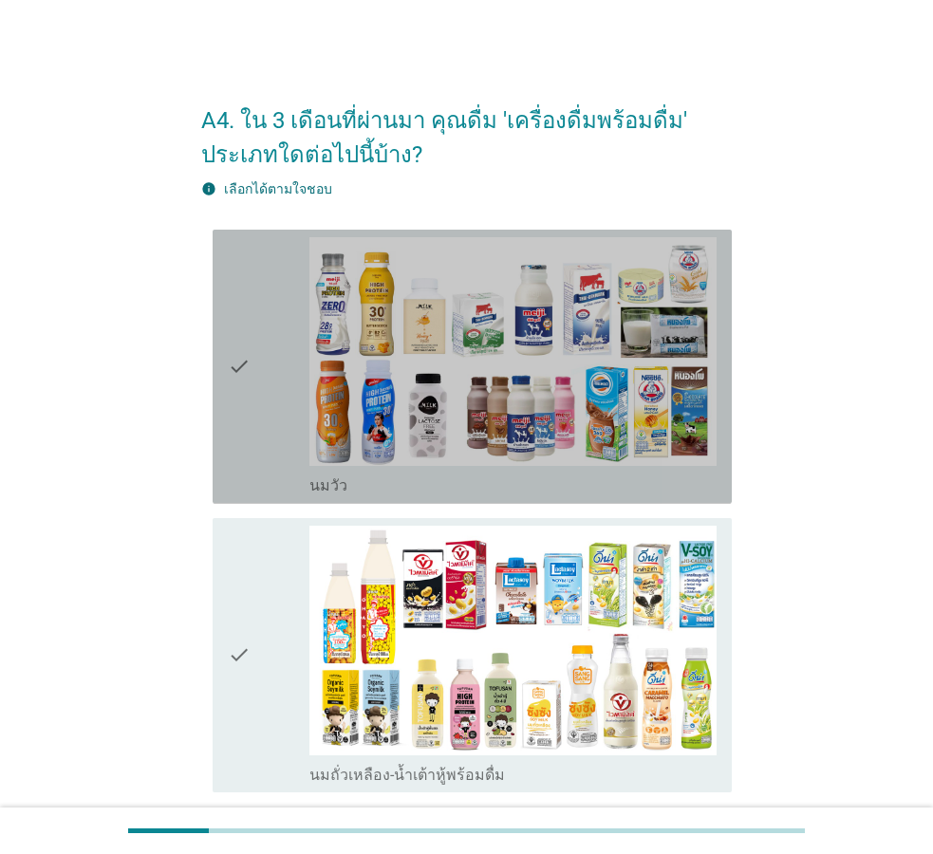
click at [298, 380] on div "check" at bounding box center [269, 366] width 82 height 259
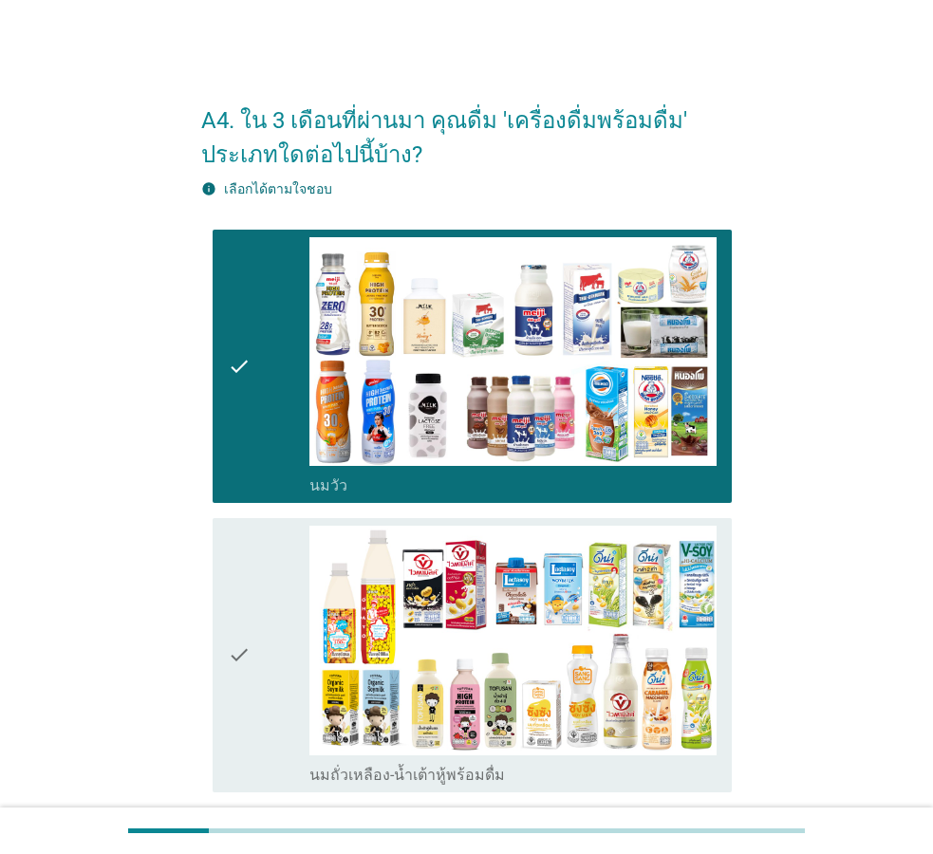
click at [276, 653] on div "check" at bounding box center [269, 655] width 82 height 259
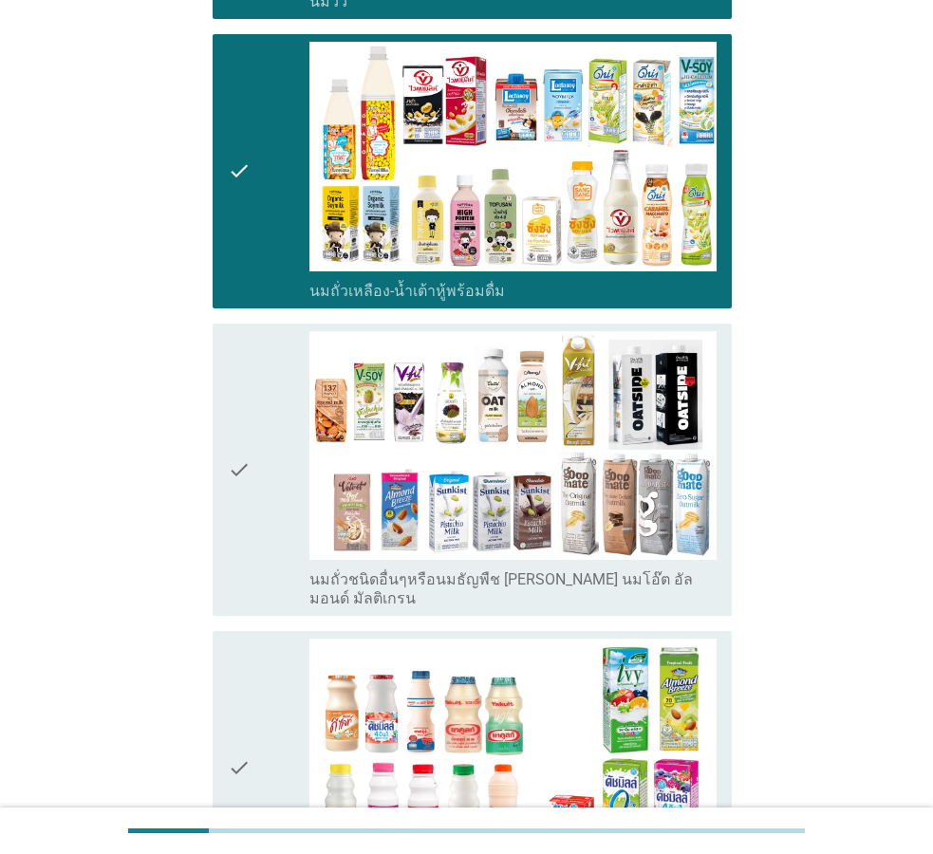
click at [299, 514] on div "check" at bounding box center [269, 470] width 82 height 278
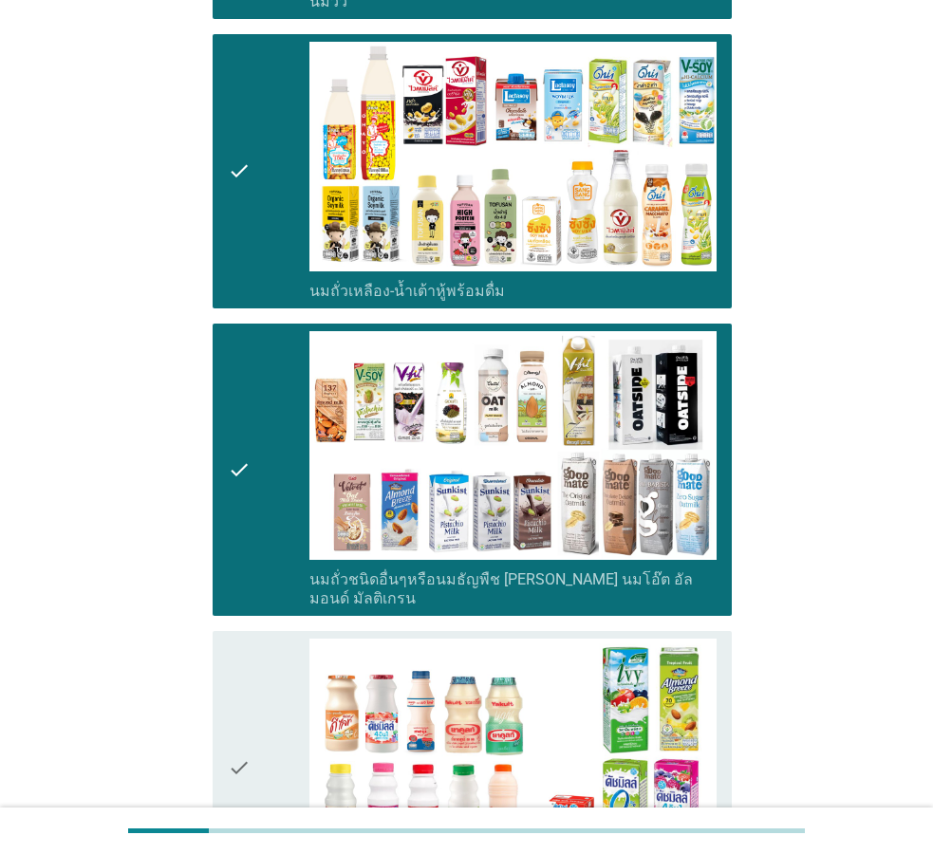
scroll to position [775, 0]
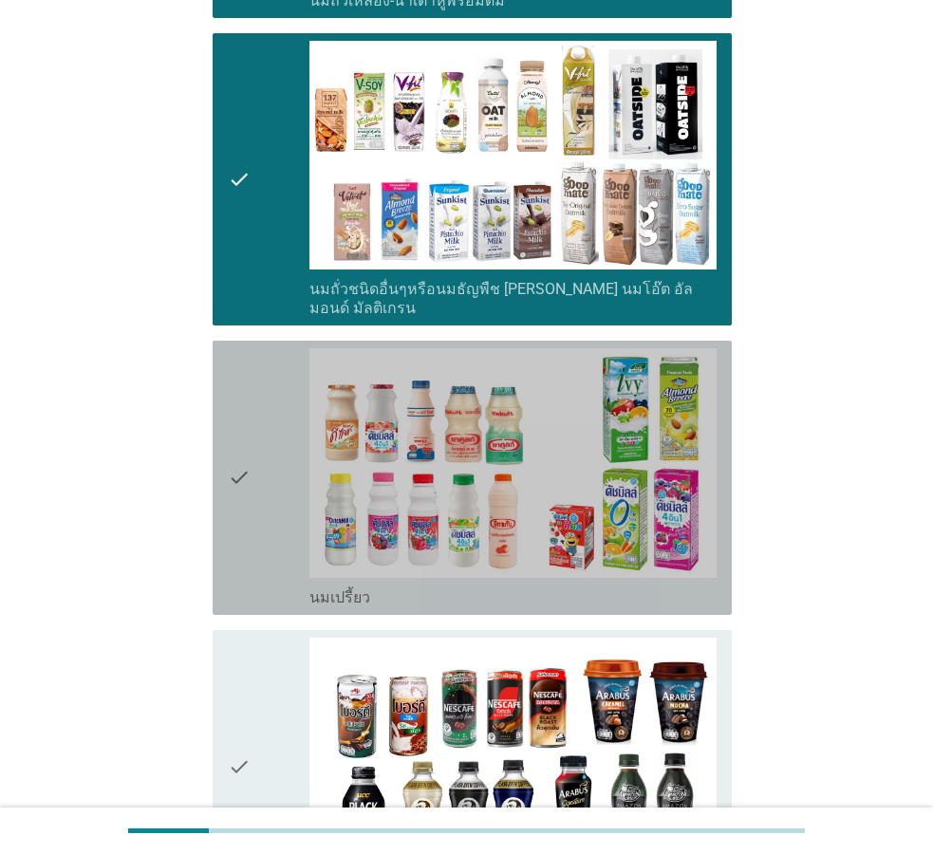
click at [299, 514] on div "check" at bounding box center [269, 477] width 82 height 259
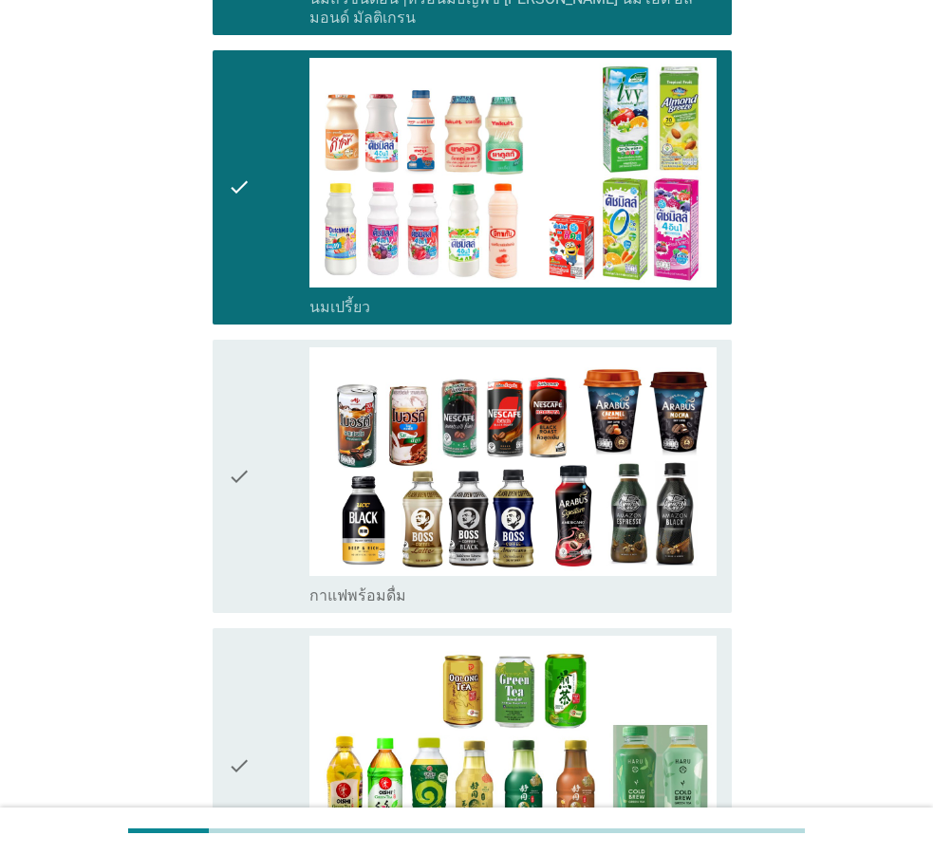
click at [296, 519] on div "check" at bounding box center [269, 476] width 82 height 259
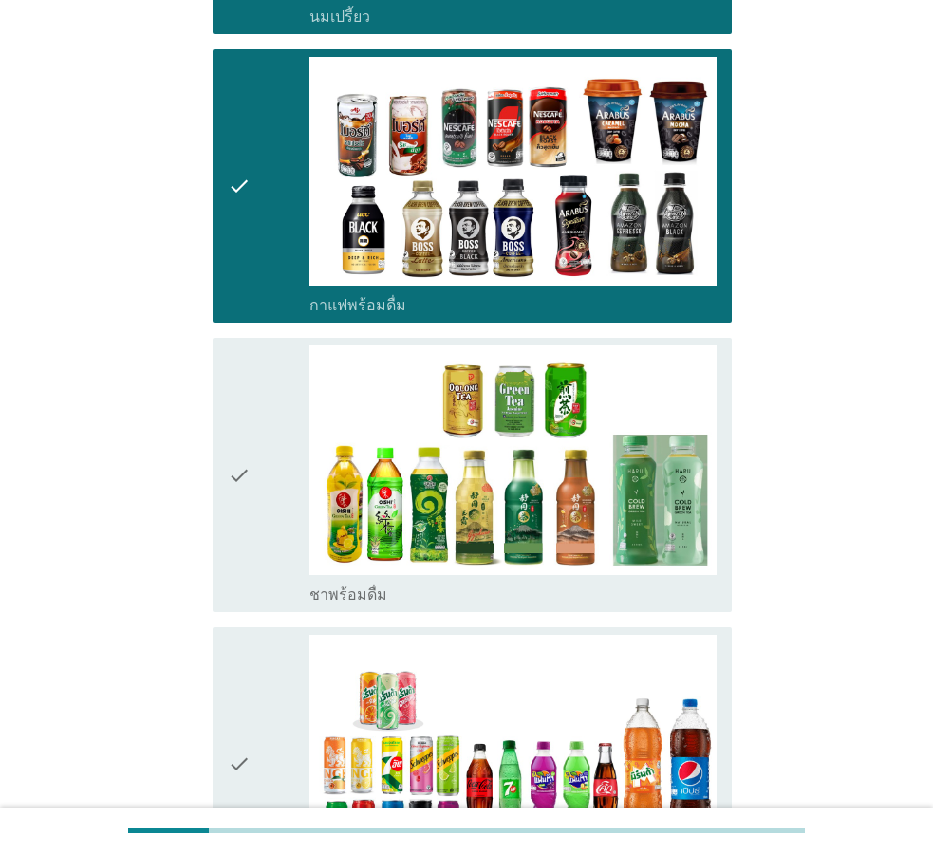
scroll to position [1646, 0]
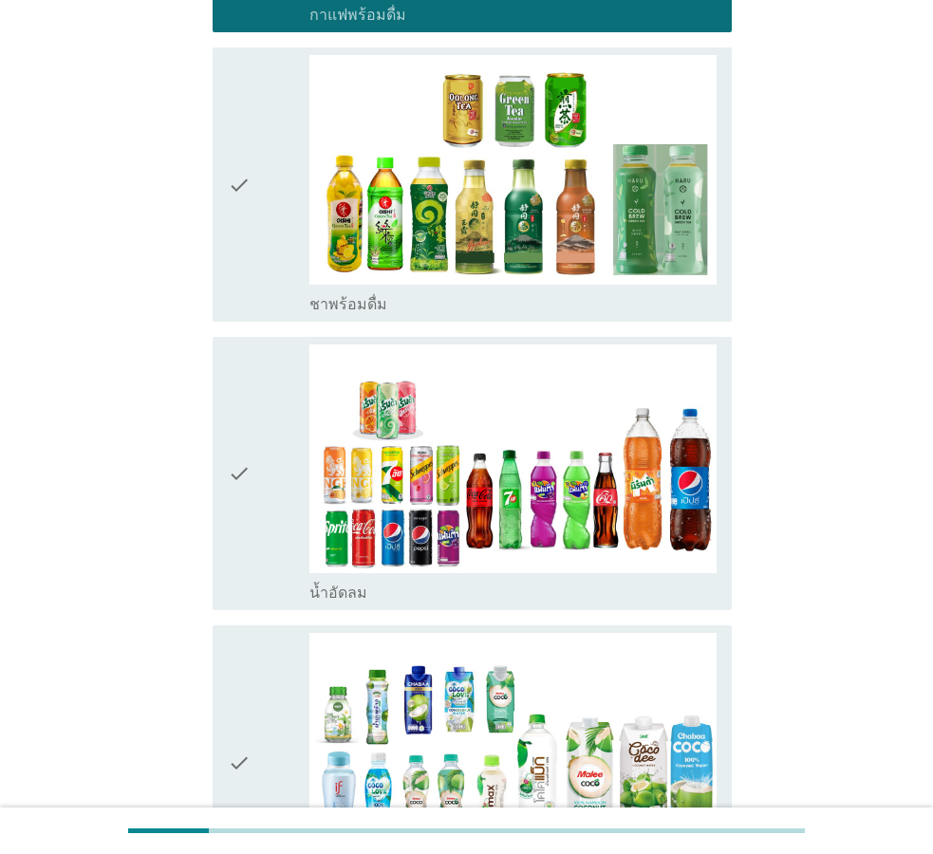
click at [267, 476] on div "check" at bounding box center [269, 474] width 82 height 259
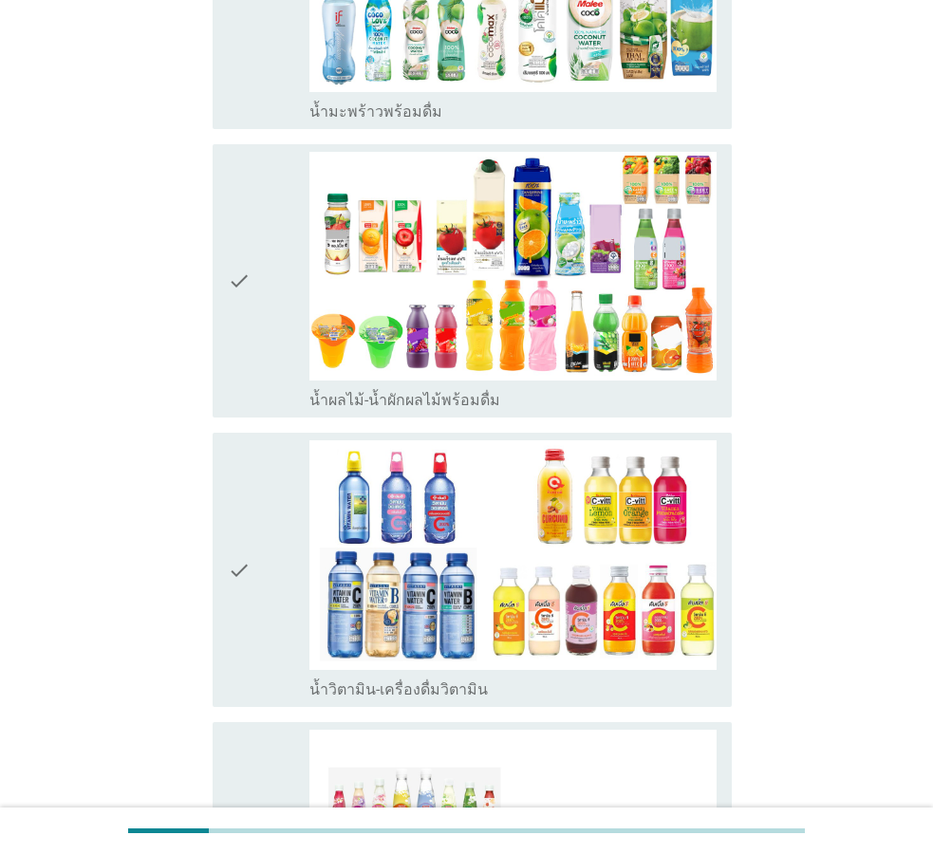
scroll to position [2421, 0]
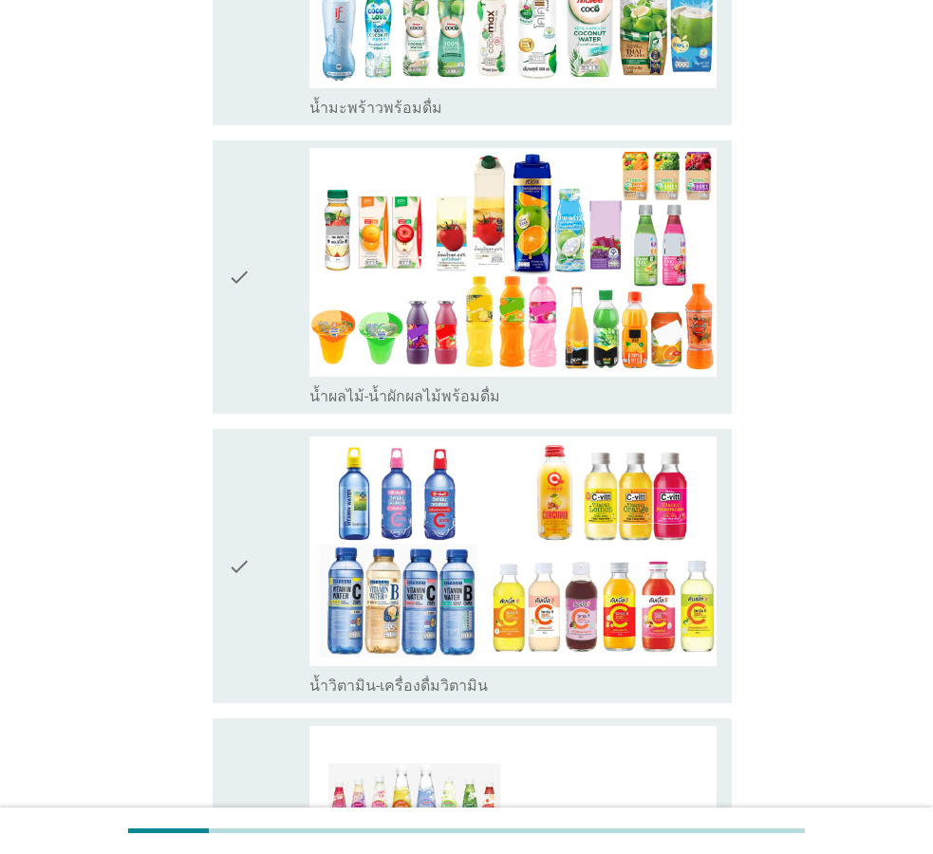
click at [275, 501] on div "check" at bounding box center [269, 566] width 82 height 259
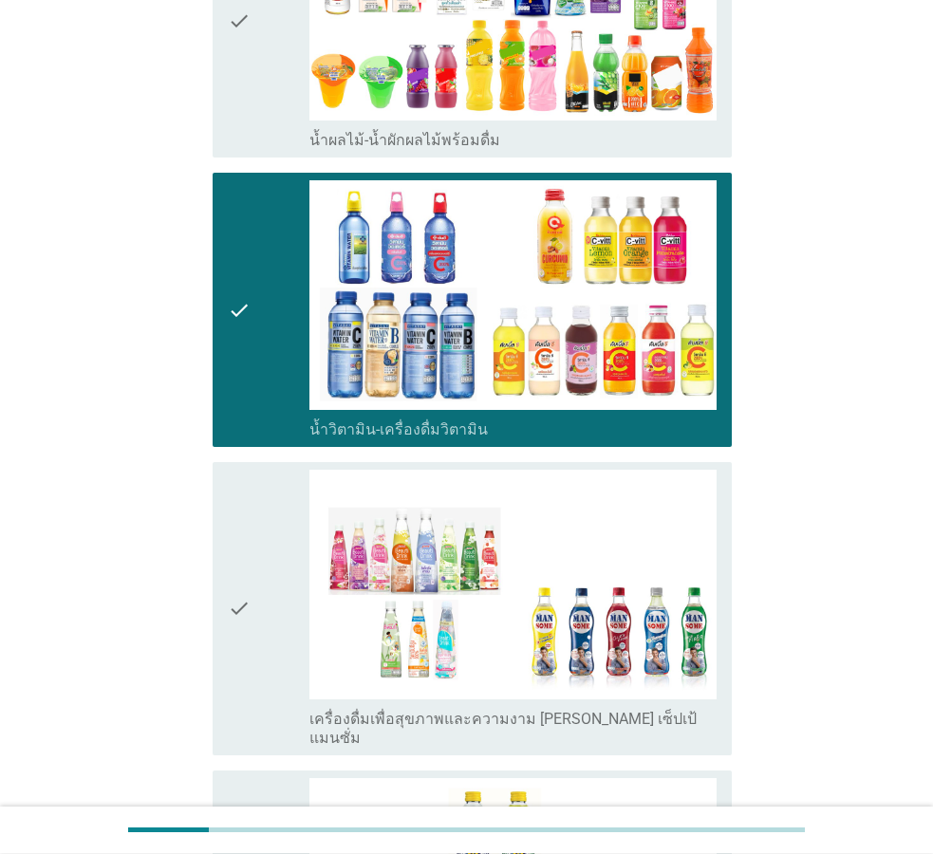
scroll to position [2711, 0]
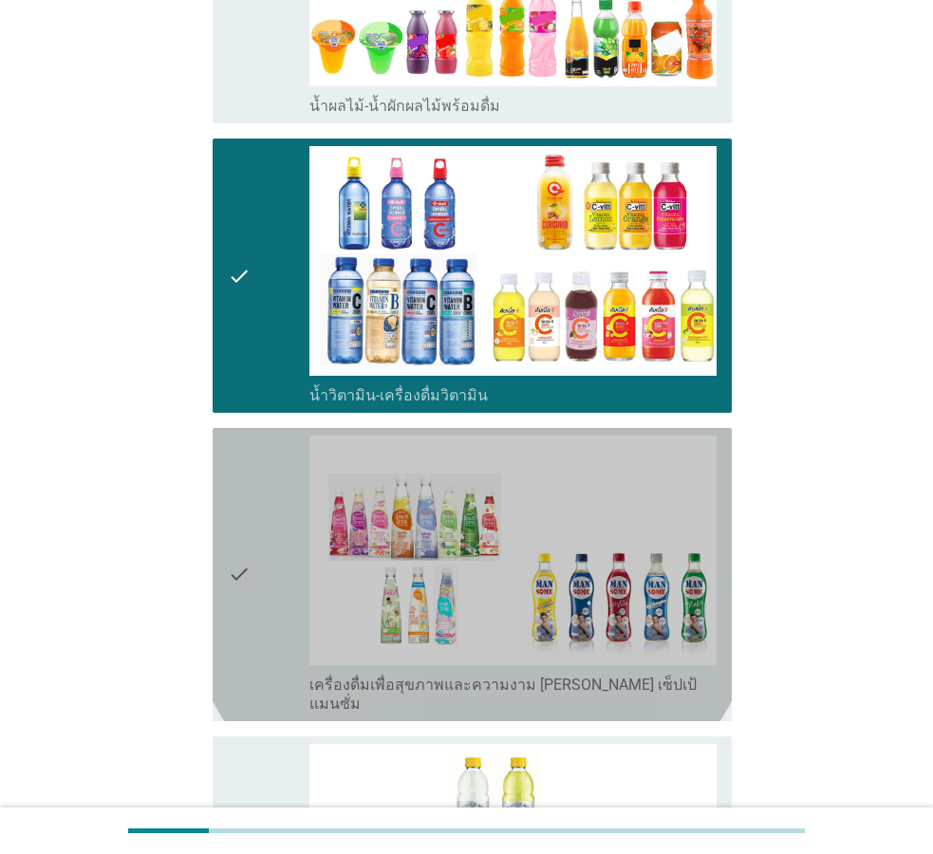
click at [275, 501] on div "check" at bounding box center [269, 575] width 82 height 278
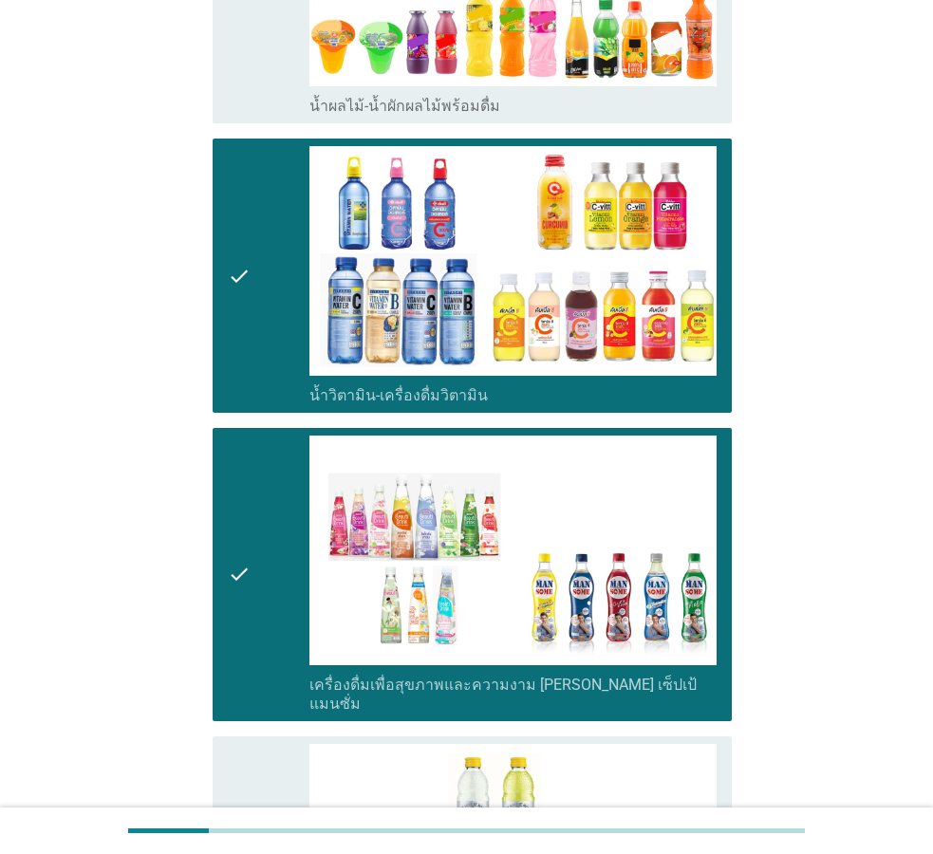
scroll to position [3099, 0]
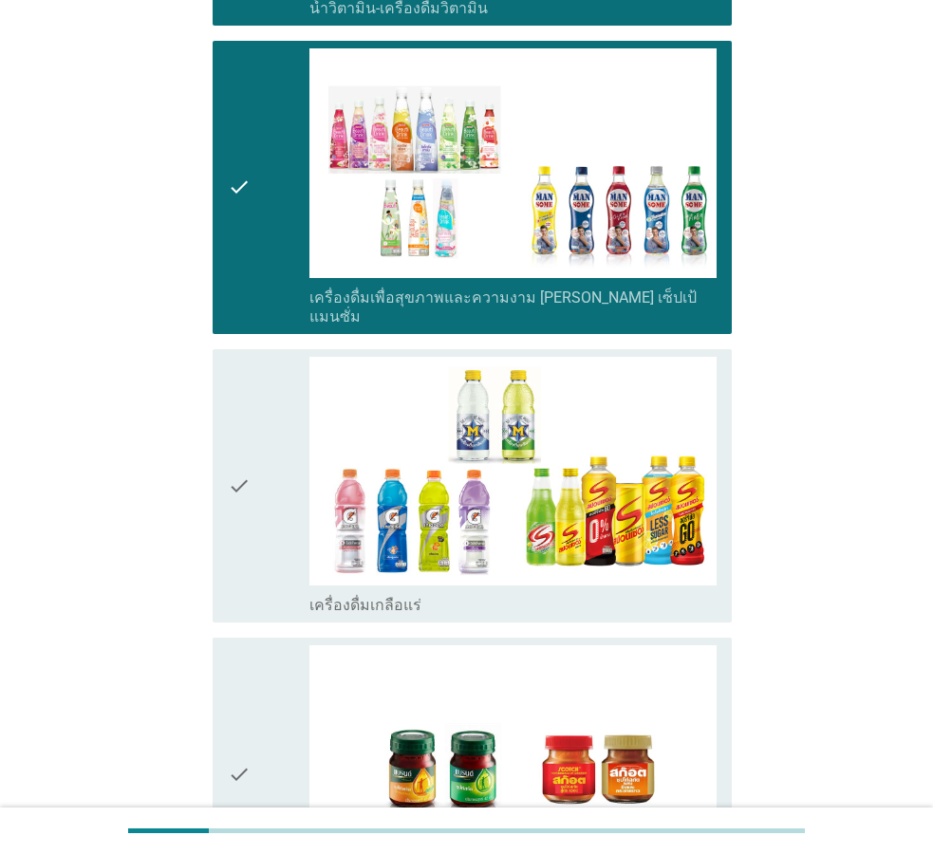
click at [272, 474] on div "check" at bounding box center [269, 486] width 82 height 259
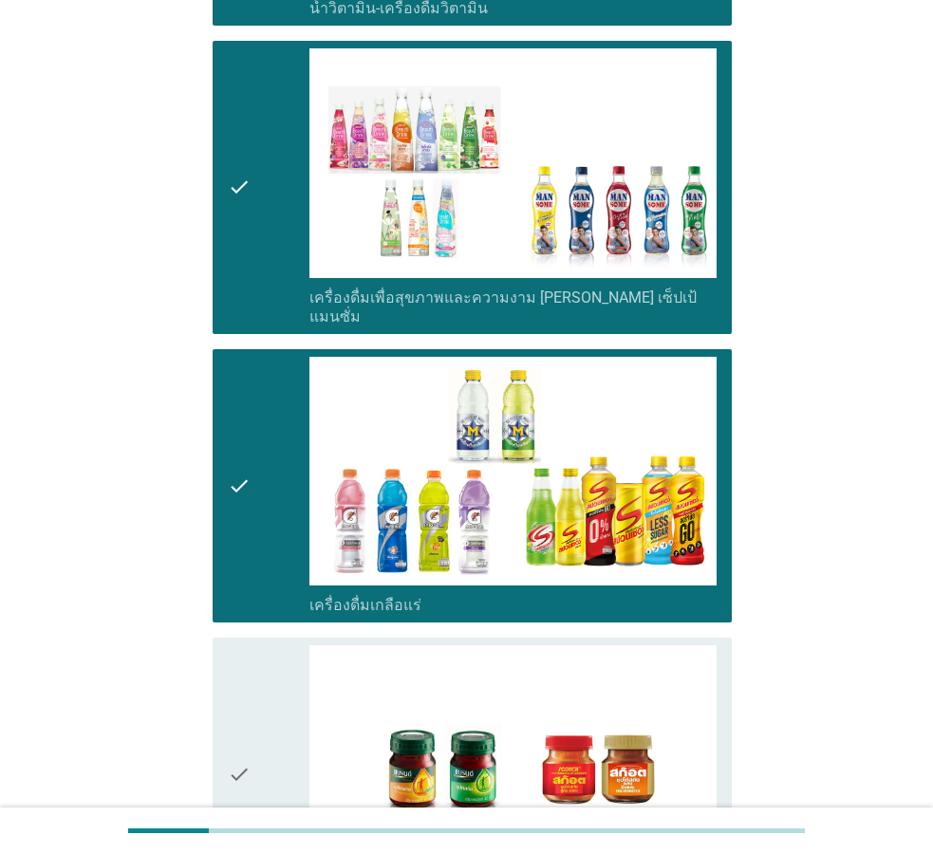
scroll to position [3387, 0]
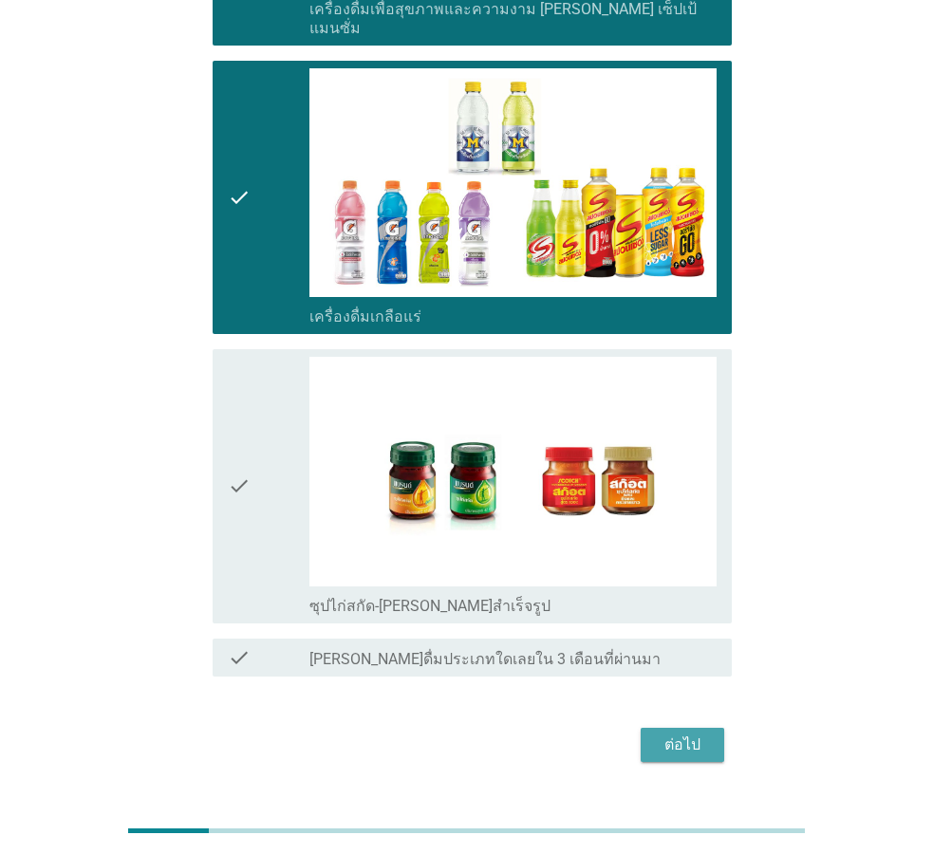
click at [704, 734] on div "ต่อไป" at bounding box center [682, 745] width 53 height 23
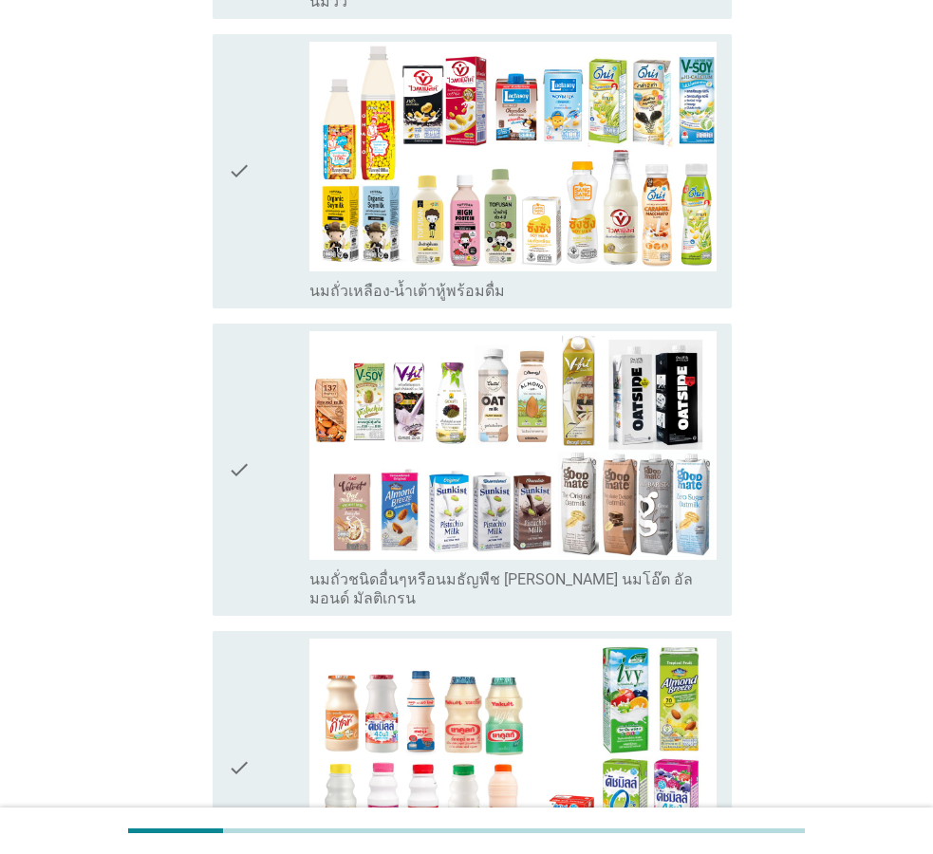
scroll to position [581, 0]
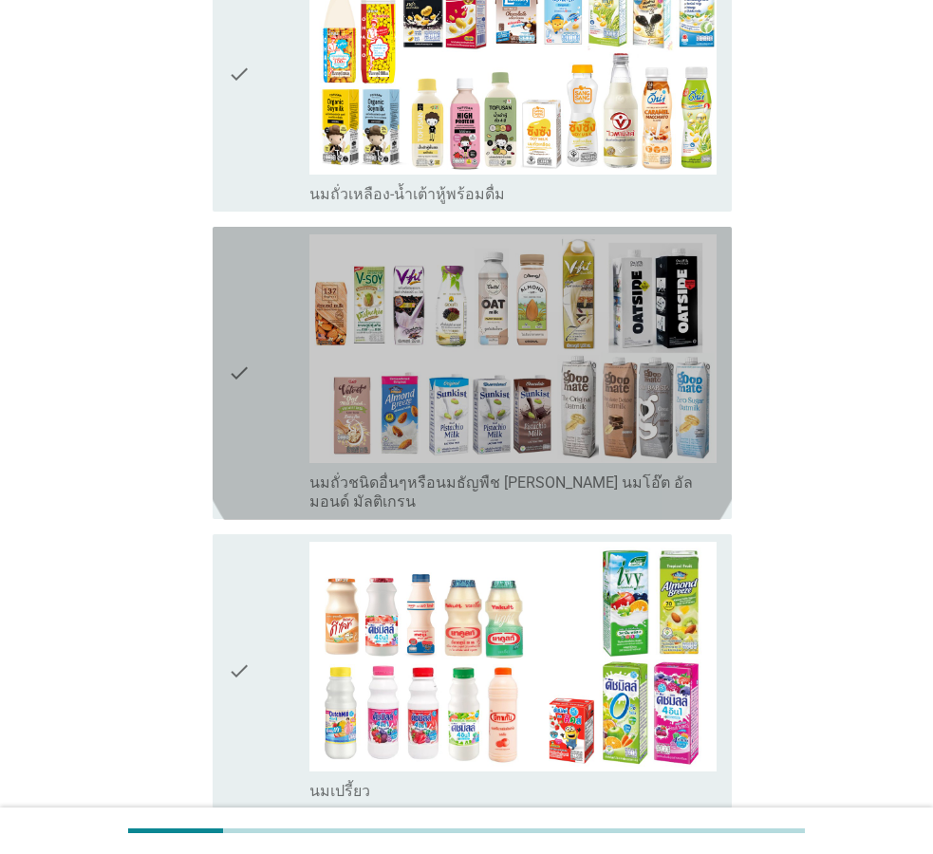
click at [262, 406] on div "check" at bounding box center [269, 374] width 82 height 278
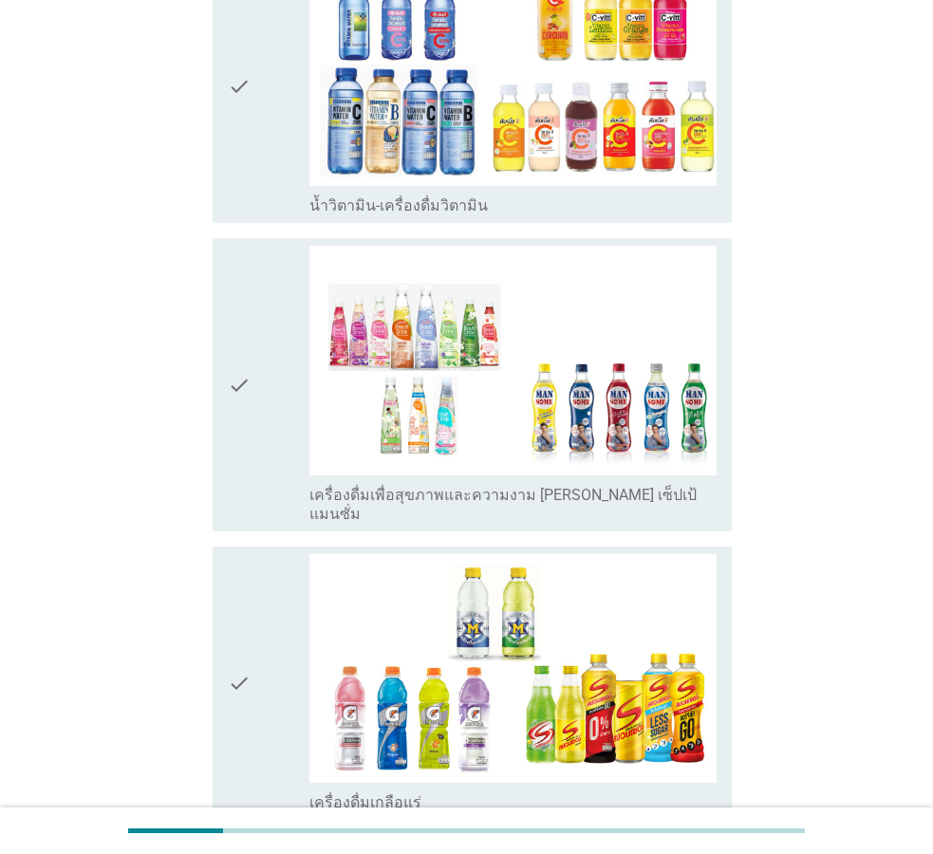
scroll to position [2232, 0]
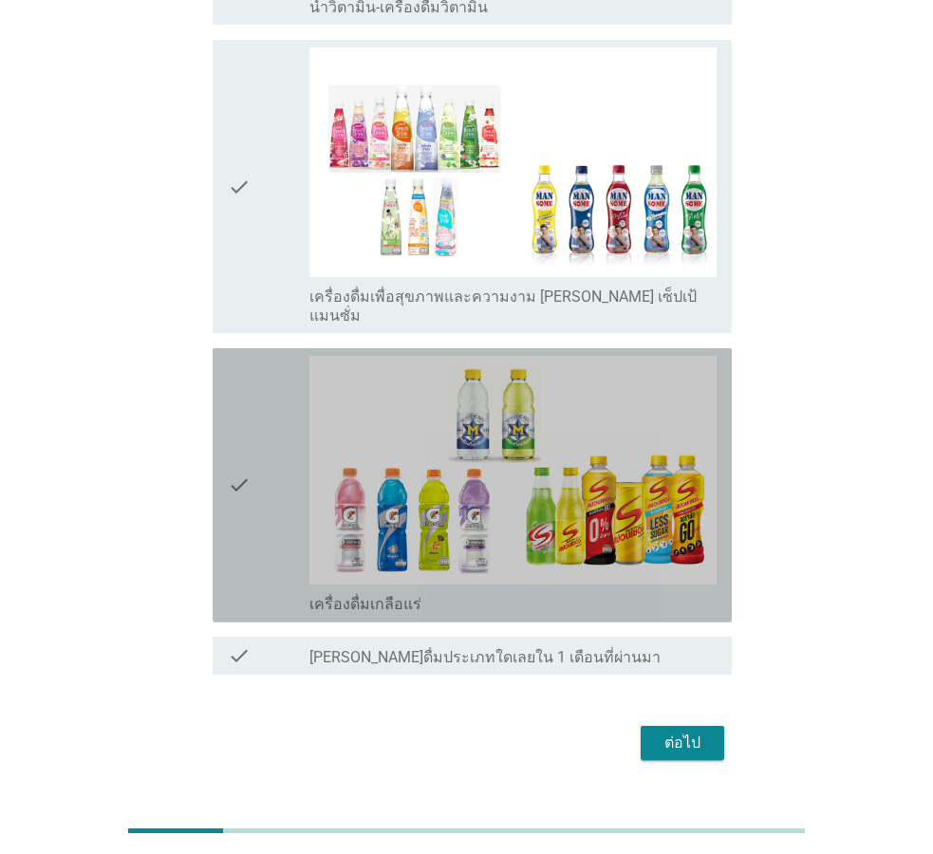
click at [309, 479] on div "check" at bounding box center [269, 485] width 82 height 259
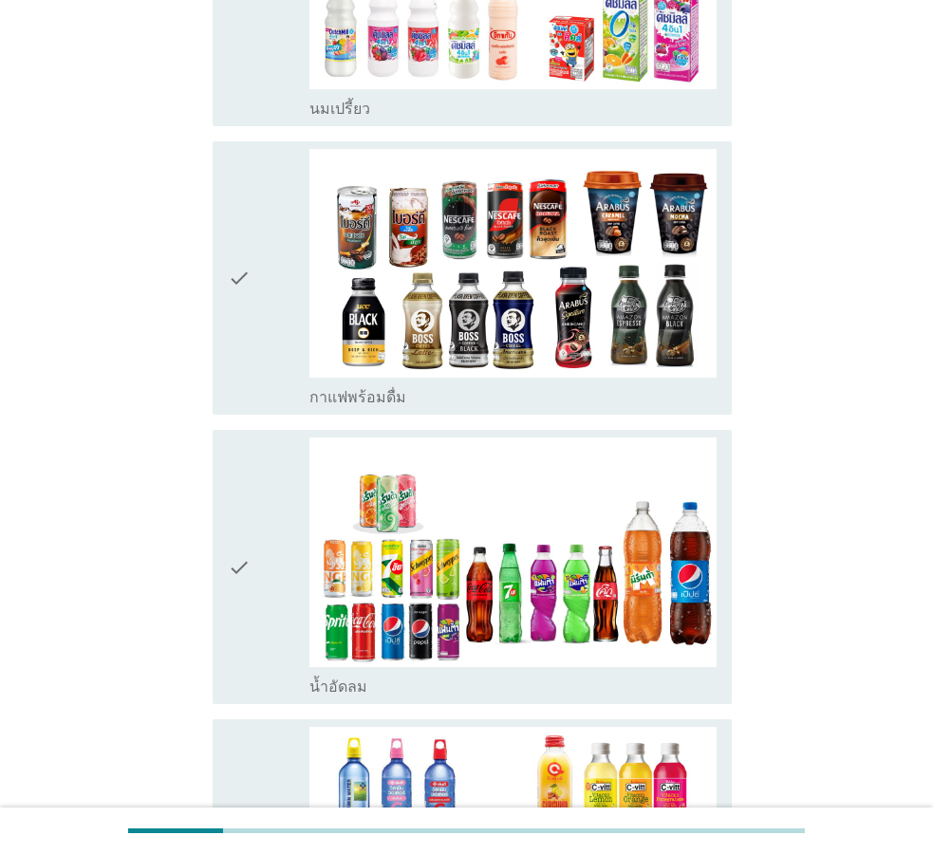
click at [270, 297] on div "check" at bounding box center [269, 278] width 82 height 259
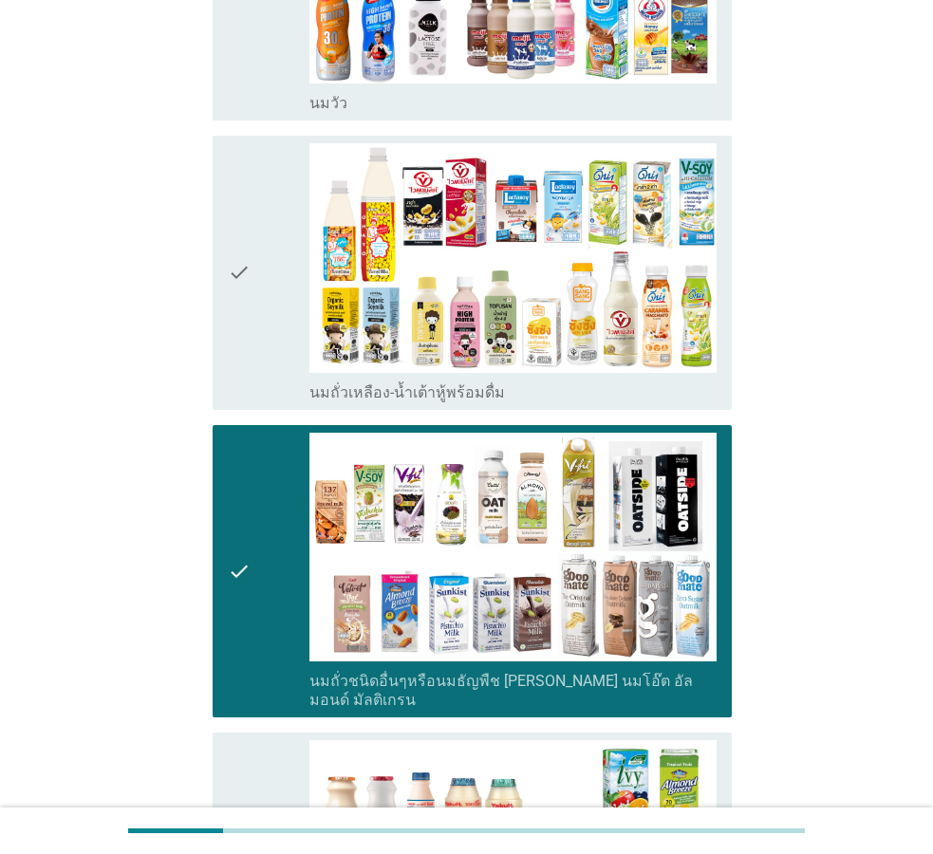
scroll to position [295, 0]
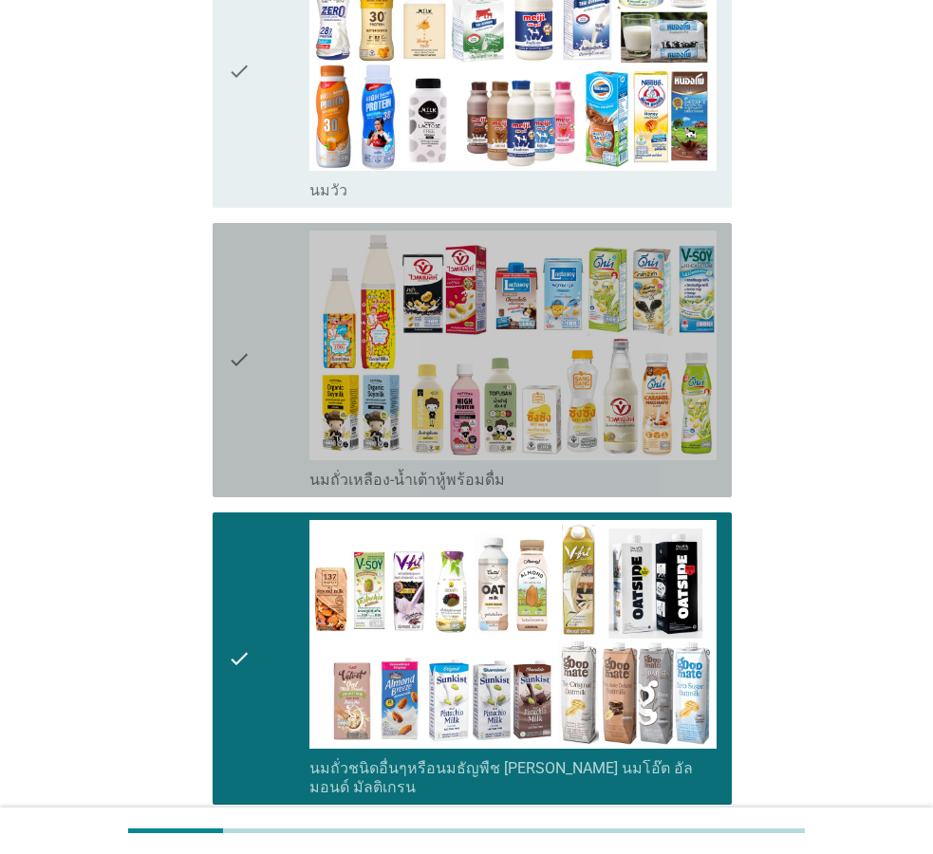
click at [272, 406] on div "check" at bounding box center [269, 360] width 82 height 259
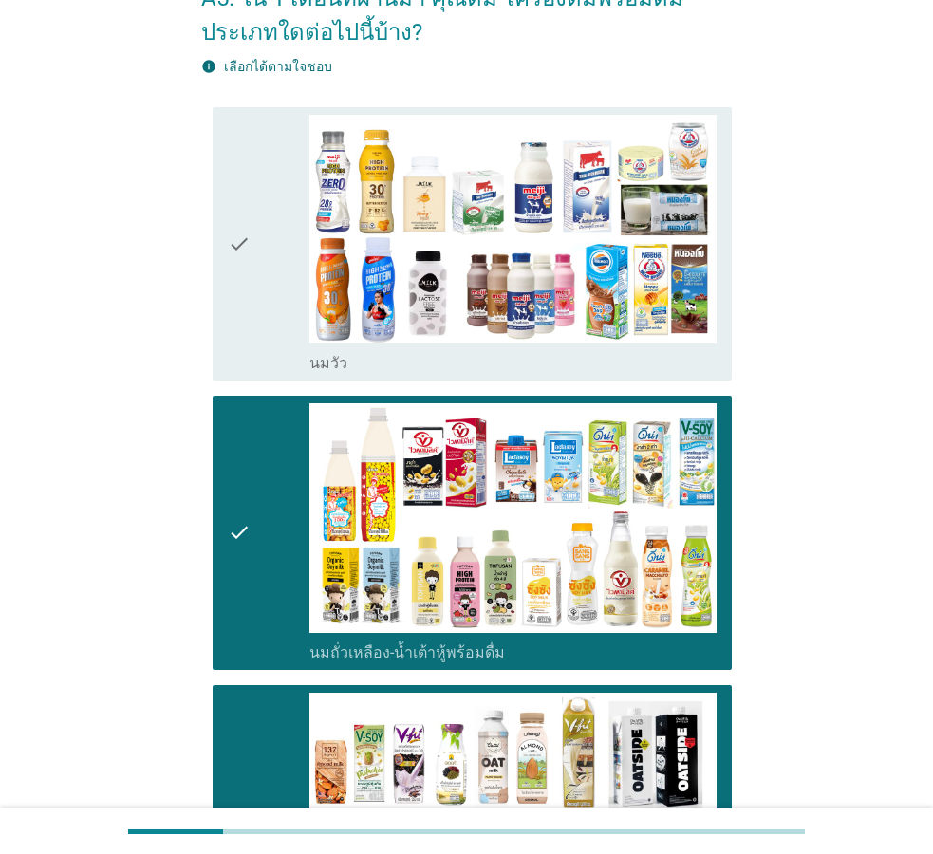
scroll to position [5, 0]
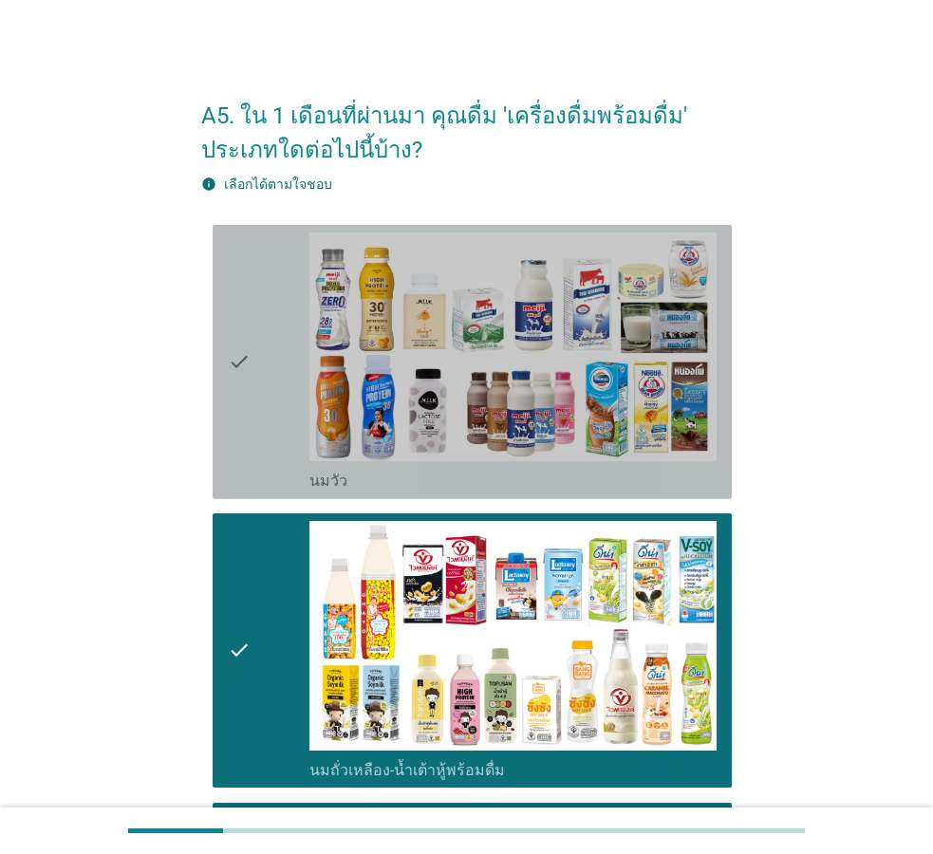
click at [249, 395] on icon "check" at bounding box center [239, 362] width 23 height 259
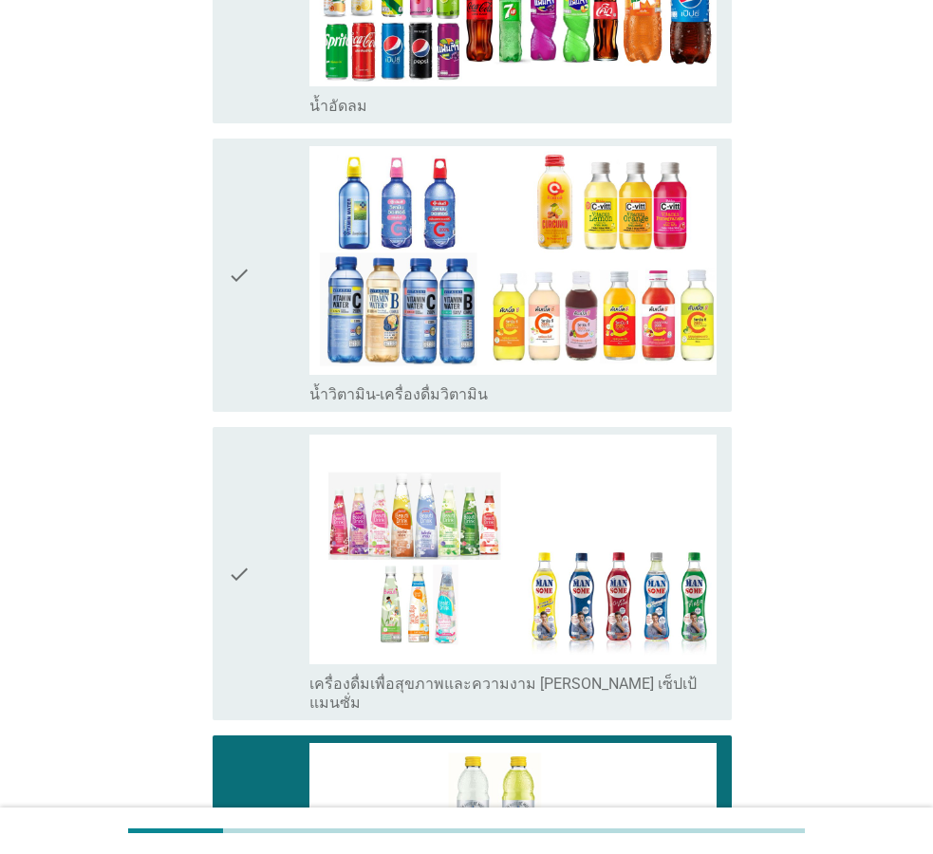
scroll to position [2232, 0]
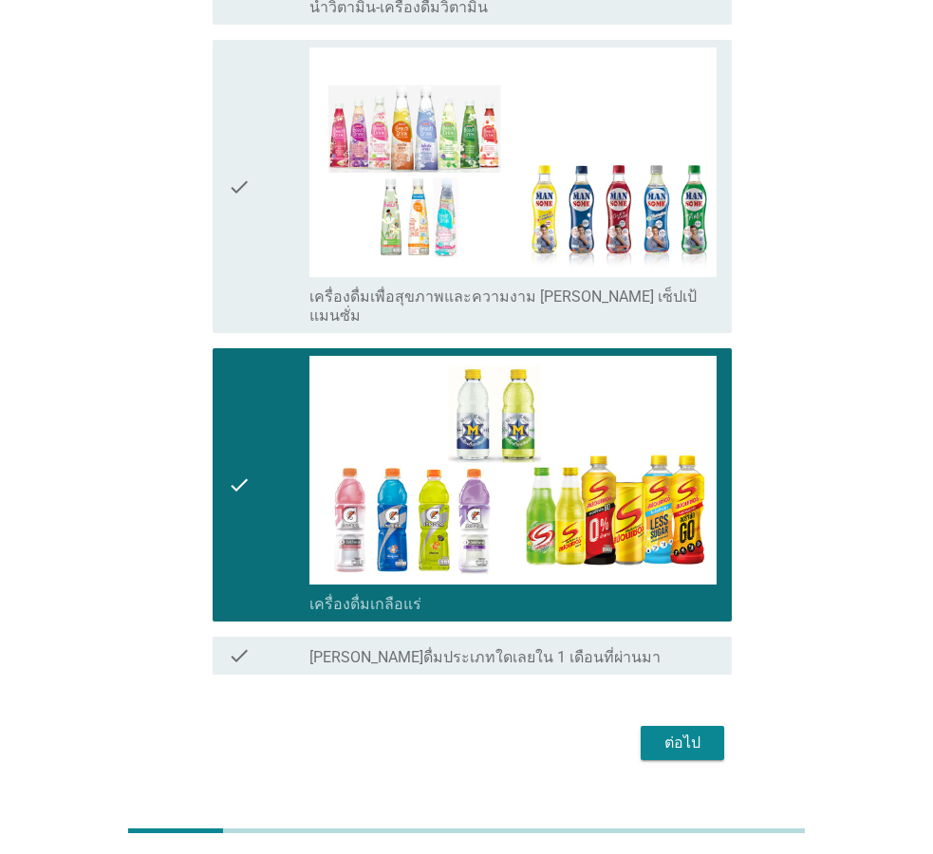
click at [695, 732] on div "ต่อไป" at bounding box center [682, 743] width 53 height 23
